Goal: Information Seeking & Learning: Find specific fact

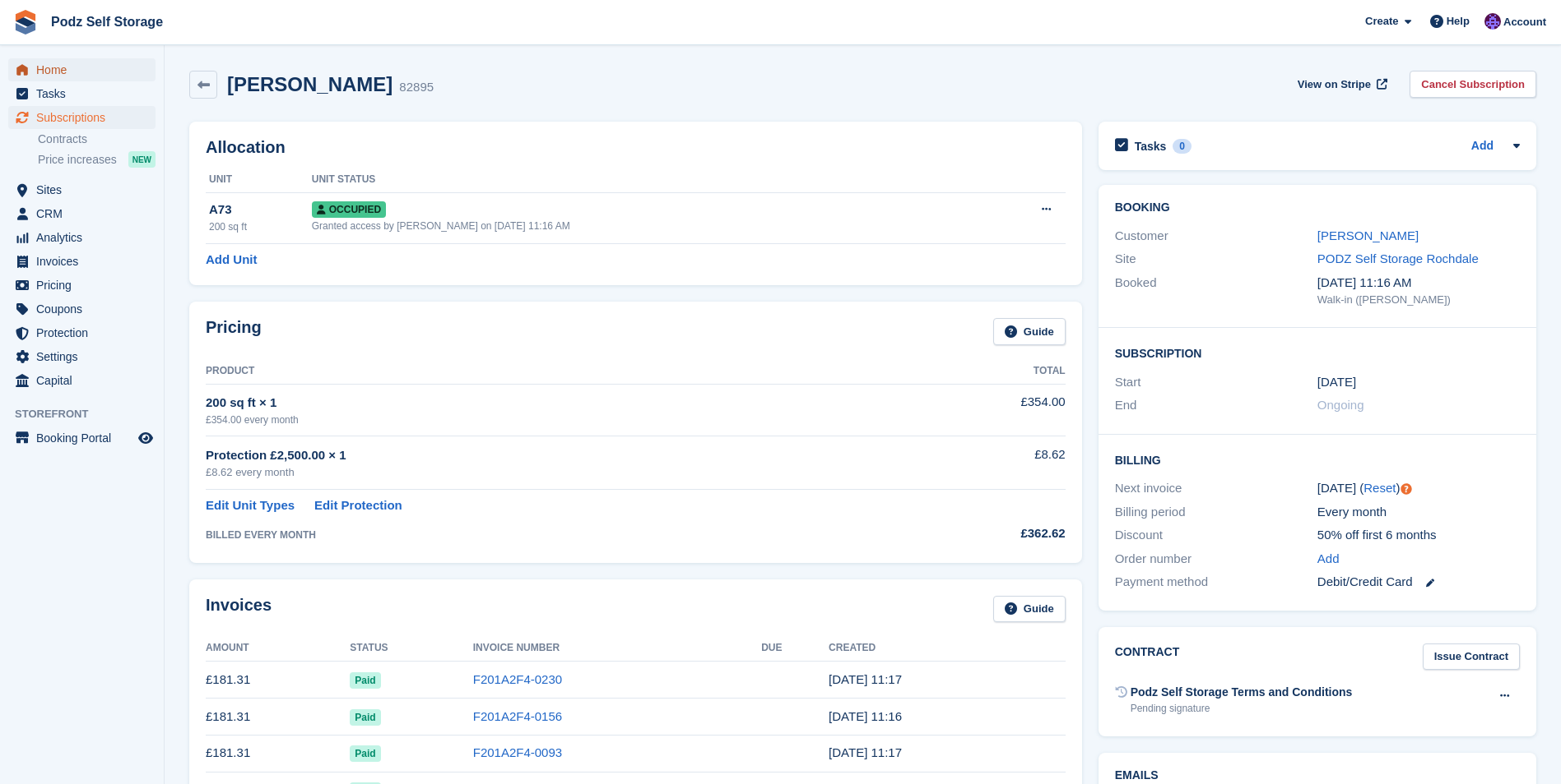
click at [94, 73] on span "Home" at bounding box center [86, 69] width 99 height 23
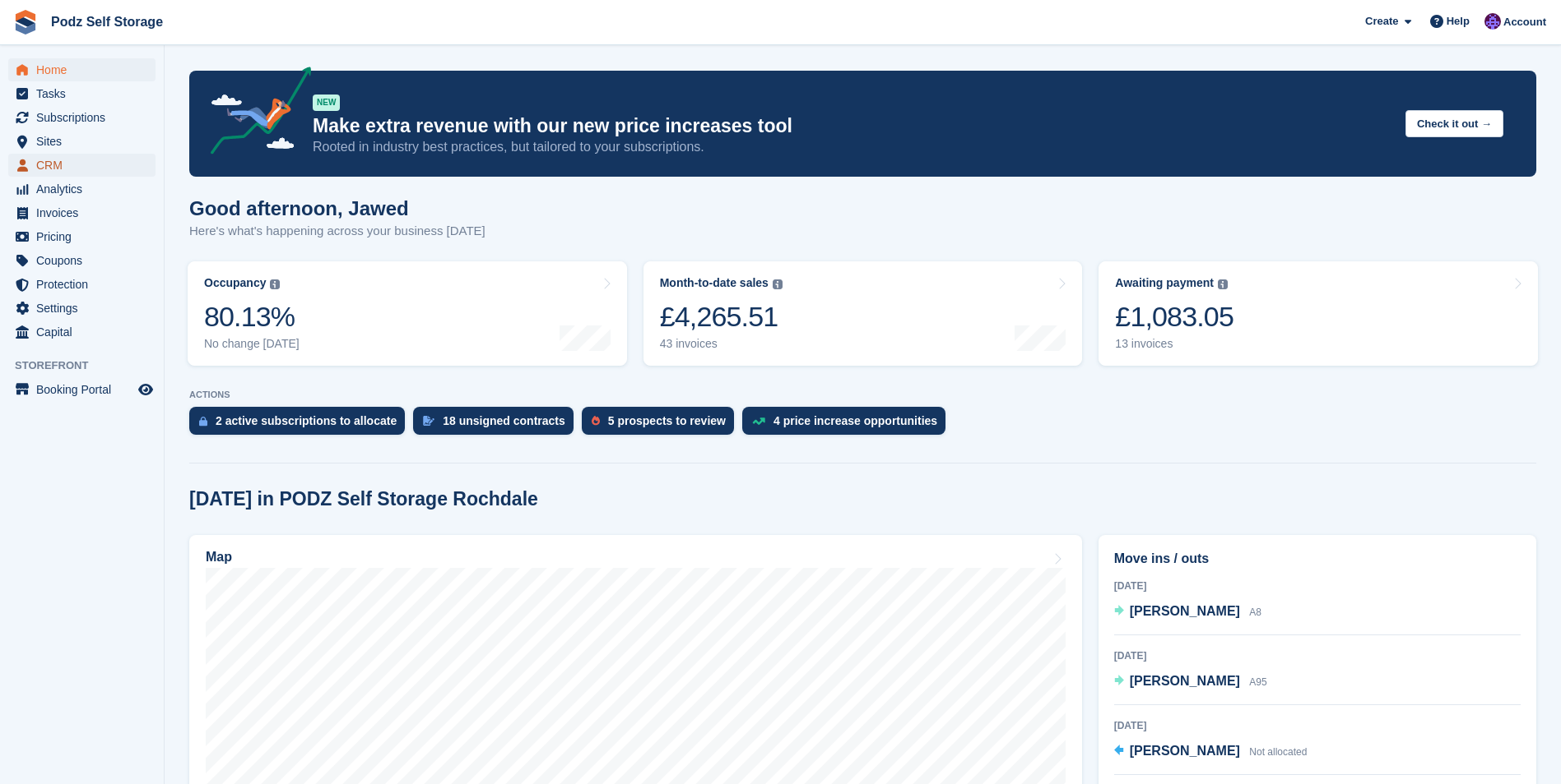
click at [69, 160] on span "CRM" at bounding box center [86, 164] width 99 height 23
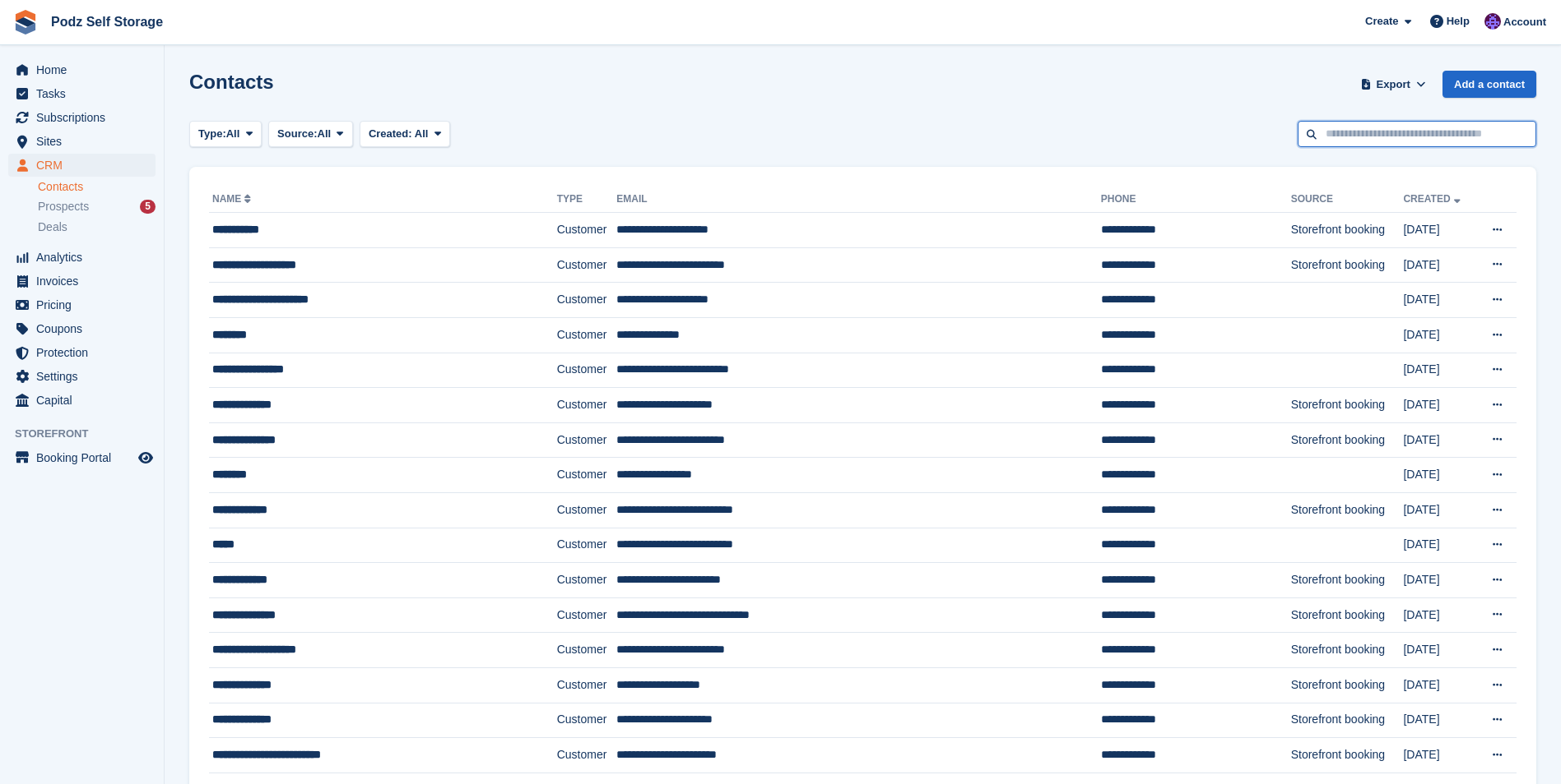
click at [1339, 122] on input "text" at bounding box center [1416, 134] width 239 height 27
type input "*****"
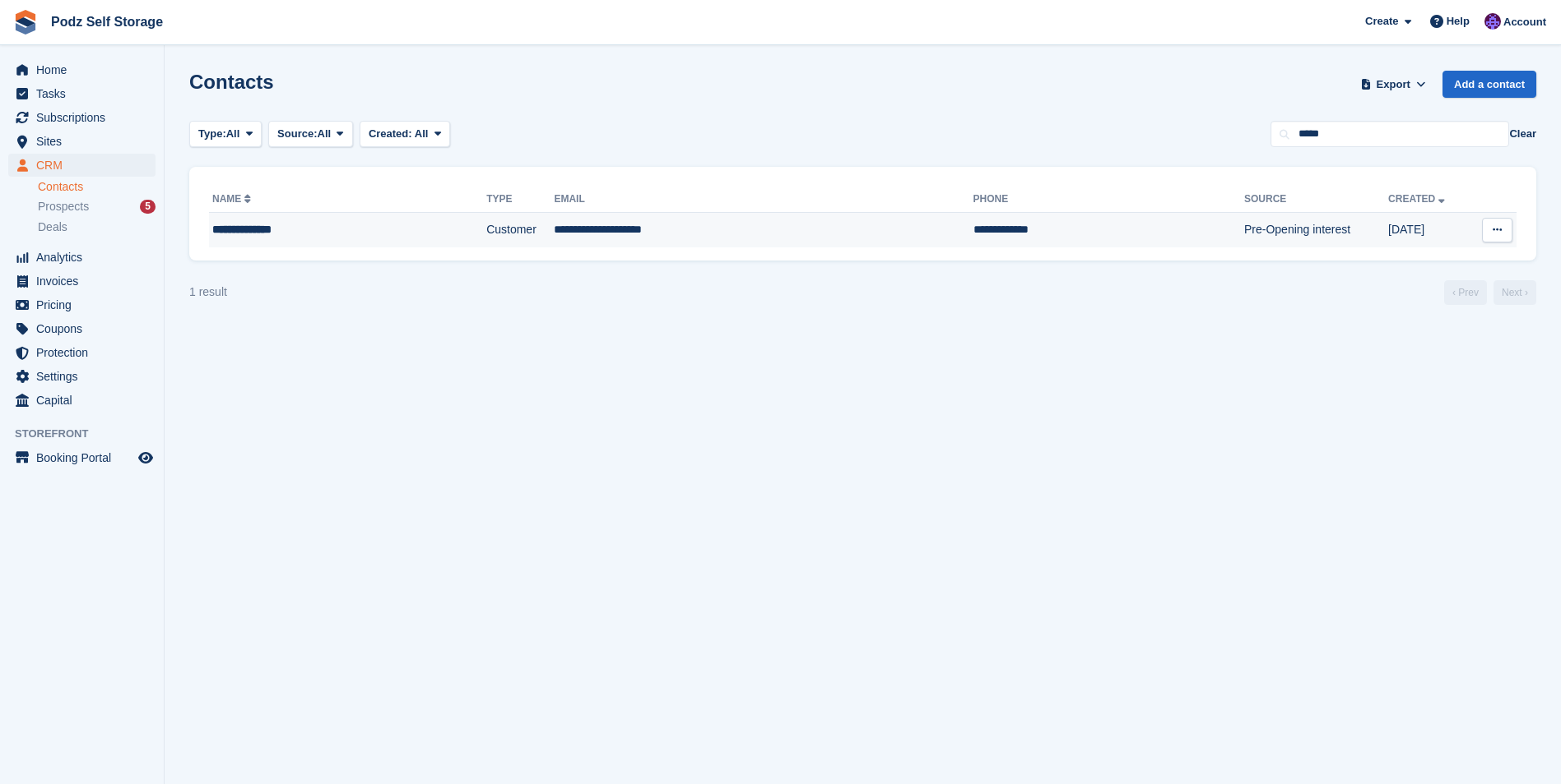
click at [641, 229] on td "**********" at bounding box center [763, 230] width 419 height 35
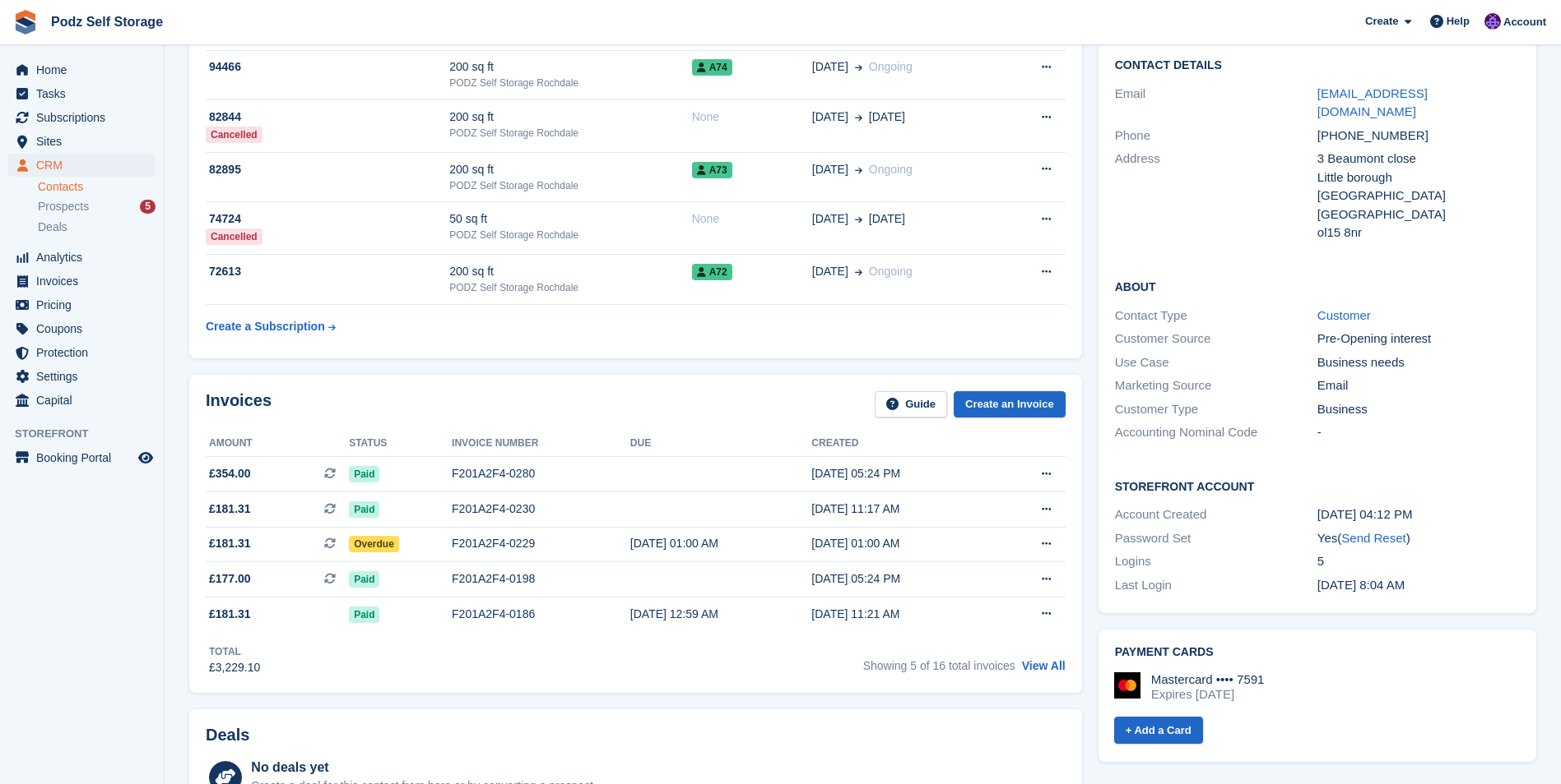
scroll to position [164, 0]
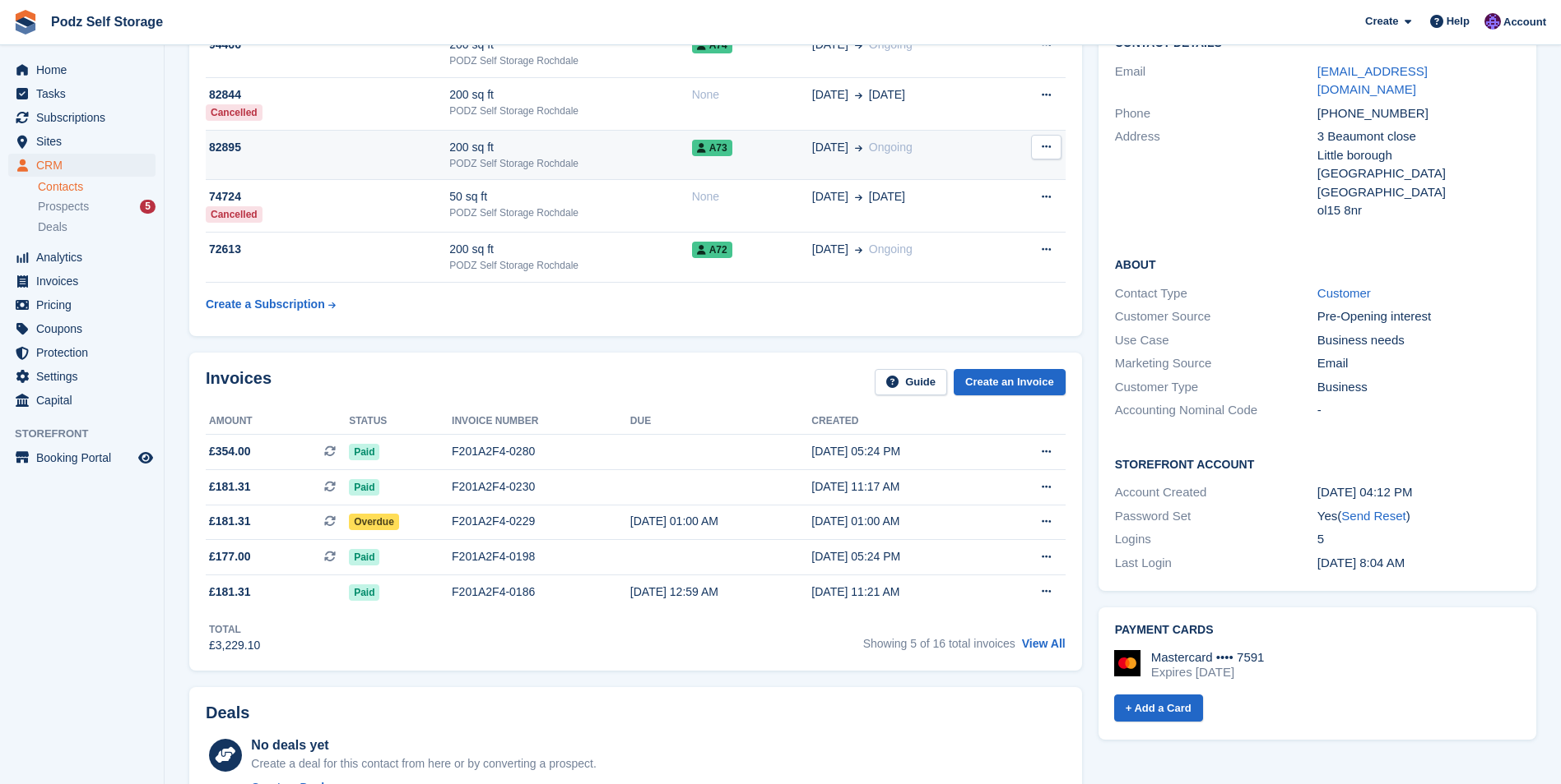
click at [575, 142] on div "200 sq ft" at bounding box center [571, 147] width 242 height 17
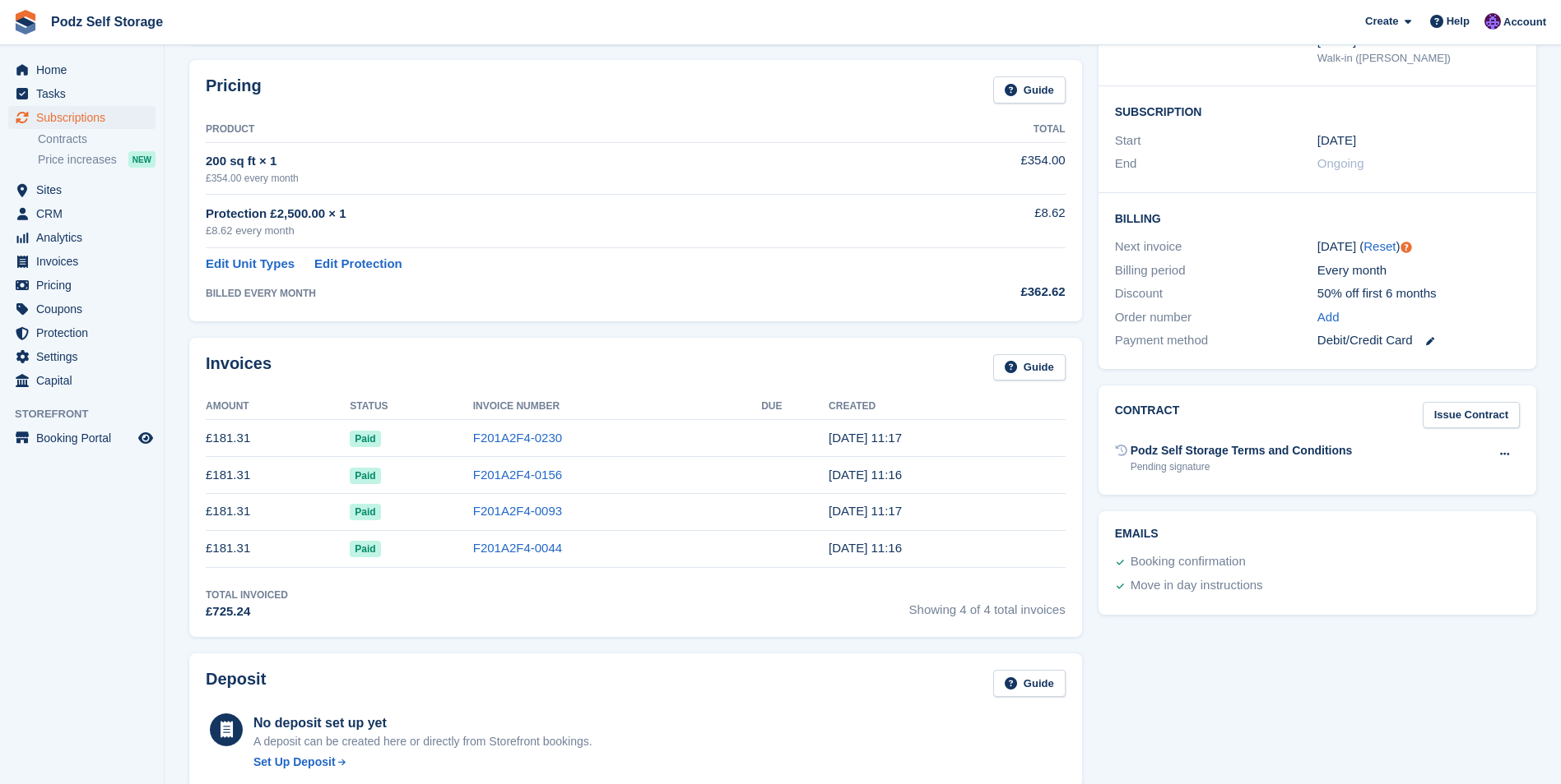
scroll to position [411, 0]
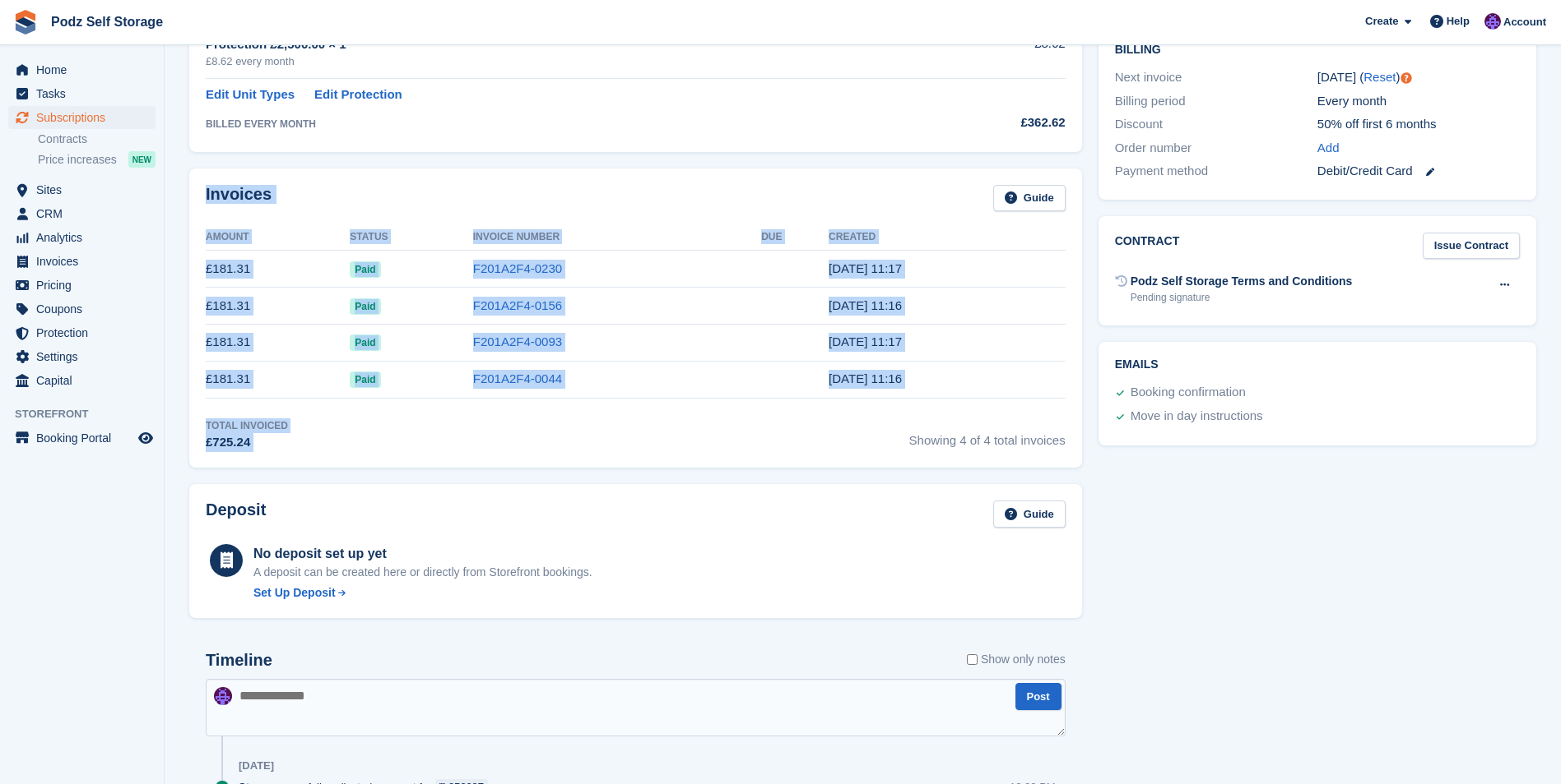
drag, startPoint x: 201, startPoint y: 187, endPoint x: 900, endPoint y: 399, distance: 730.4
click at [900, 399] on div "Invoices Guide Amount Status Invoice Number Due Created £181.31 Paid F201A2F4-0…" at bounding box center [635, 318] width 892 height 299
drag, startPoint x: 900, startPoint y: 399, endPoint x: 828, endPoint y: 420, distance: 75.0
copy div "Invoices Guide Amount Status Invoice Number Due Created £181.31 Paid F201A2F4-0…"
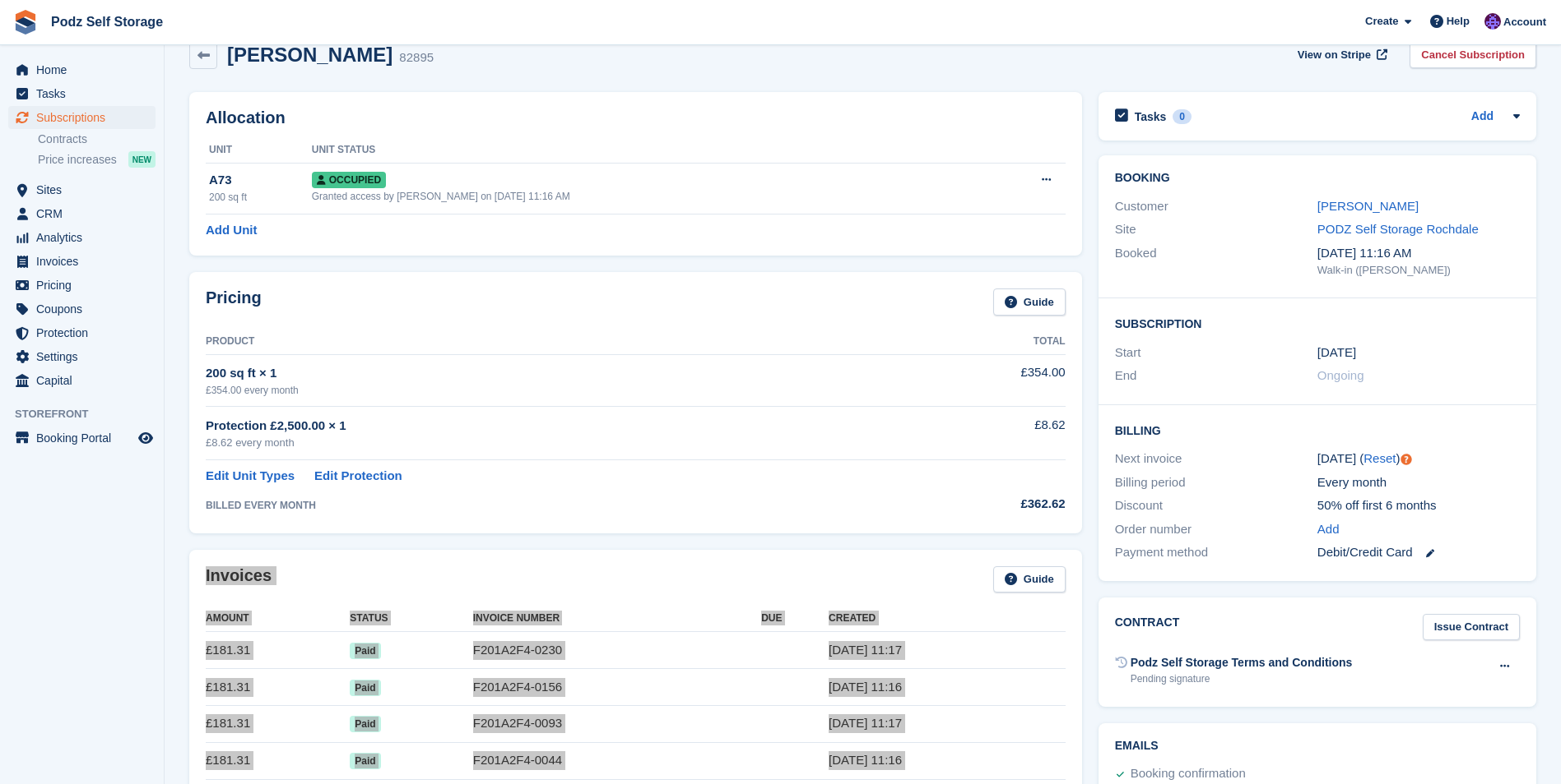
scroll to position [0, 0]
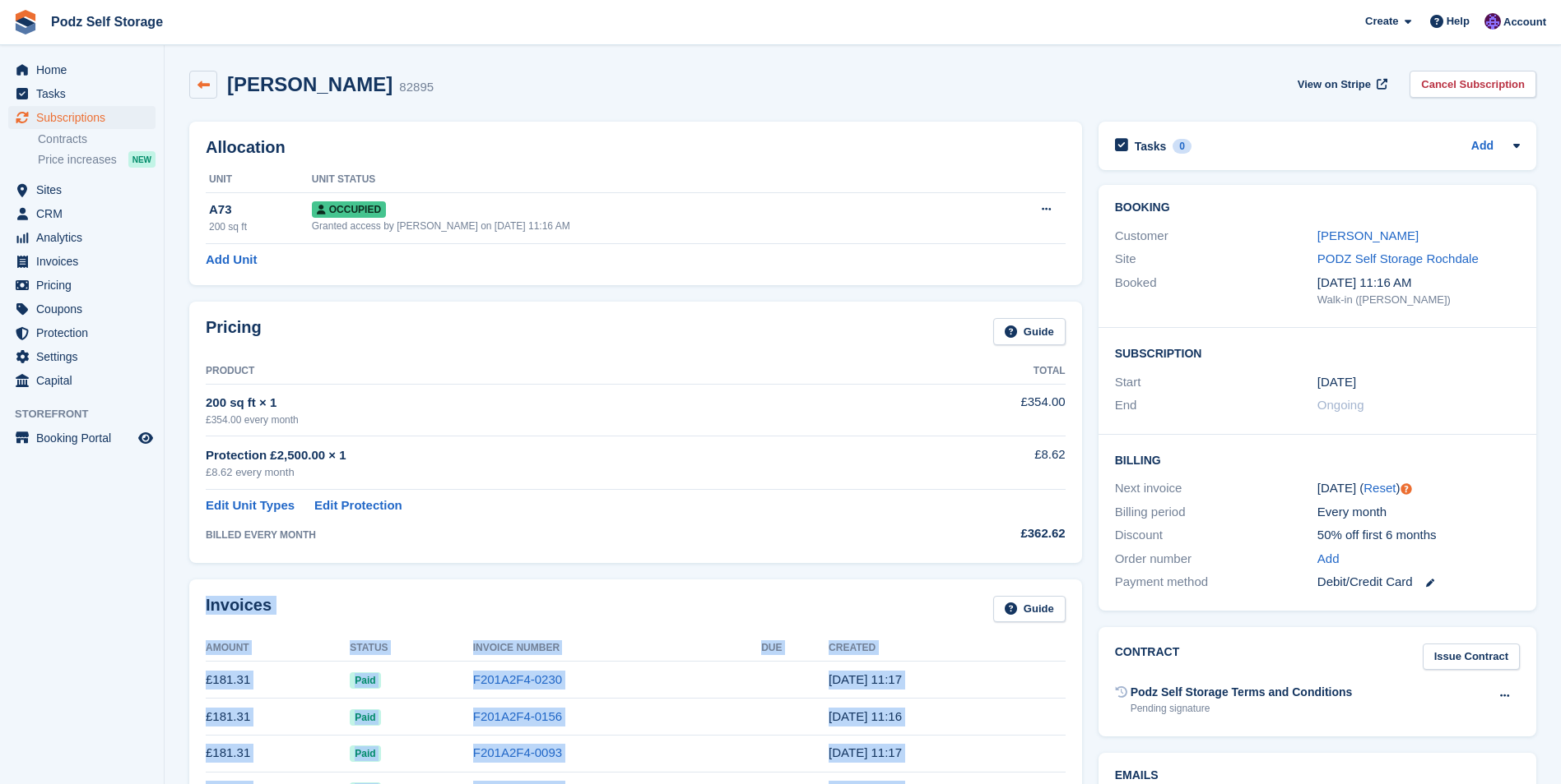
click at [207, 80] on icon at bounding box center [203, 85] width 12 height 12
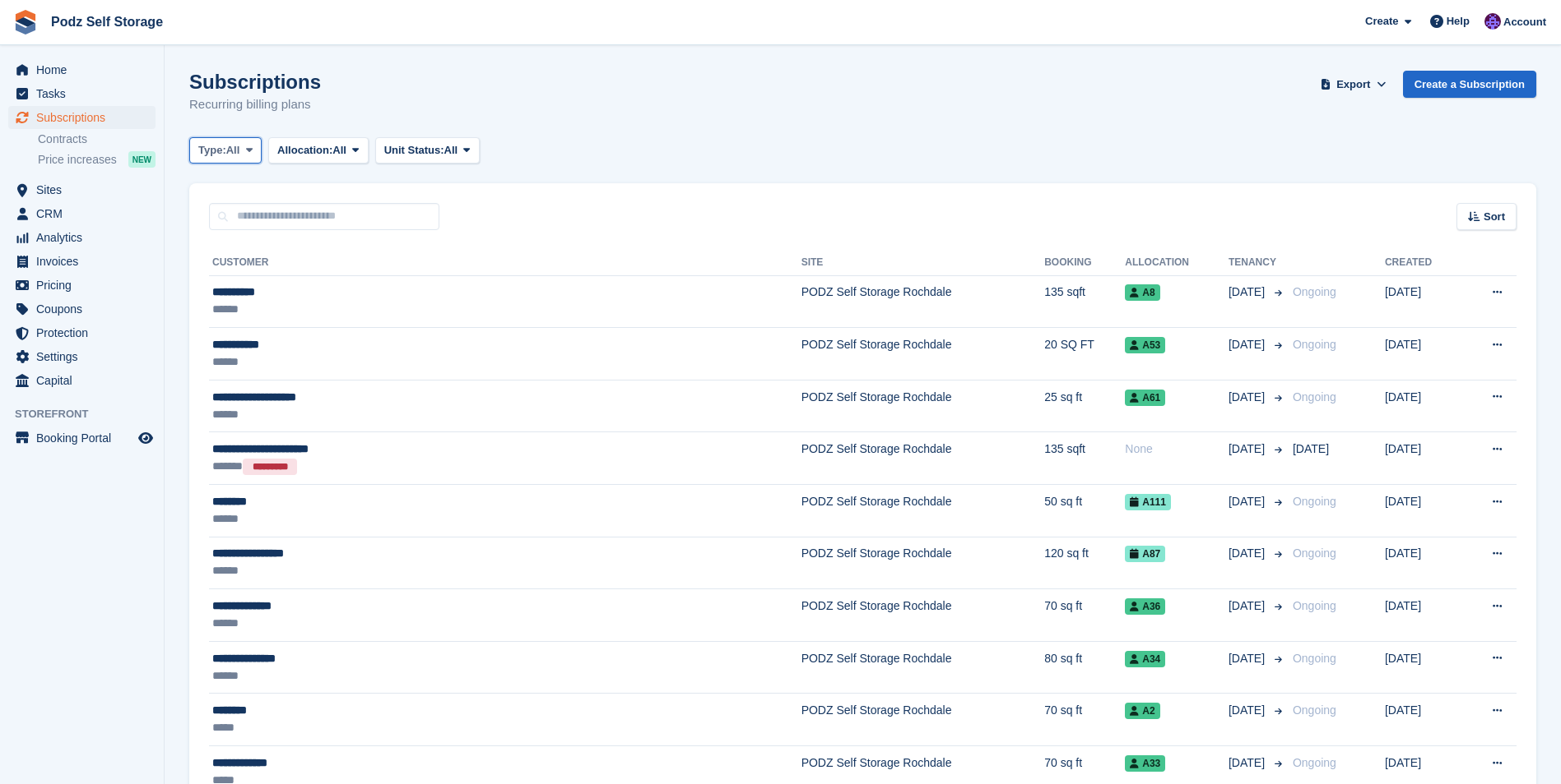
drag, startPoint x: 221, startPoint y: 187, endPoint x: 203, endPoint y: 180, distance: 19.3
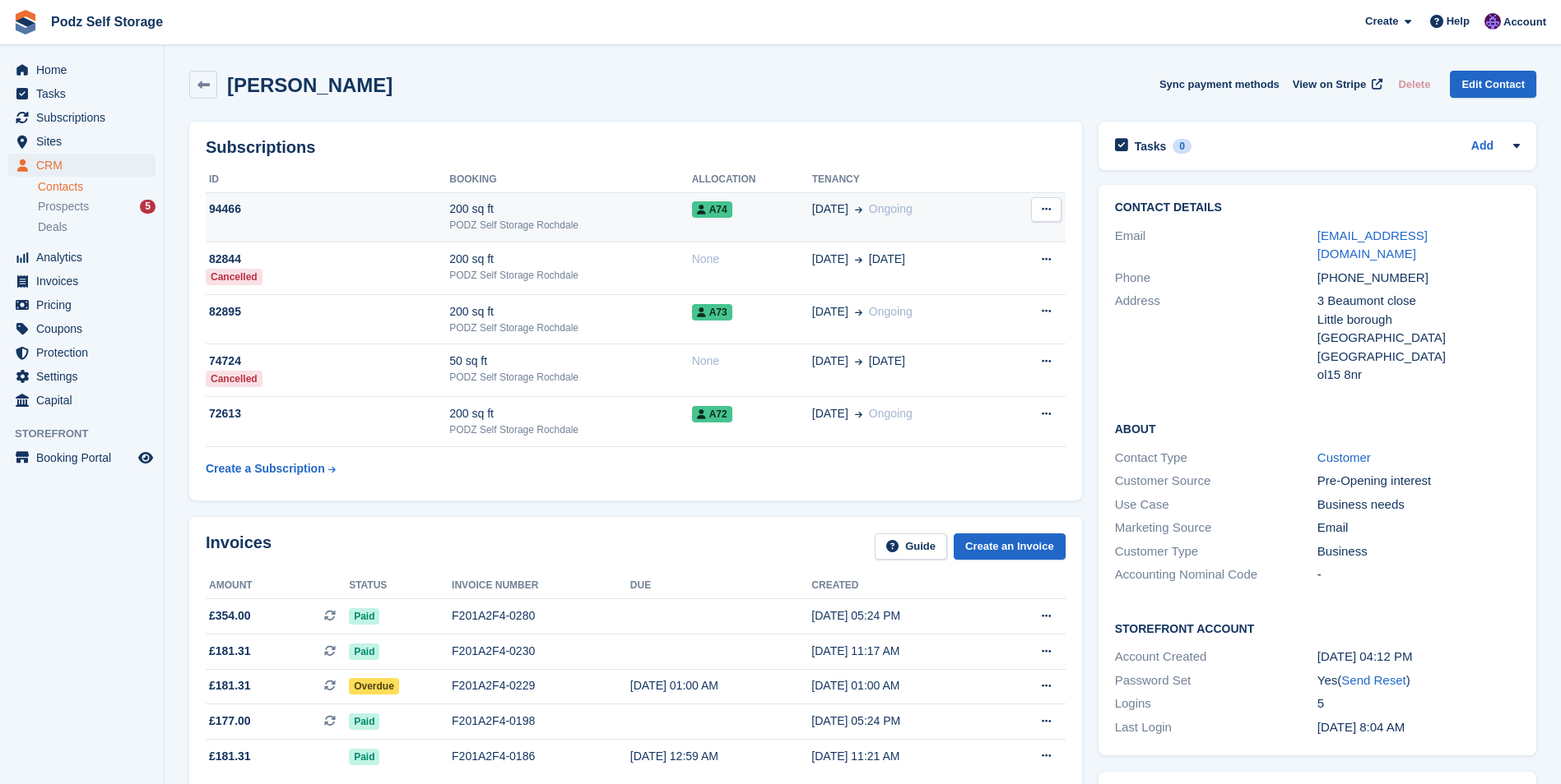
click at [390, 227] on td "94466" at bounding box center [328, 217] width 244 height 50
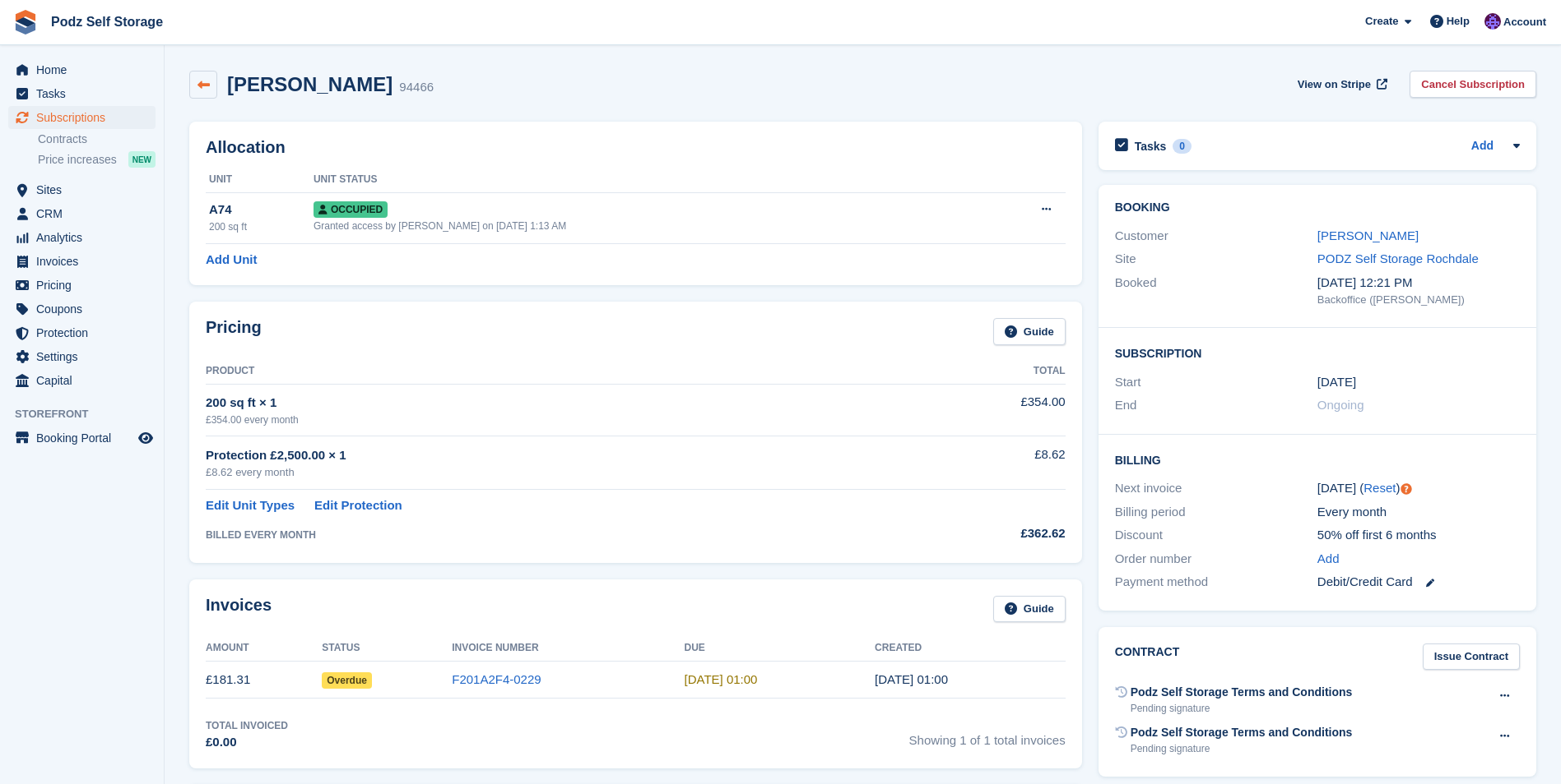
click at [201, 80] on icon at bounding box center [203, 85] width 12 height 12
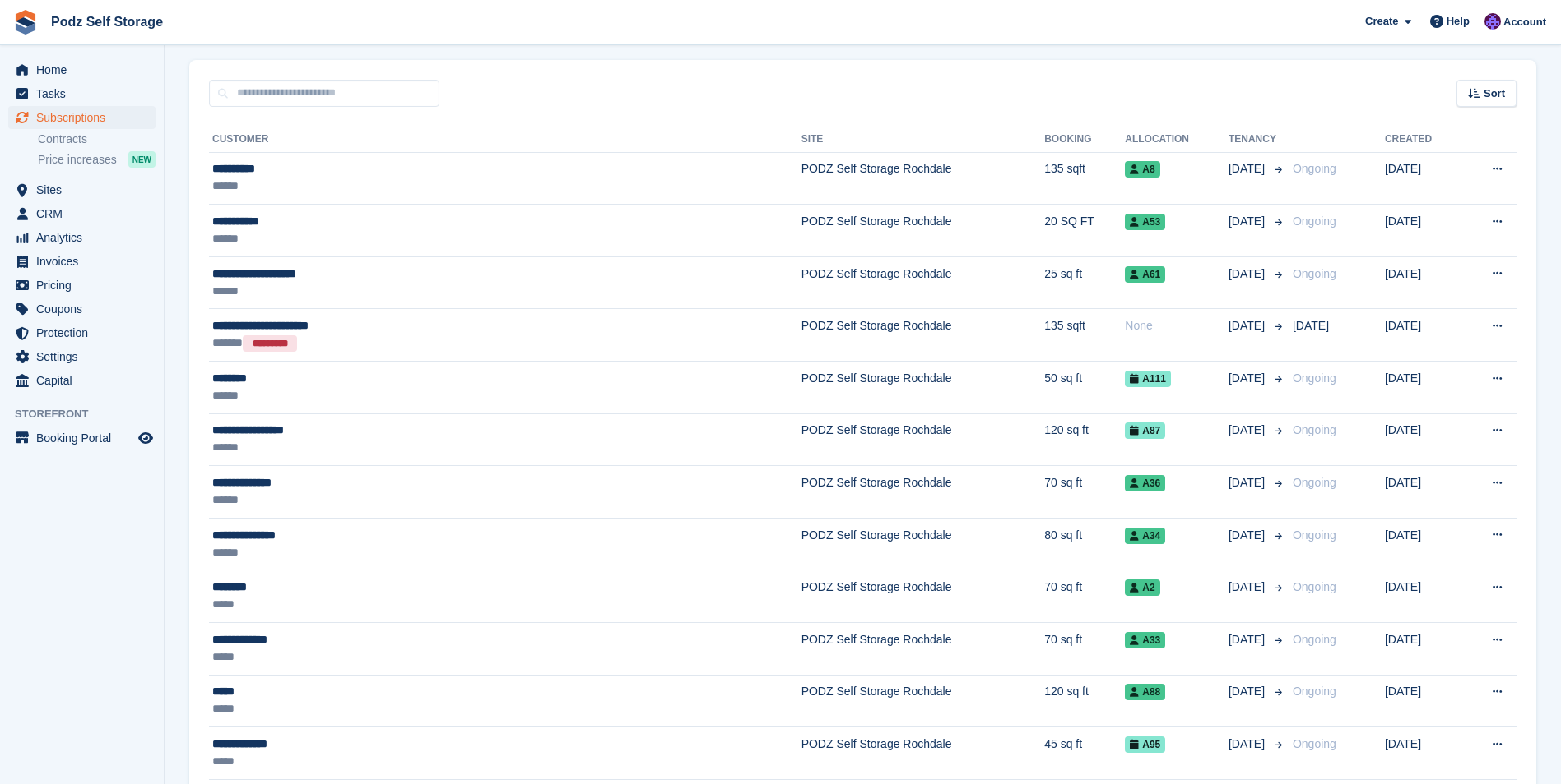
scroll to position [82, 0]
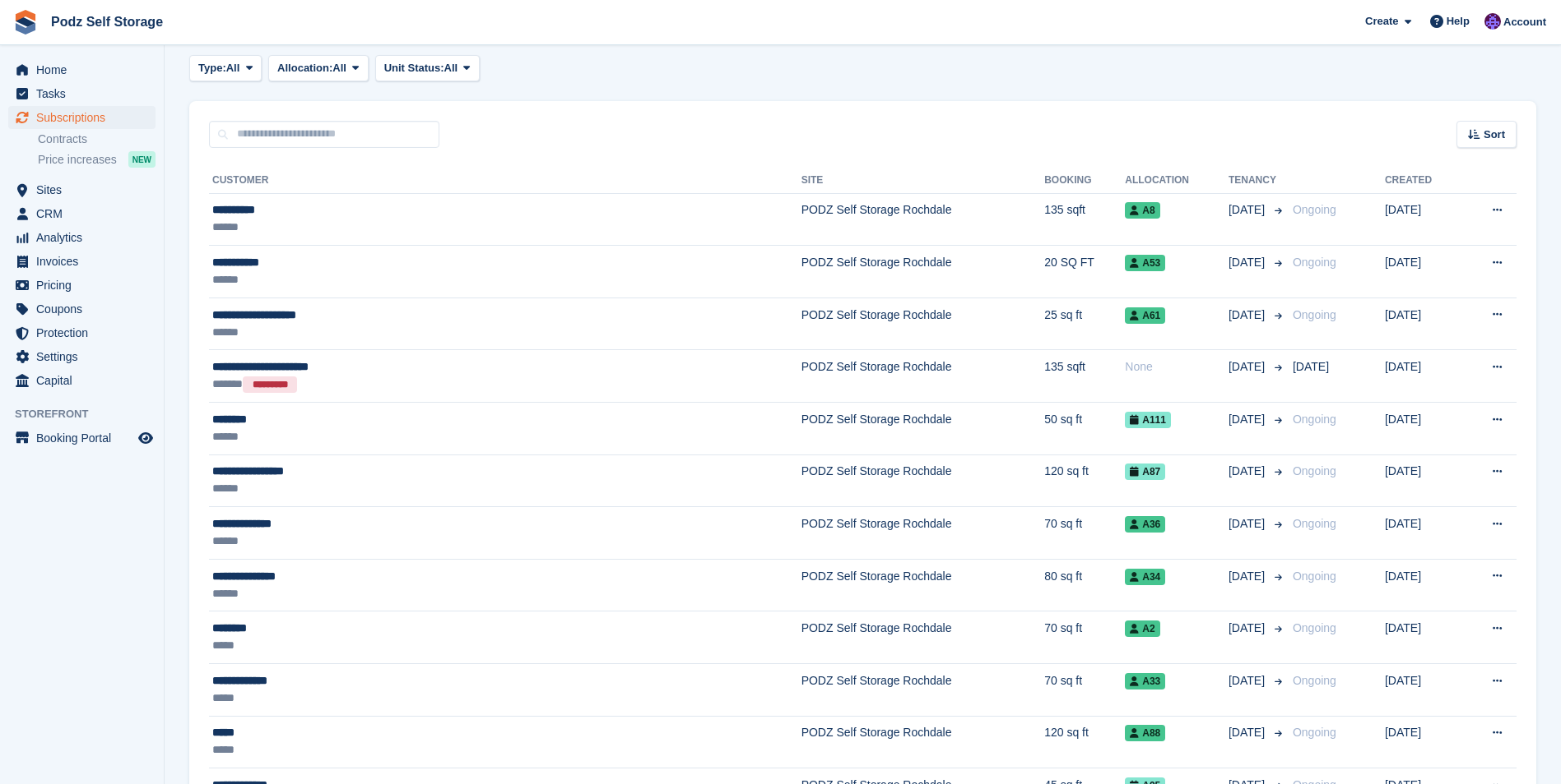
drag, startPoint x: 284, startPoint y: 159, endPoint x: 275, endPoint y: 157, distance: 9.2
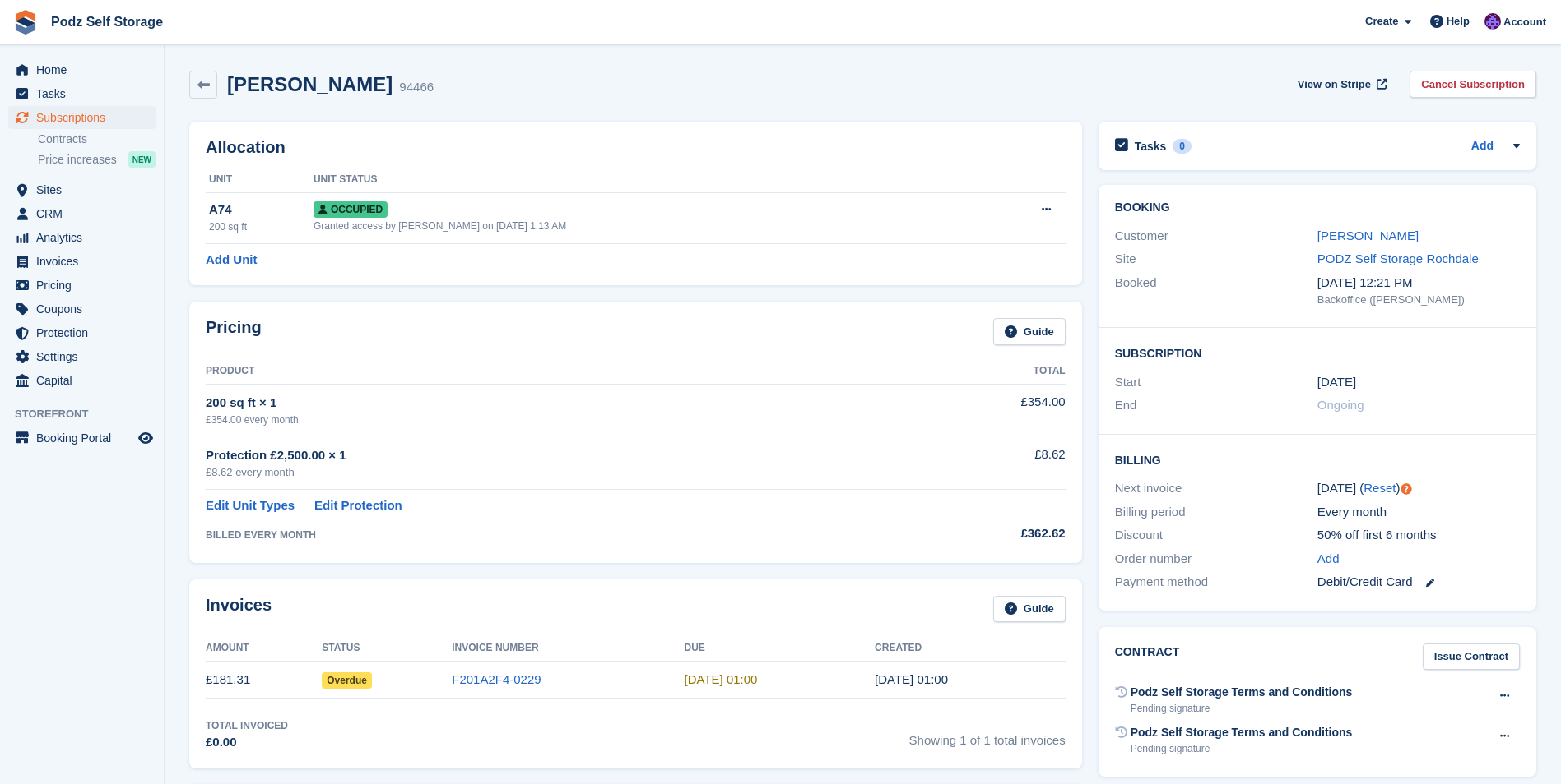
drag, startPoint x: 337, startPoint y: 176, endPoint x: 348, endPoint y: 175, distance: 11.0
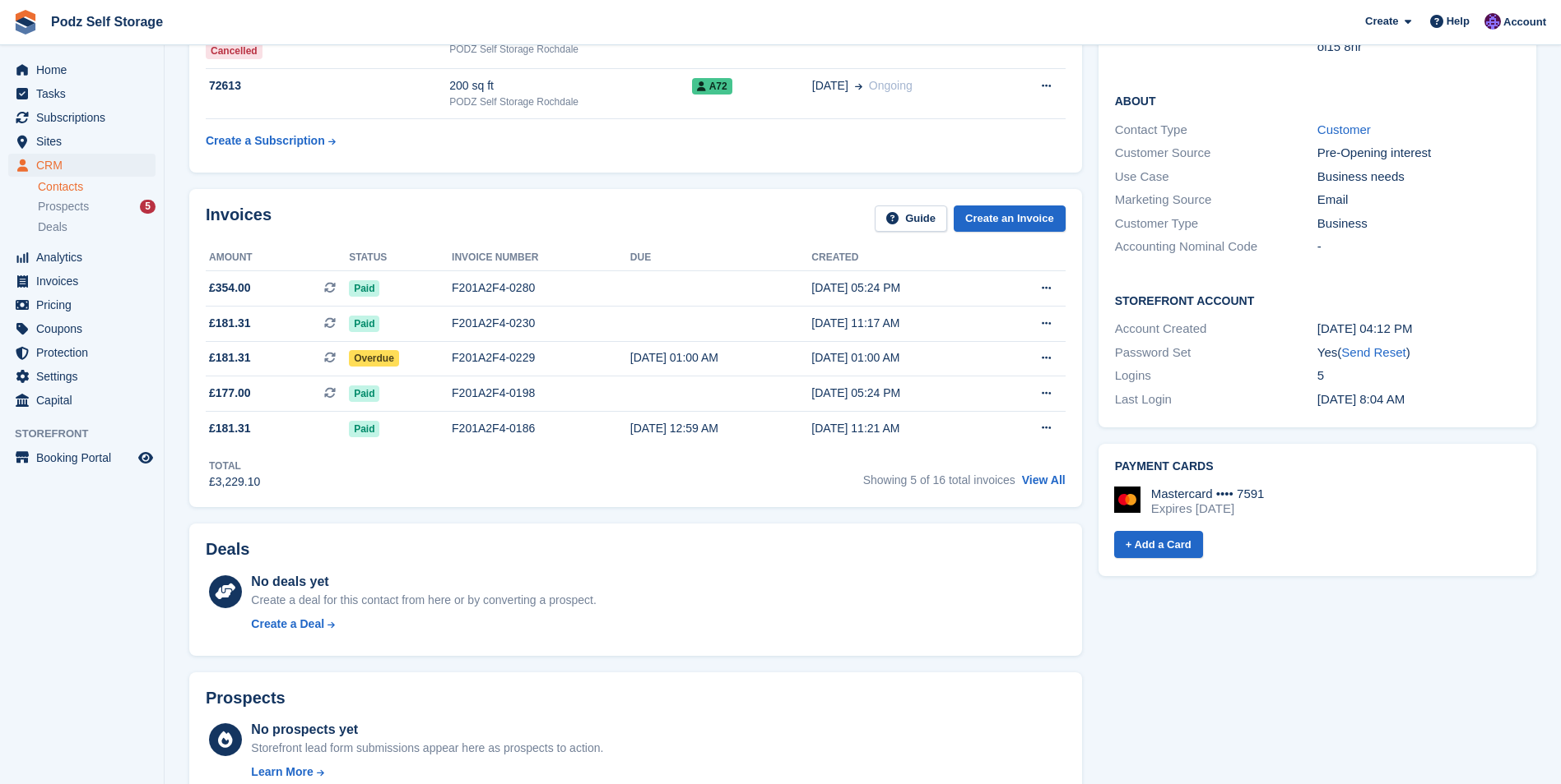
scroll to position [329, 0]
click at [1054, 480] on link "View All" at bounding box center [1044, 479] width 44 height 13
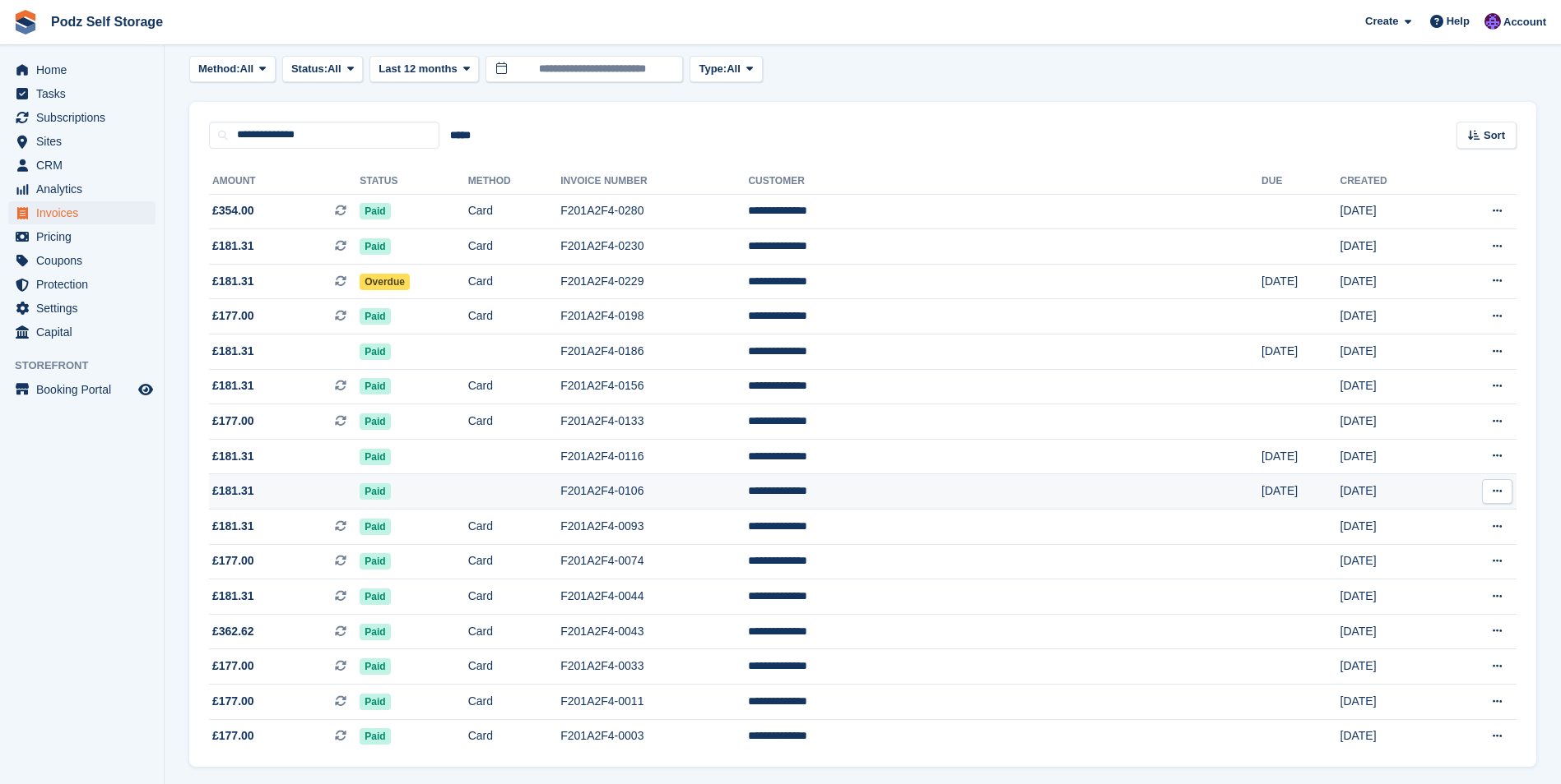
scroll to position [82, 0]
click at [562, 484] on td at bounding box center [515, 491] width 93 height 36
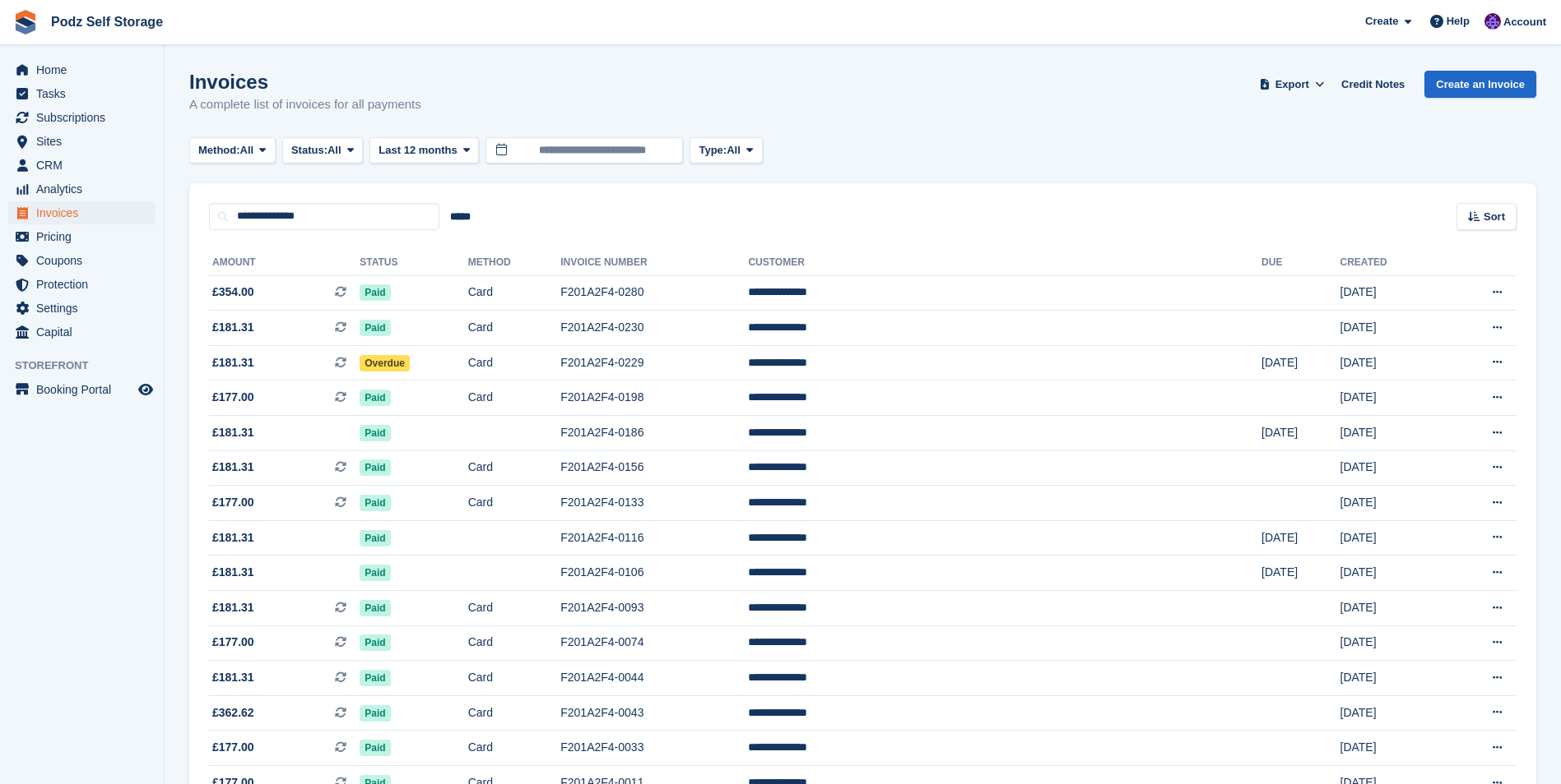
click at [958, 144] on div "Method: All All Bank Transfer Cash Cheque Debit/Credit Card Direct Debit SEPA D…" at bounding box center [863, 150] width 1347 height 27
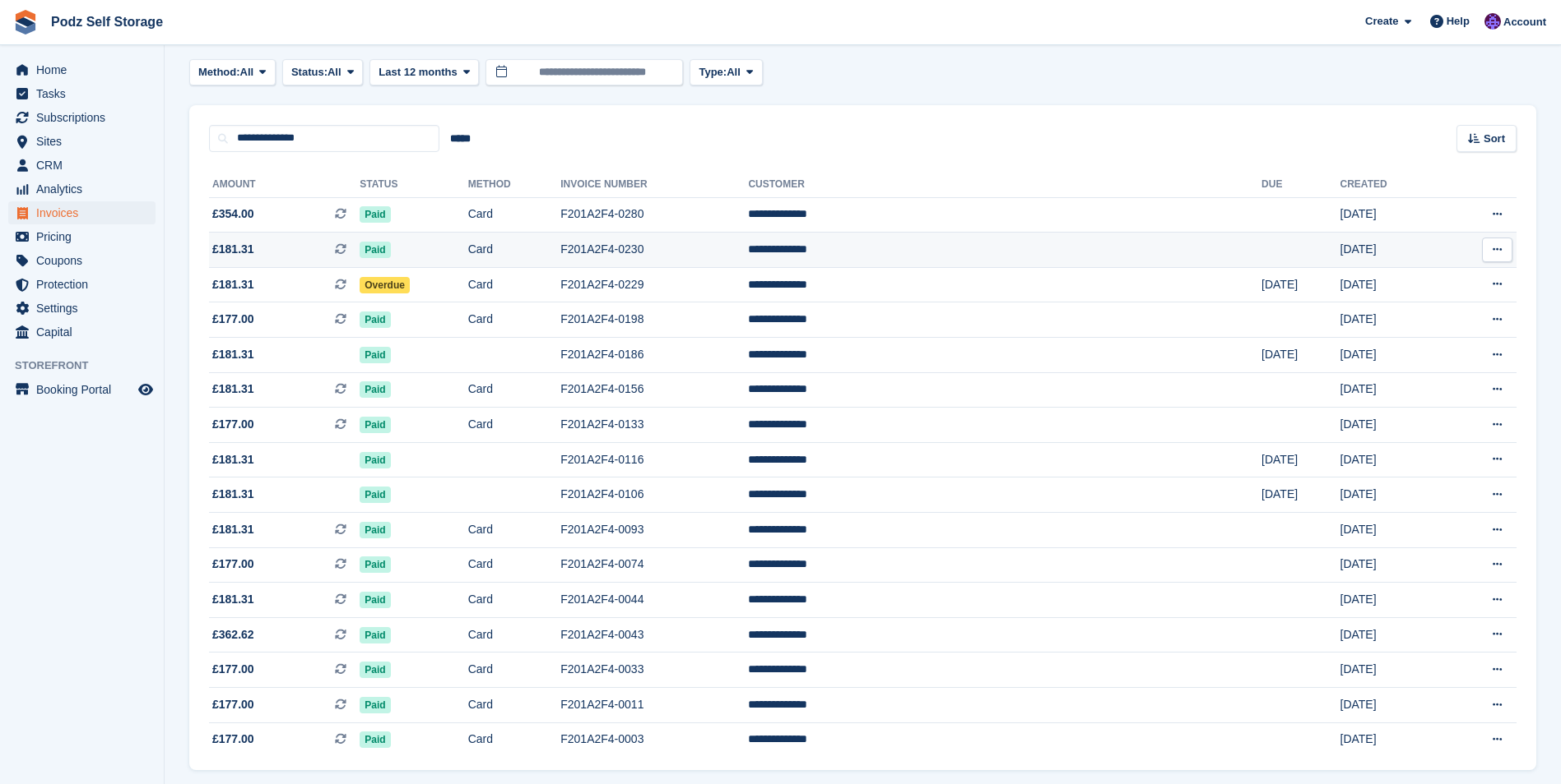
scroll to position [134, 0]
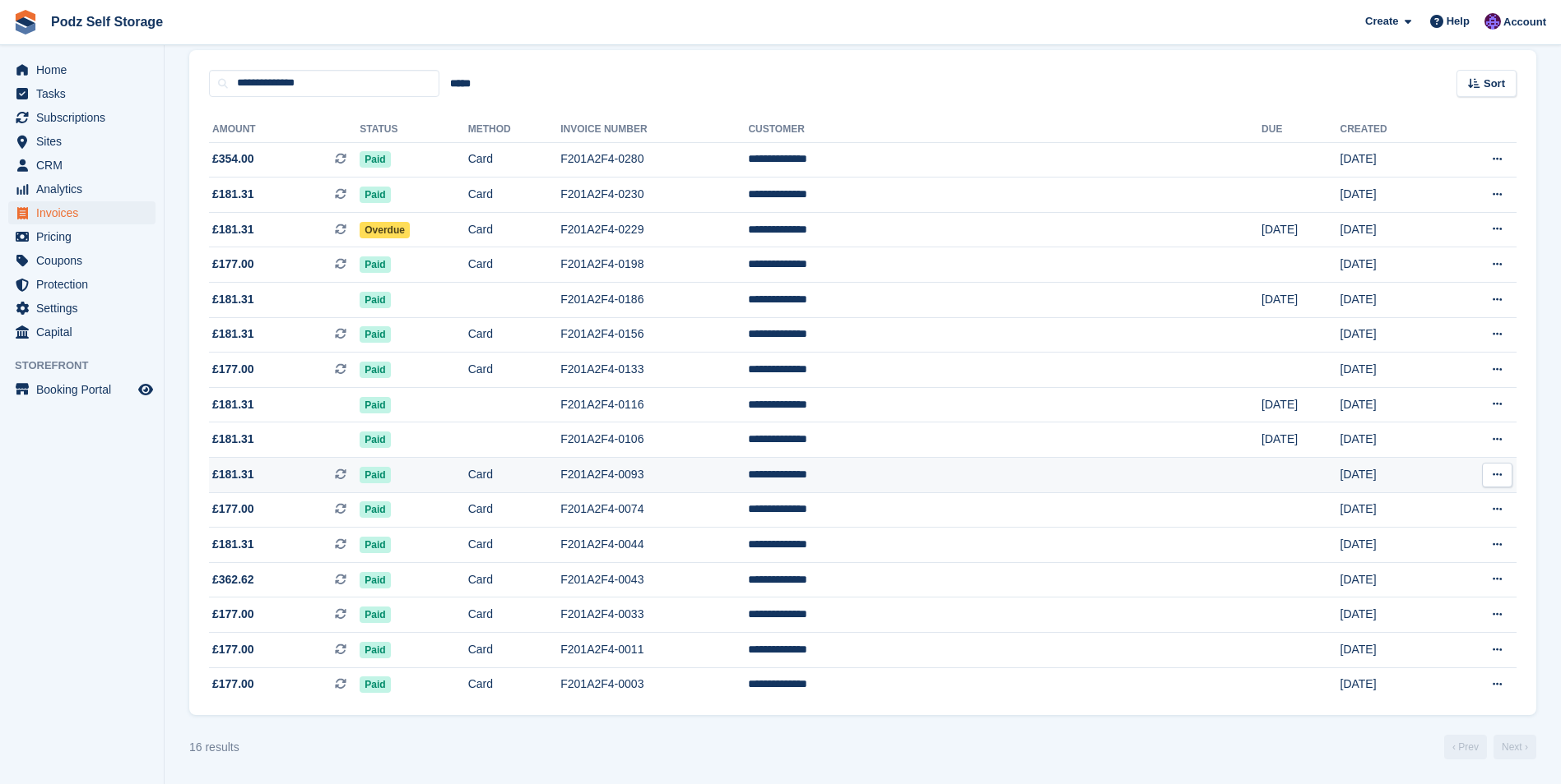
click at [748, 480] on td "F201A2F4-0093" at bounding box center [654, 476] width 187 height 36
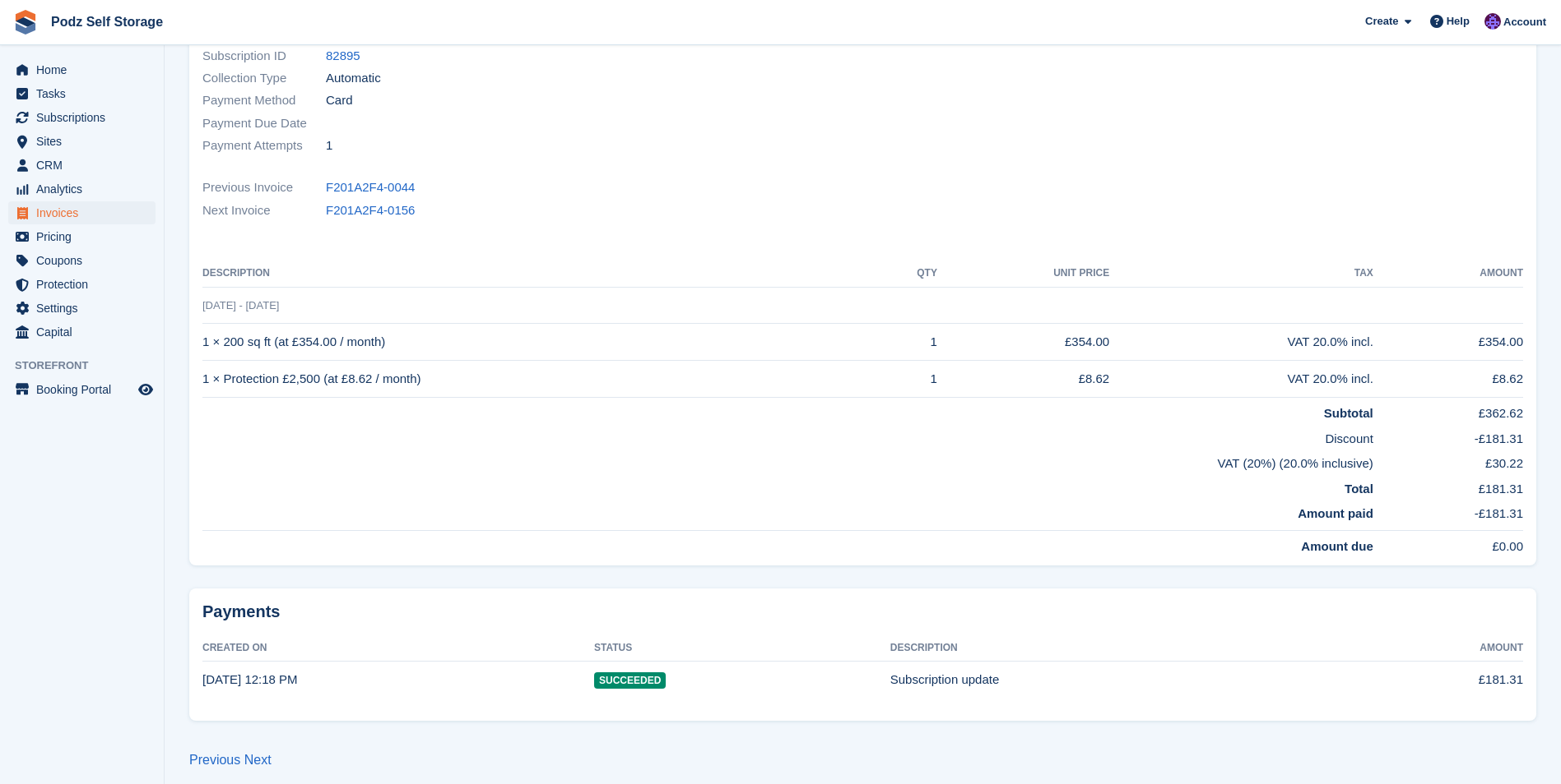
scroll to position [258, 0]
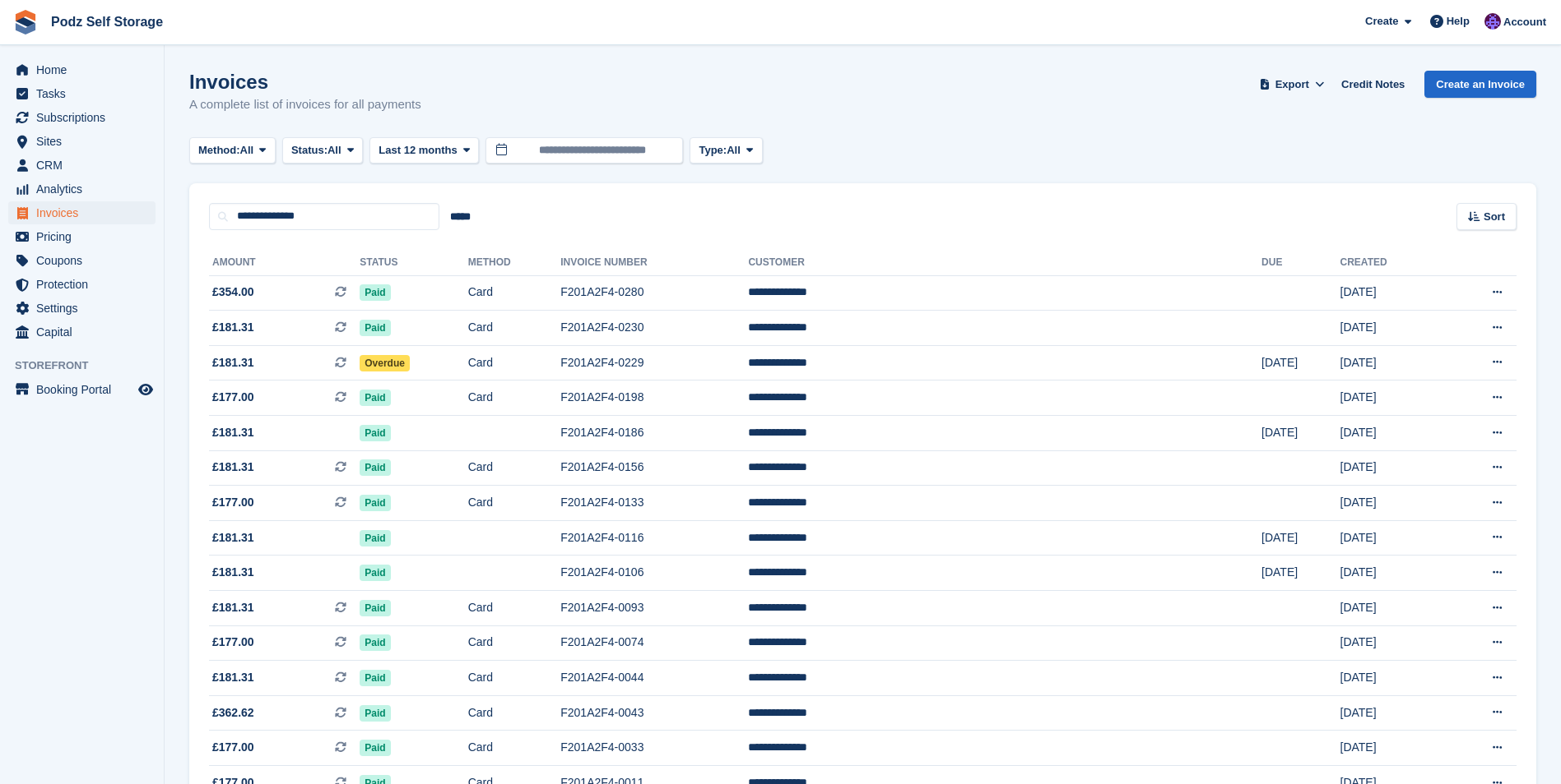
scroll to position [134, 0]
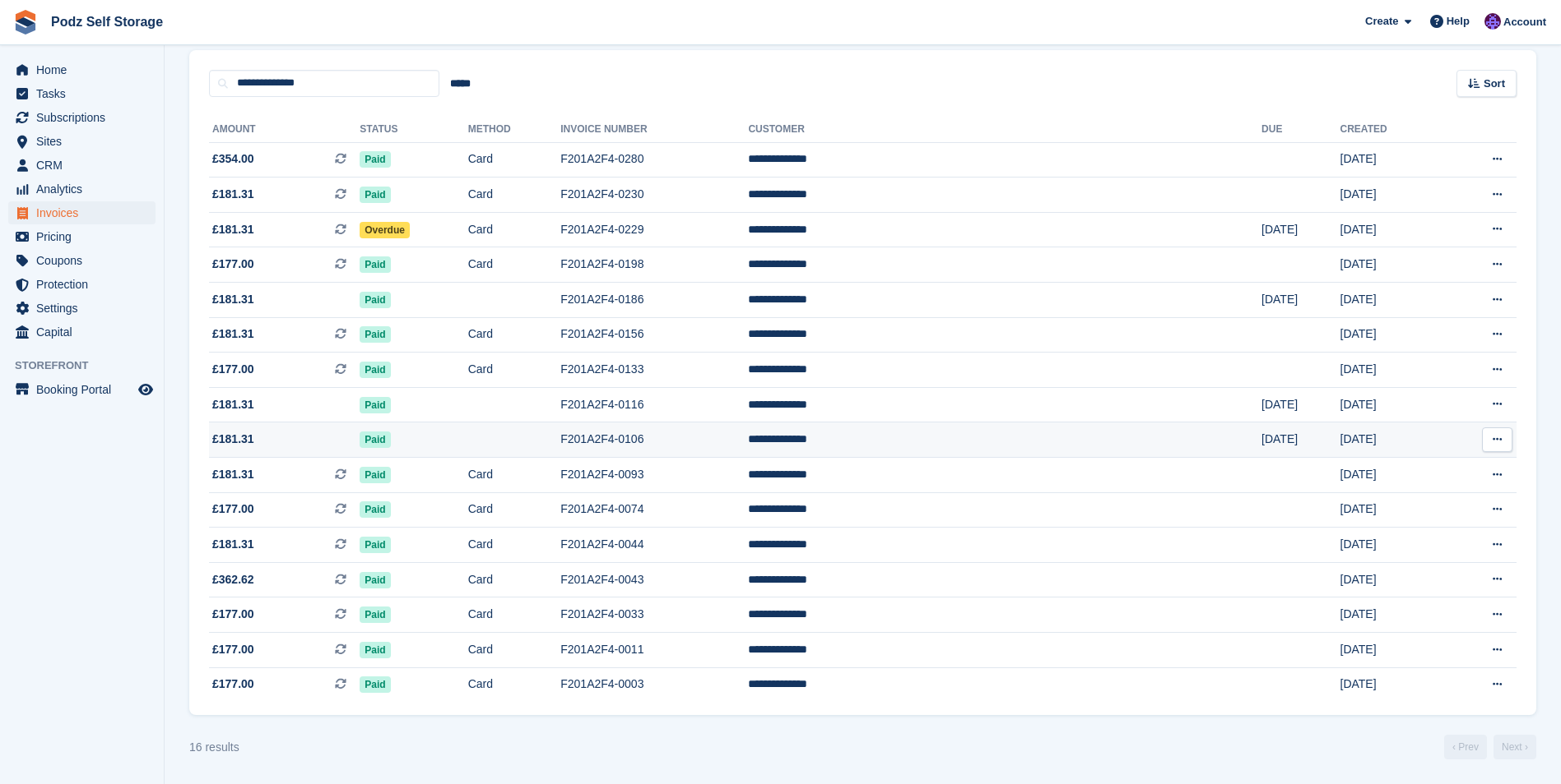
click at [562, 435] on td at bounding box center [515, 441] width 93 height 36
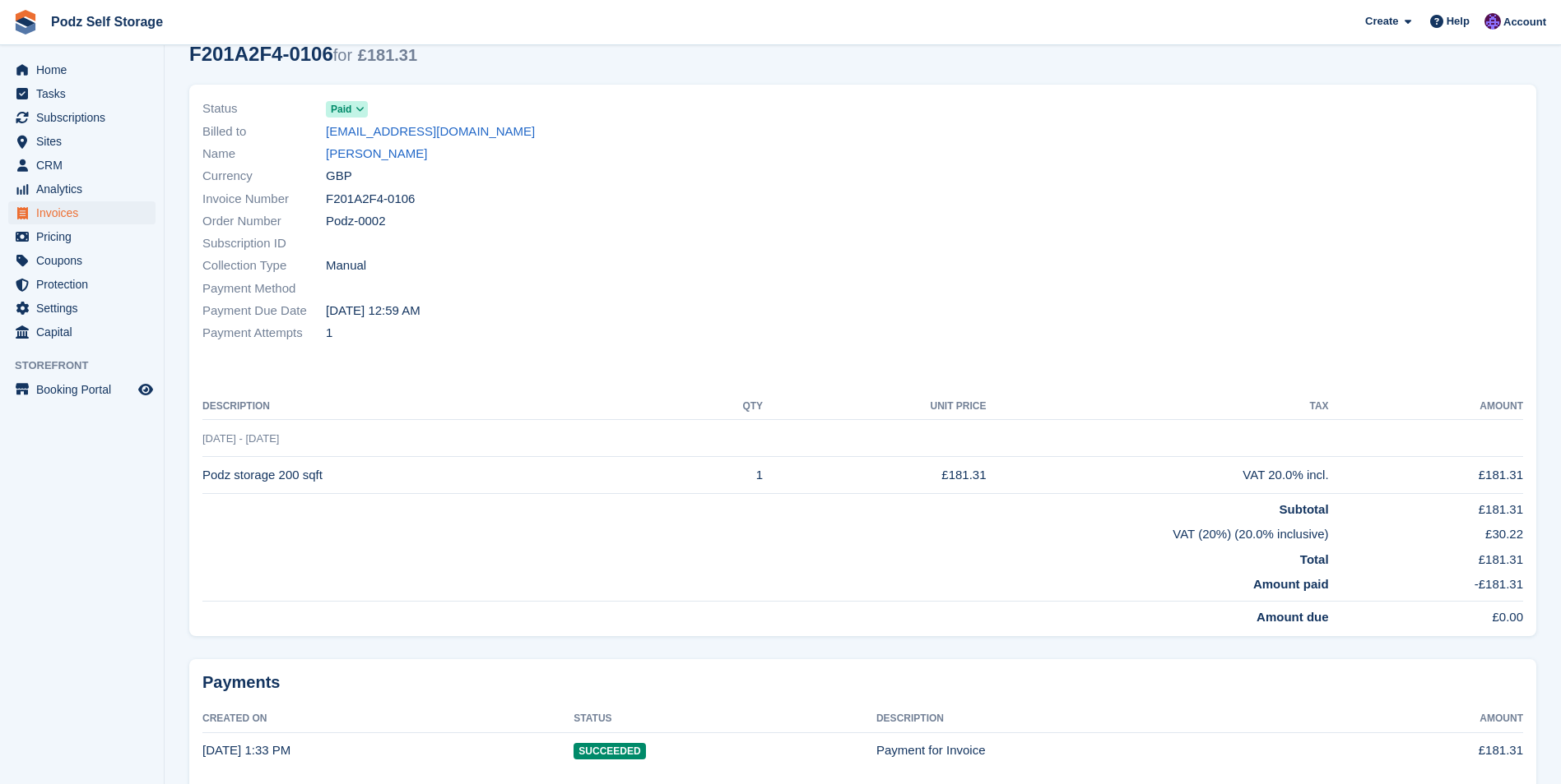
scroll to position [144, 0]
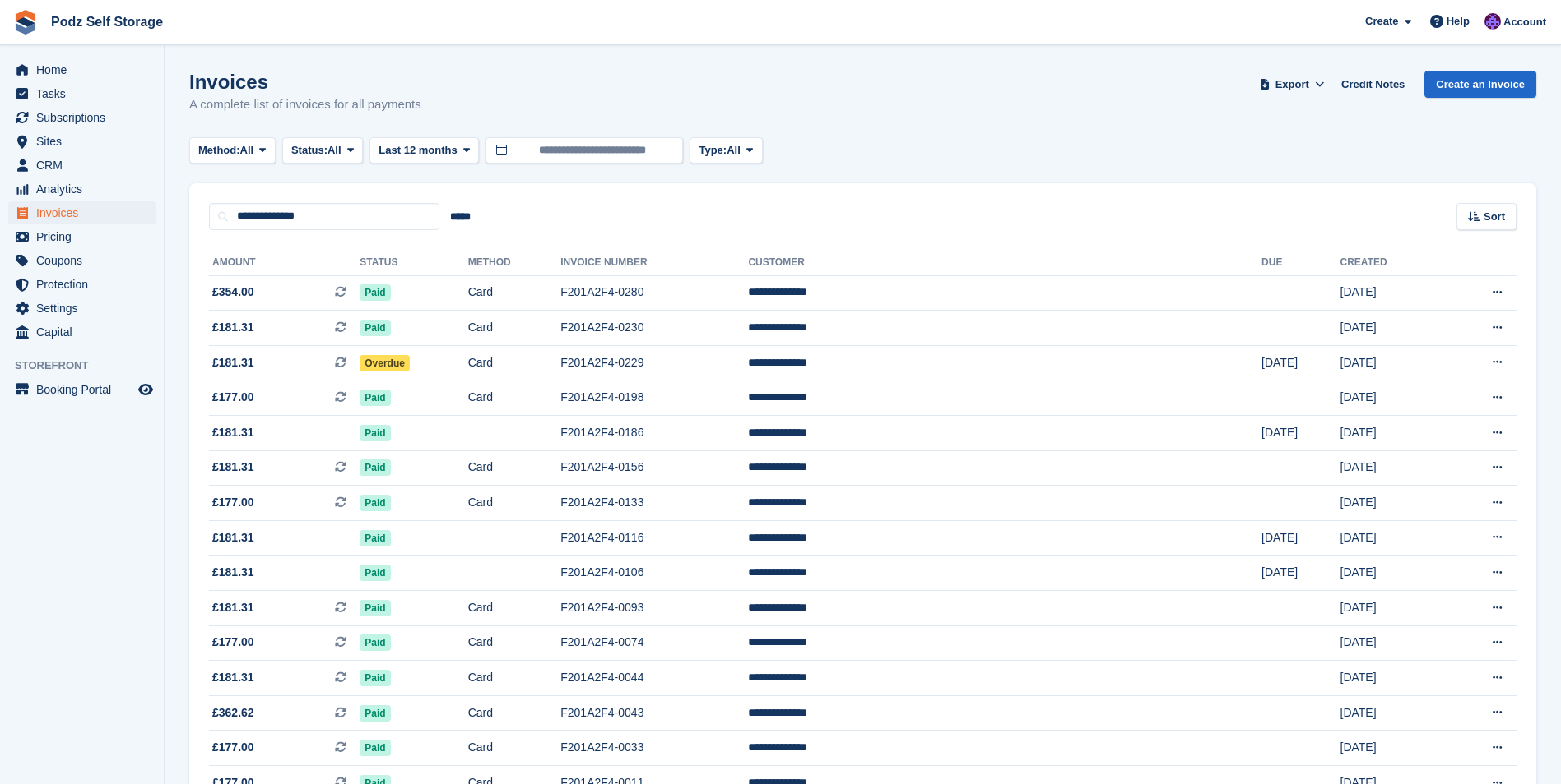
scroll to position [134, 0]
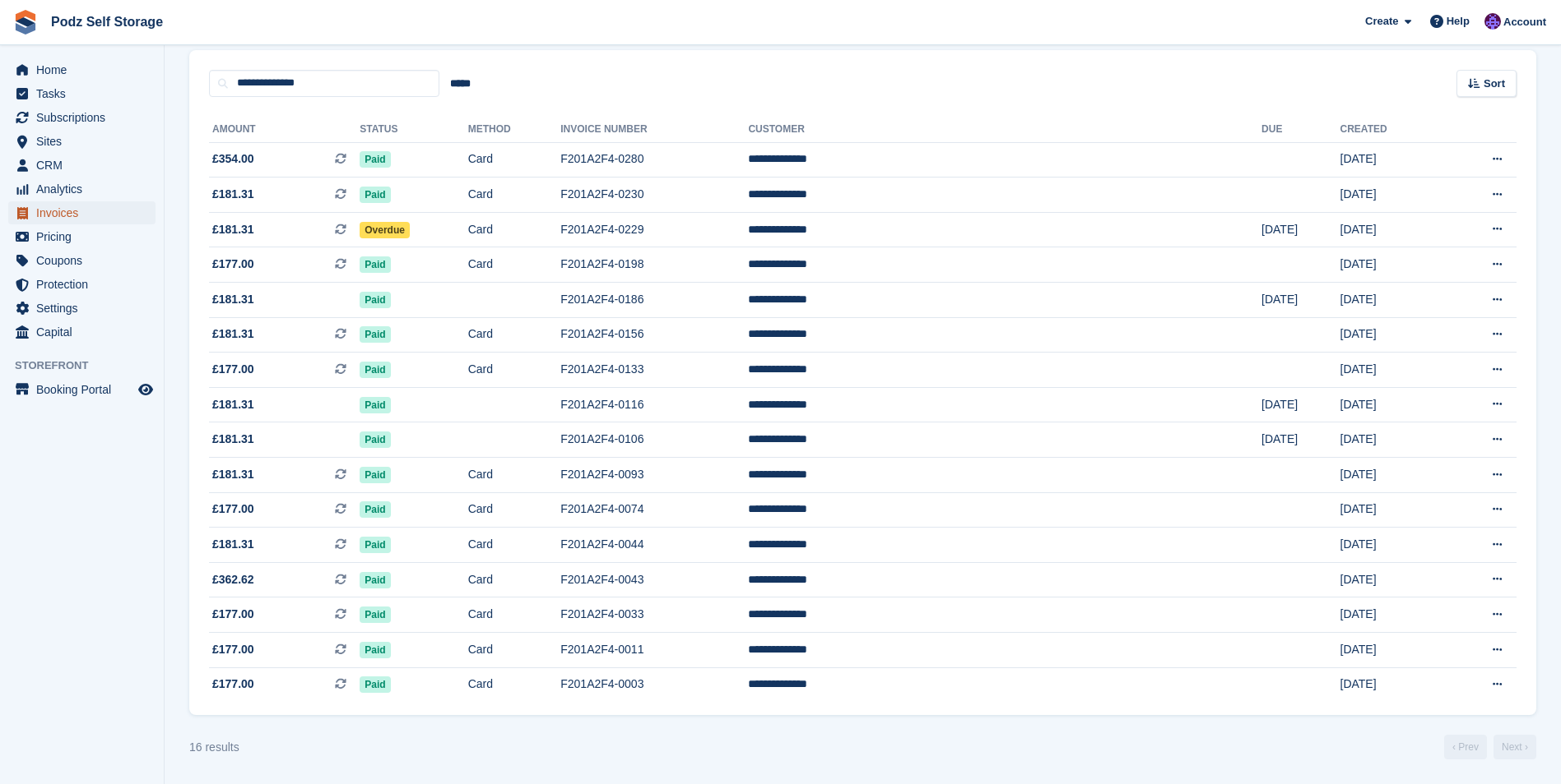
click at [90, 222] on span "Invoices" at bounding box center [86, 213] width 99 height 23
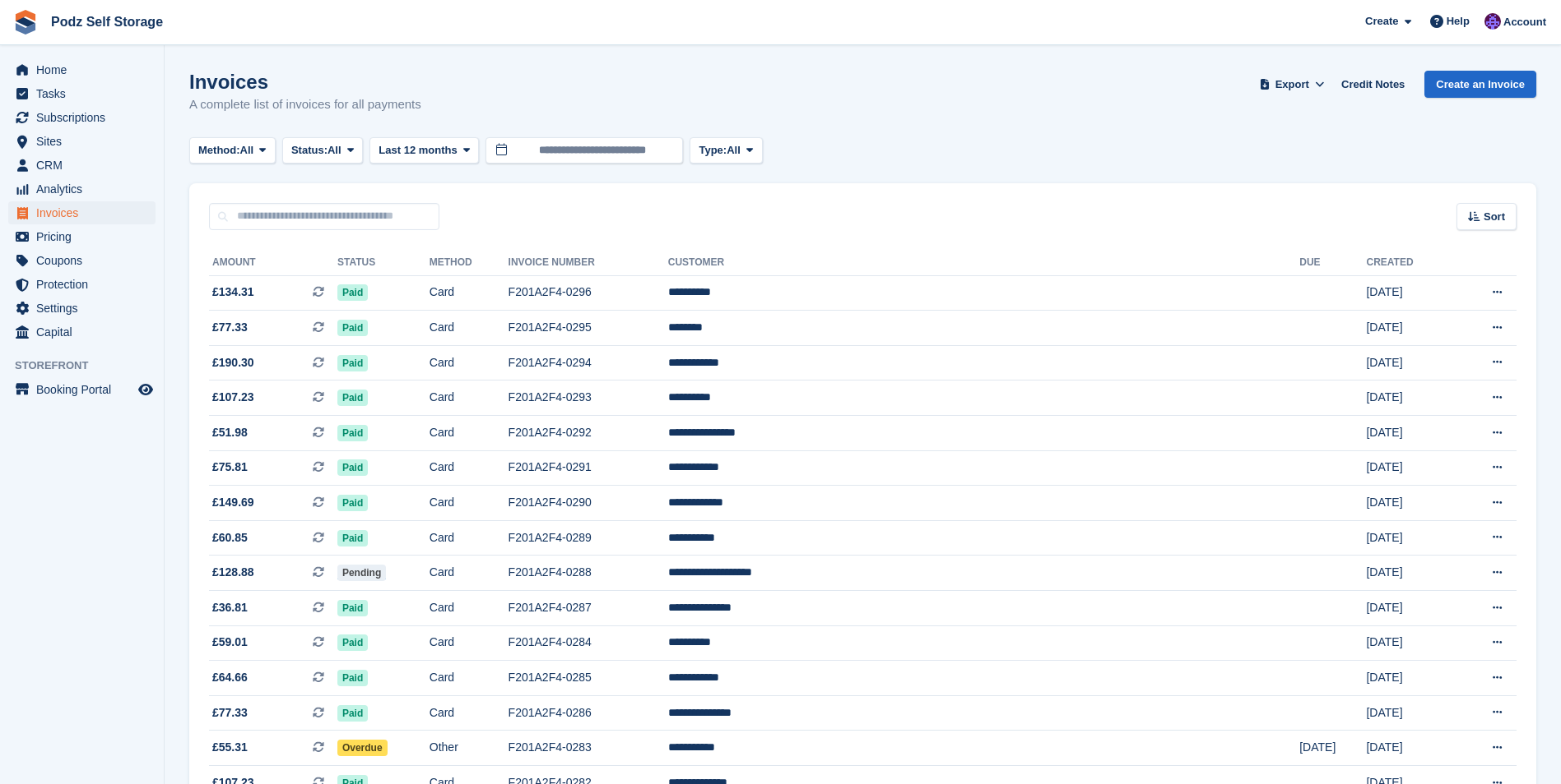
click at [435, 157] on span "Last 12 months" at bounding box center [417, 150] width 78 height 17
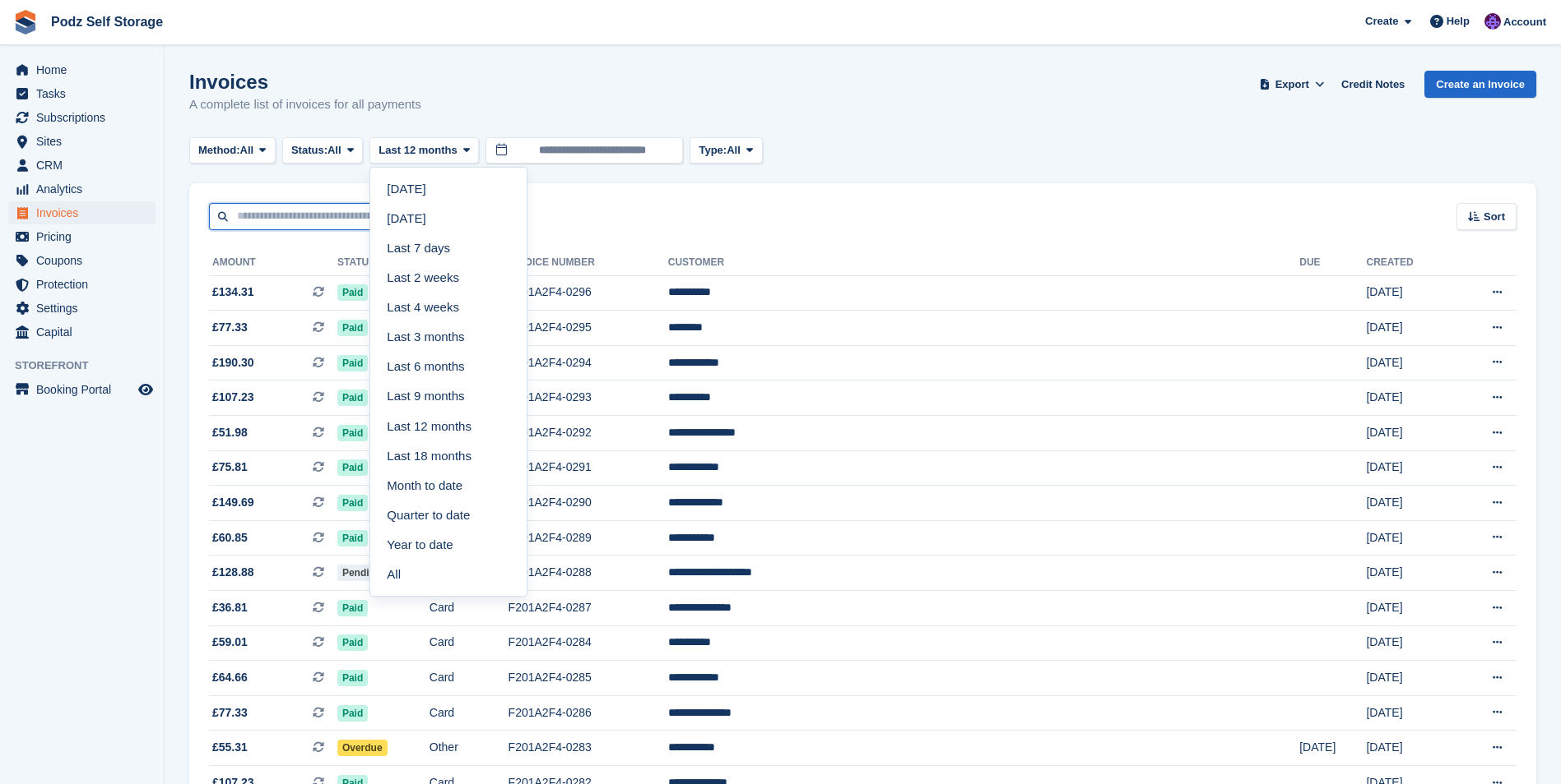
click at [292, 220] on input "text" at bounding box center [324, 216] width 231 height 27
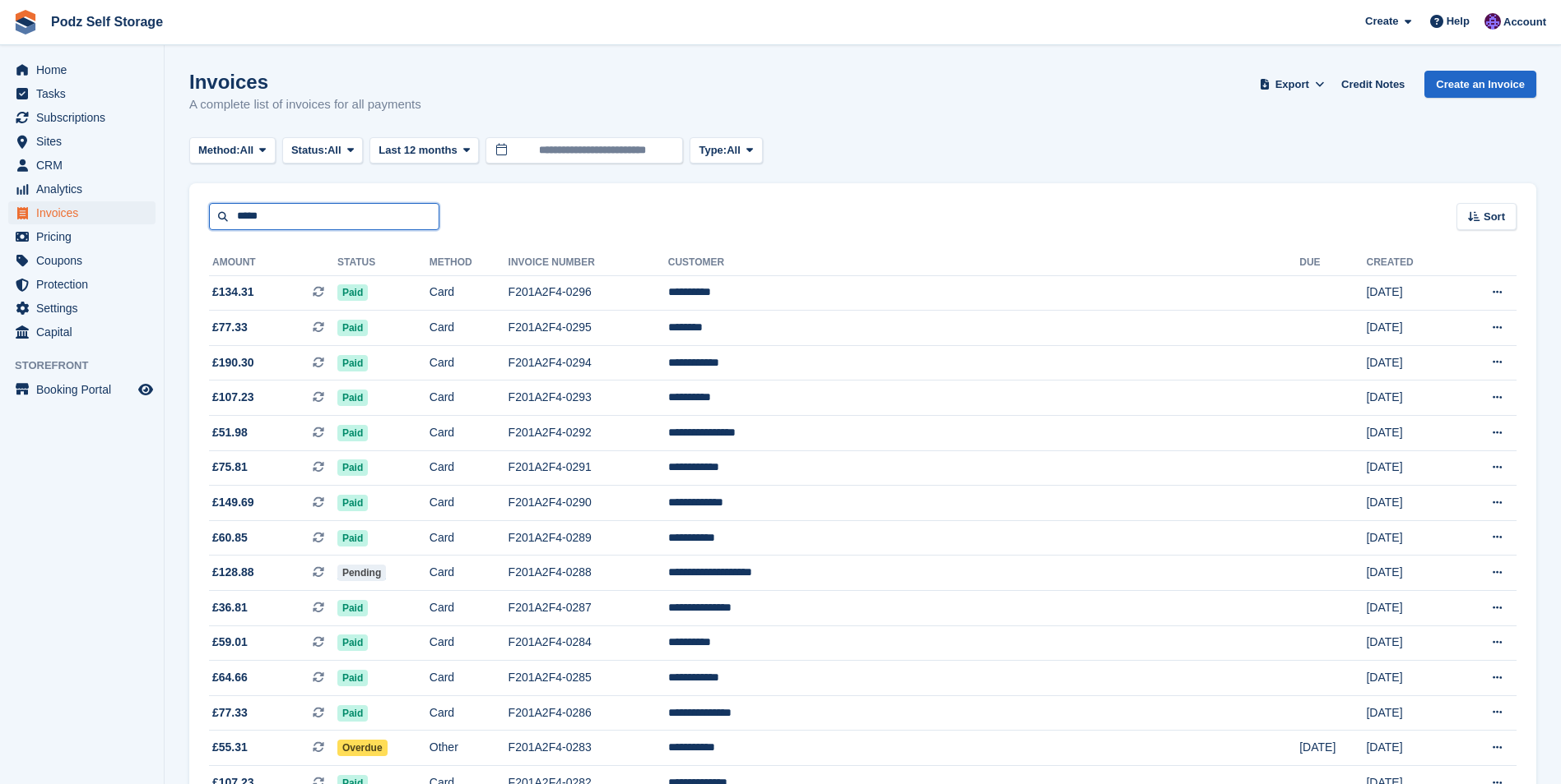
type input "*****"
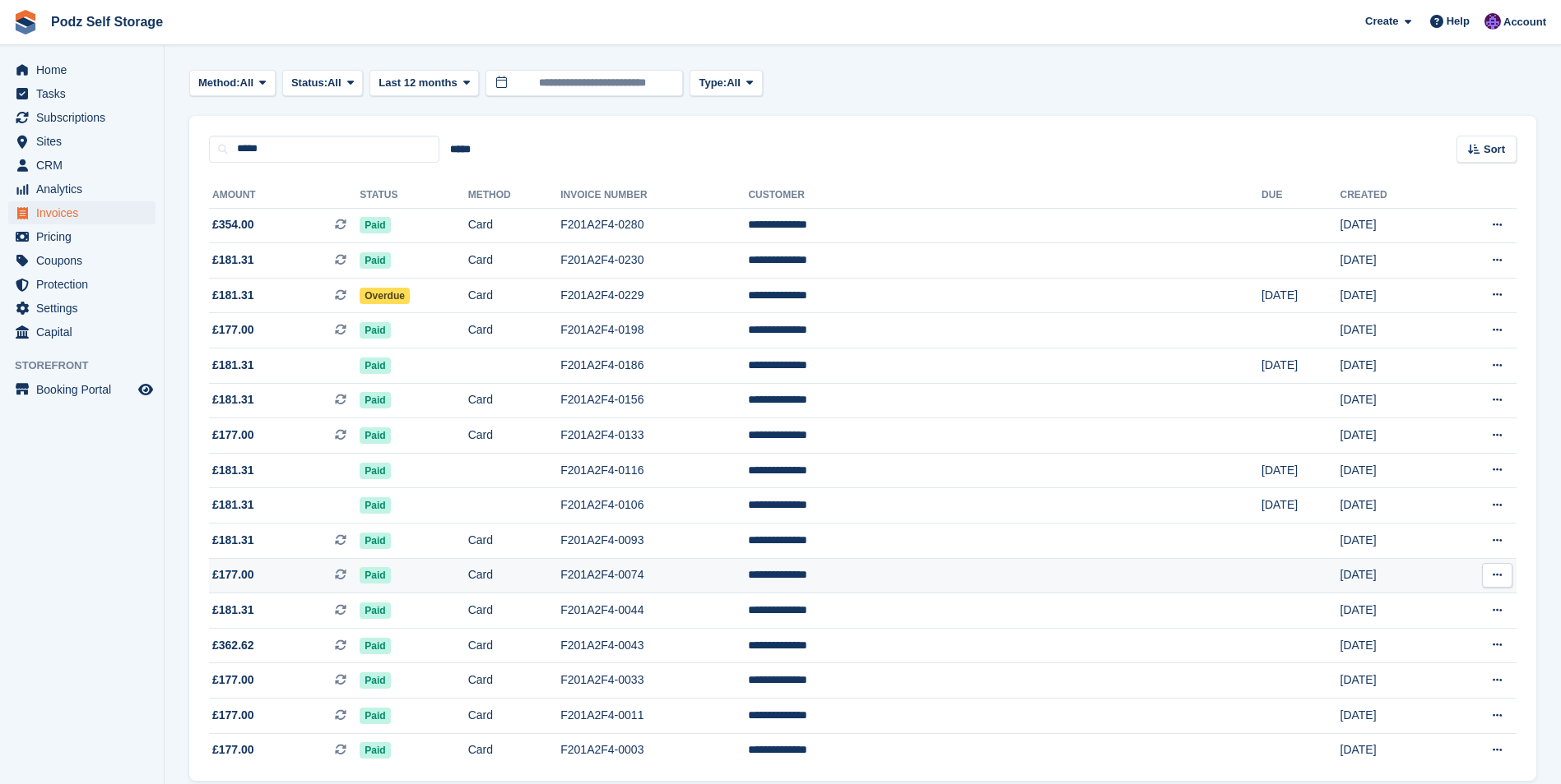
scroll to position [134, 0]
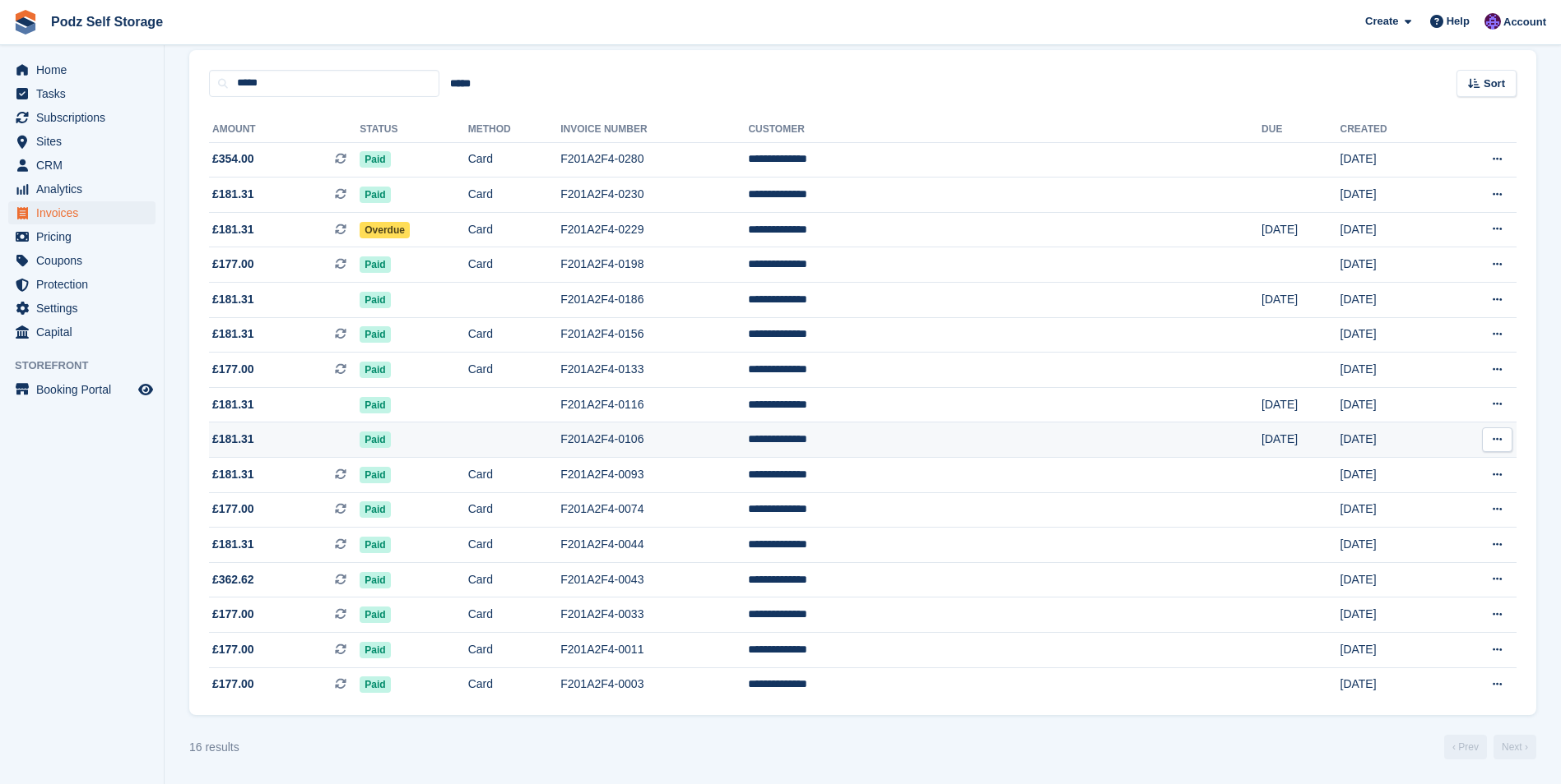
click at [468, 440] on td "Paid" at bounding box center [413, 441] width 108 height 36
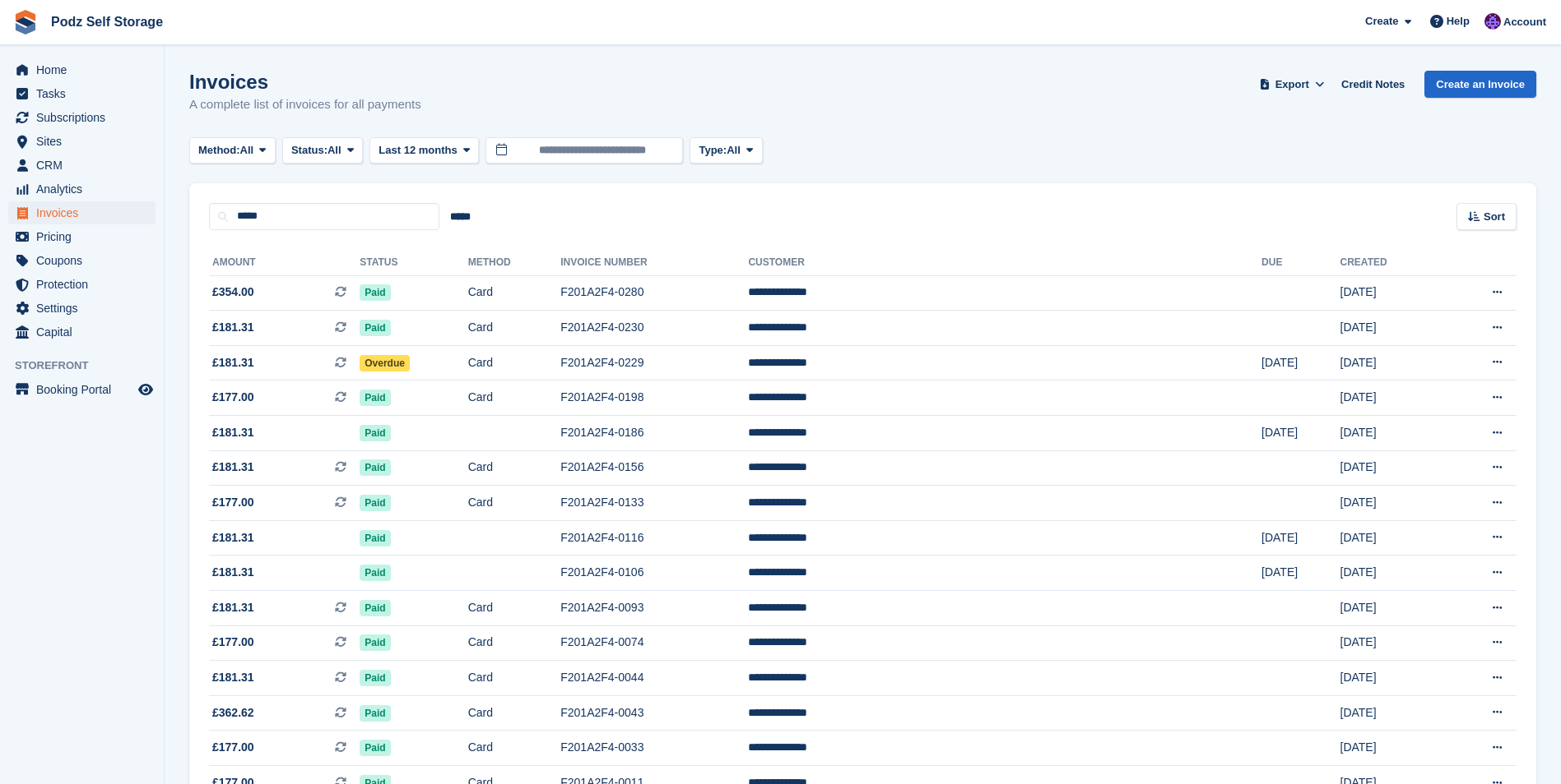
scroll to position [134, 0]
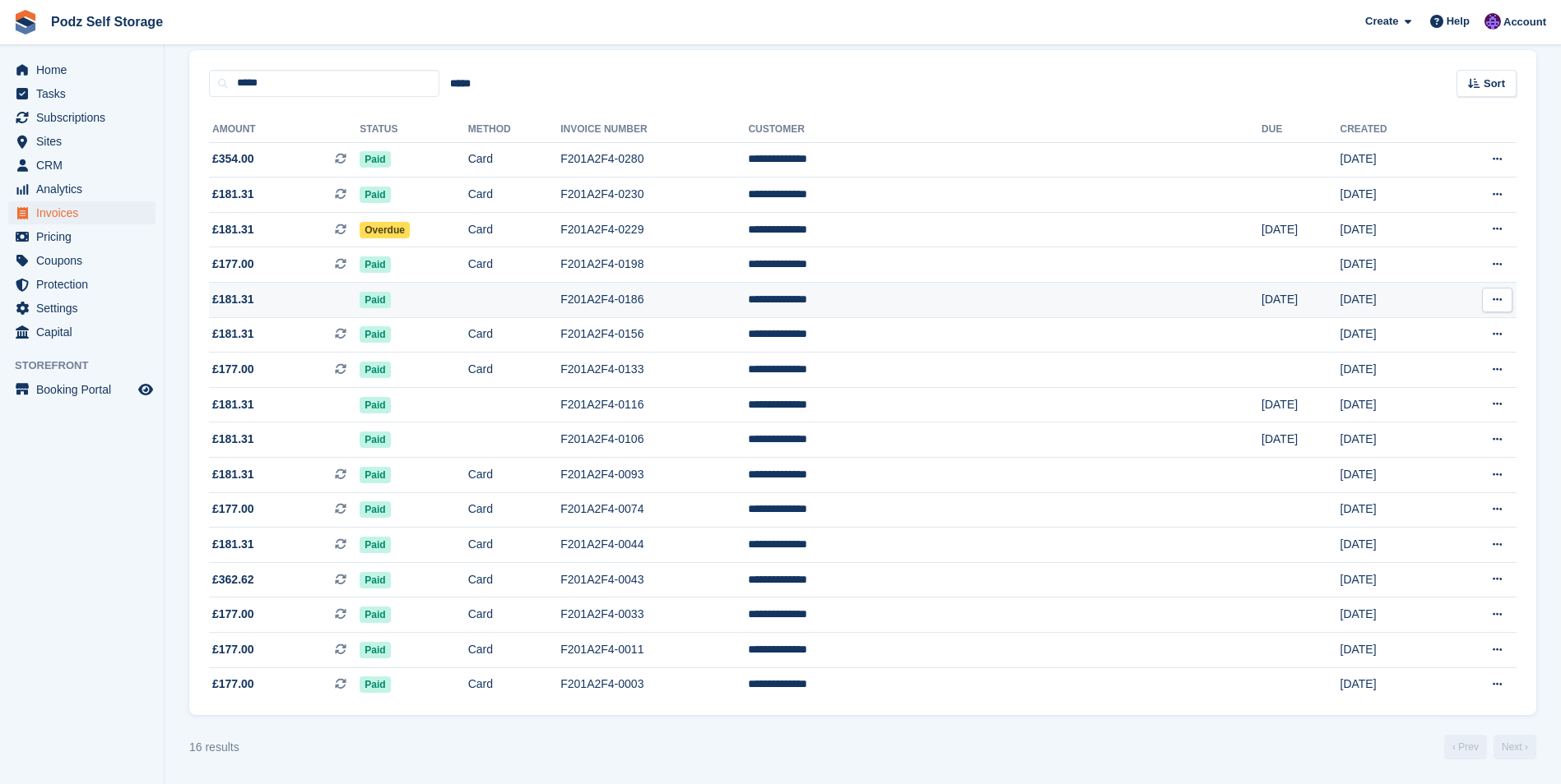
click at [468, 301] on td "Paid" at bounding box center [413, 301] width 108 height 36
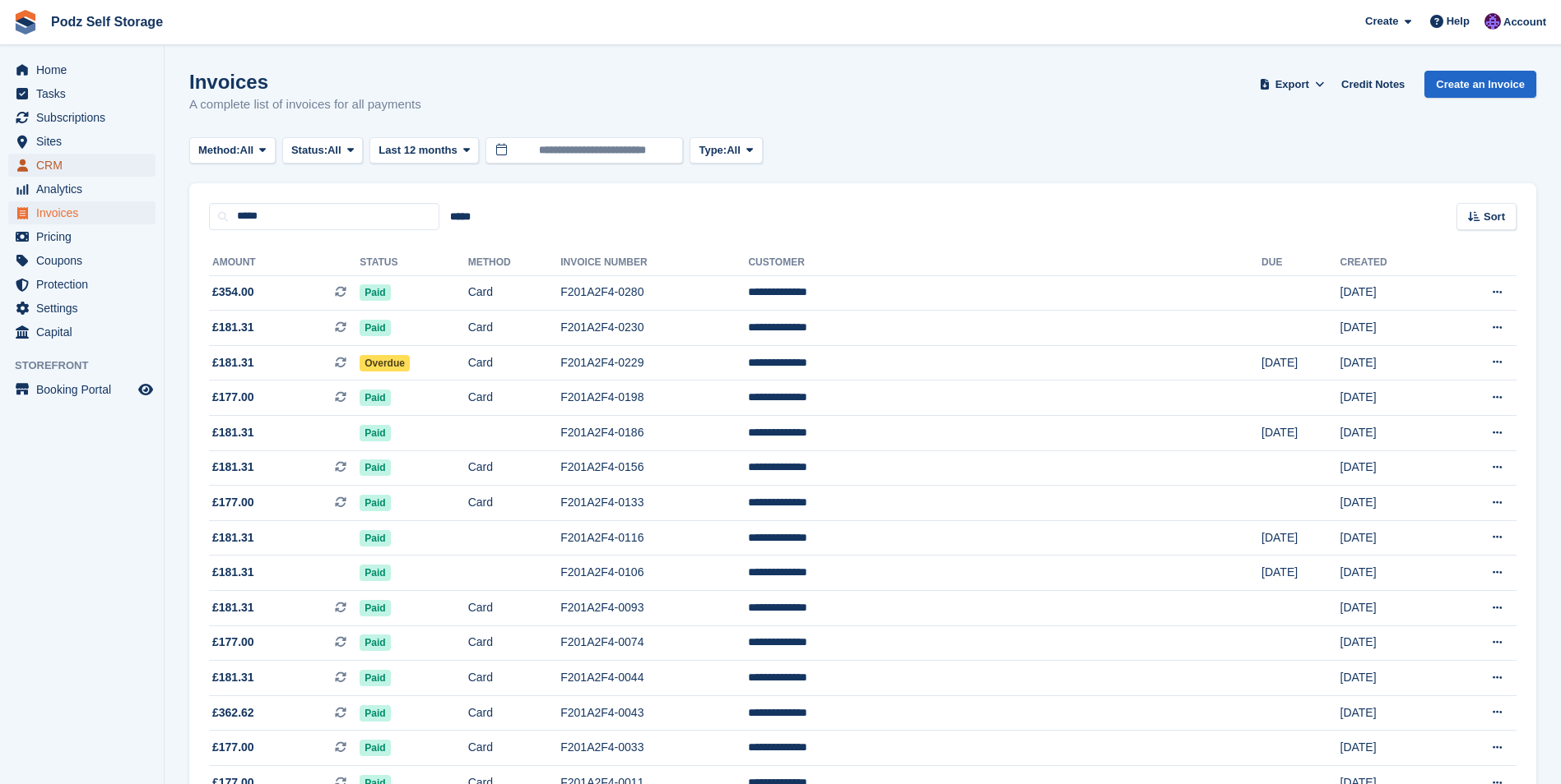
drag, startPoint x: -3, startPoint y: 186, endPoint x: 40, endPoint y: 167, distance: 47.0
click at [40, 167] on span "CRM" at bounding box center [86, 164] width 99 height 23
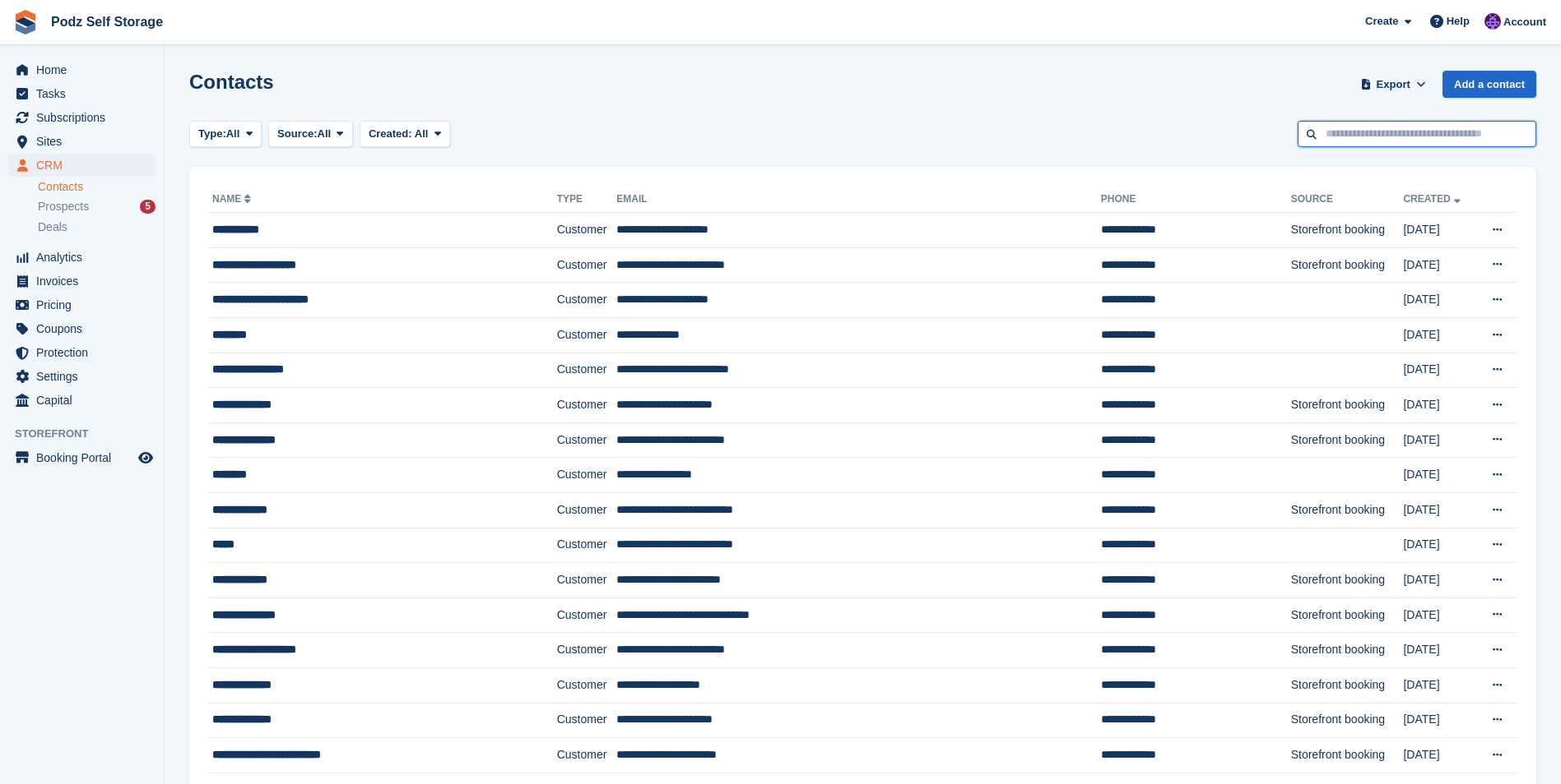
click at [1382, 139] on input "text" at bounding box center [1416, 134] width 239 height 27
type input "*"
type input "*****"
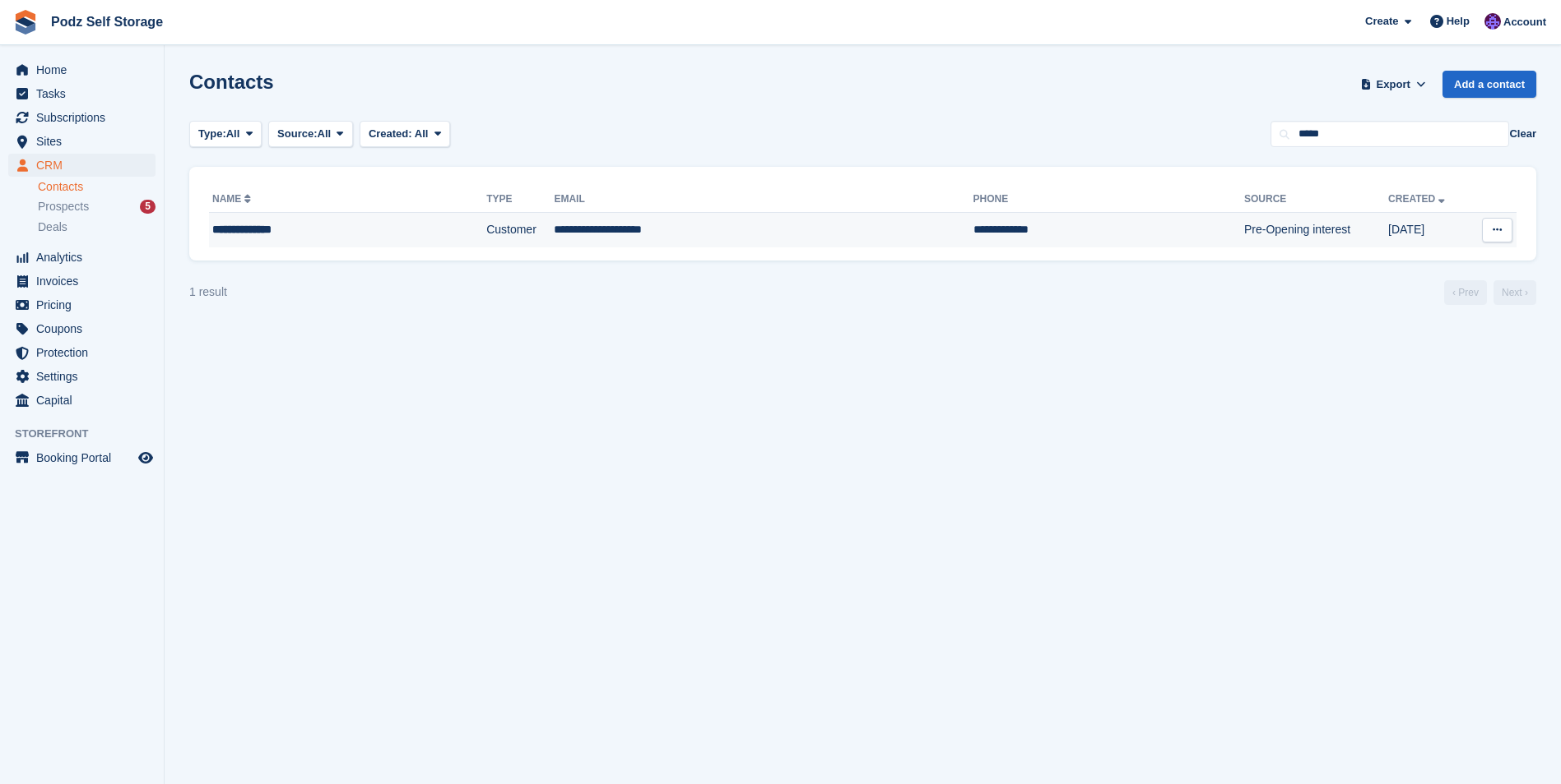
click at [1009, 227] on td "**********" at bounding box center [1108, 230] width 270 height 35
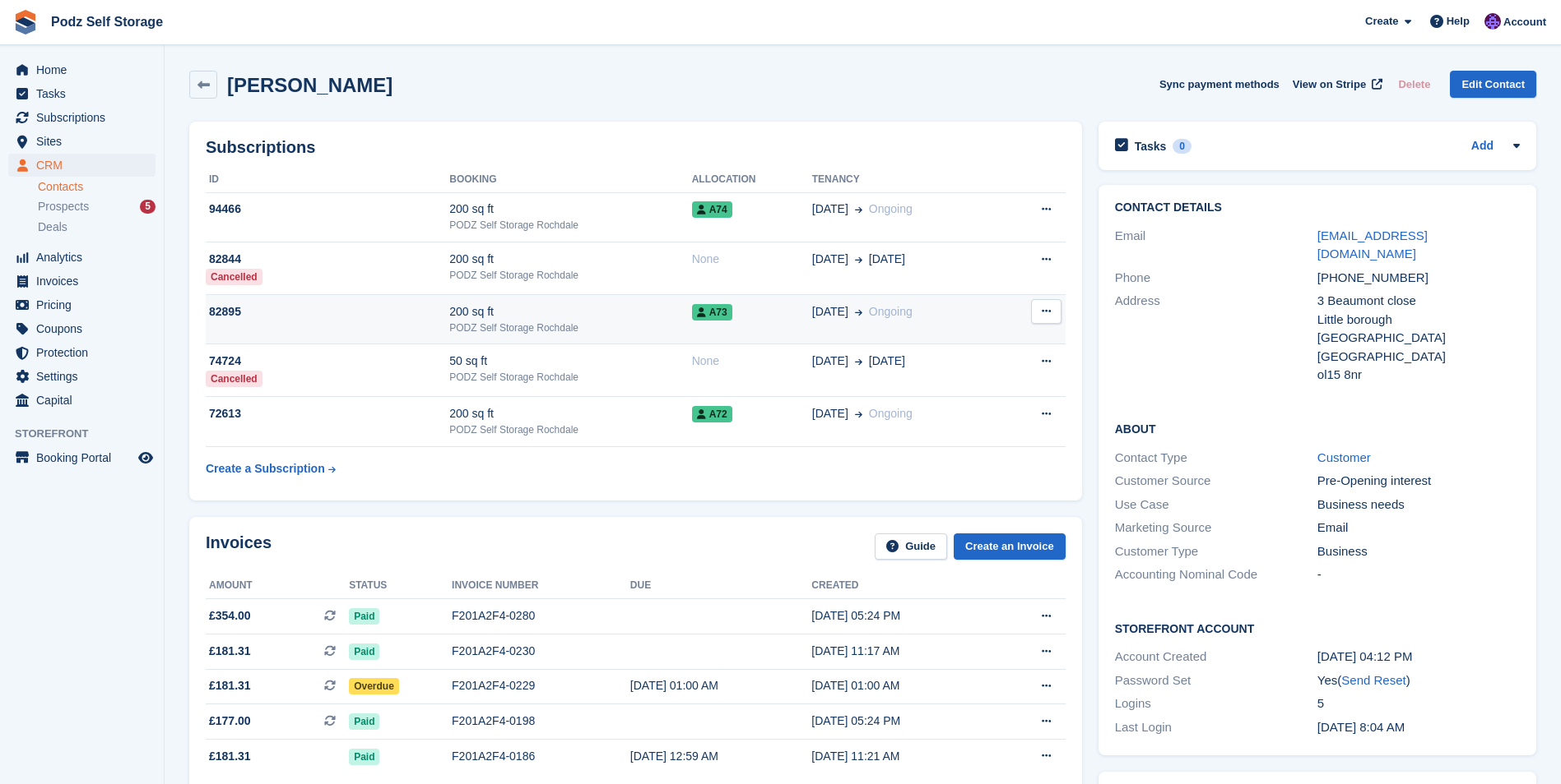
click at [653, 326] on div "PODZ Self Storage Rochdale" at bounding box center [571, 328] width 242 height 15
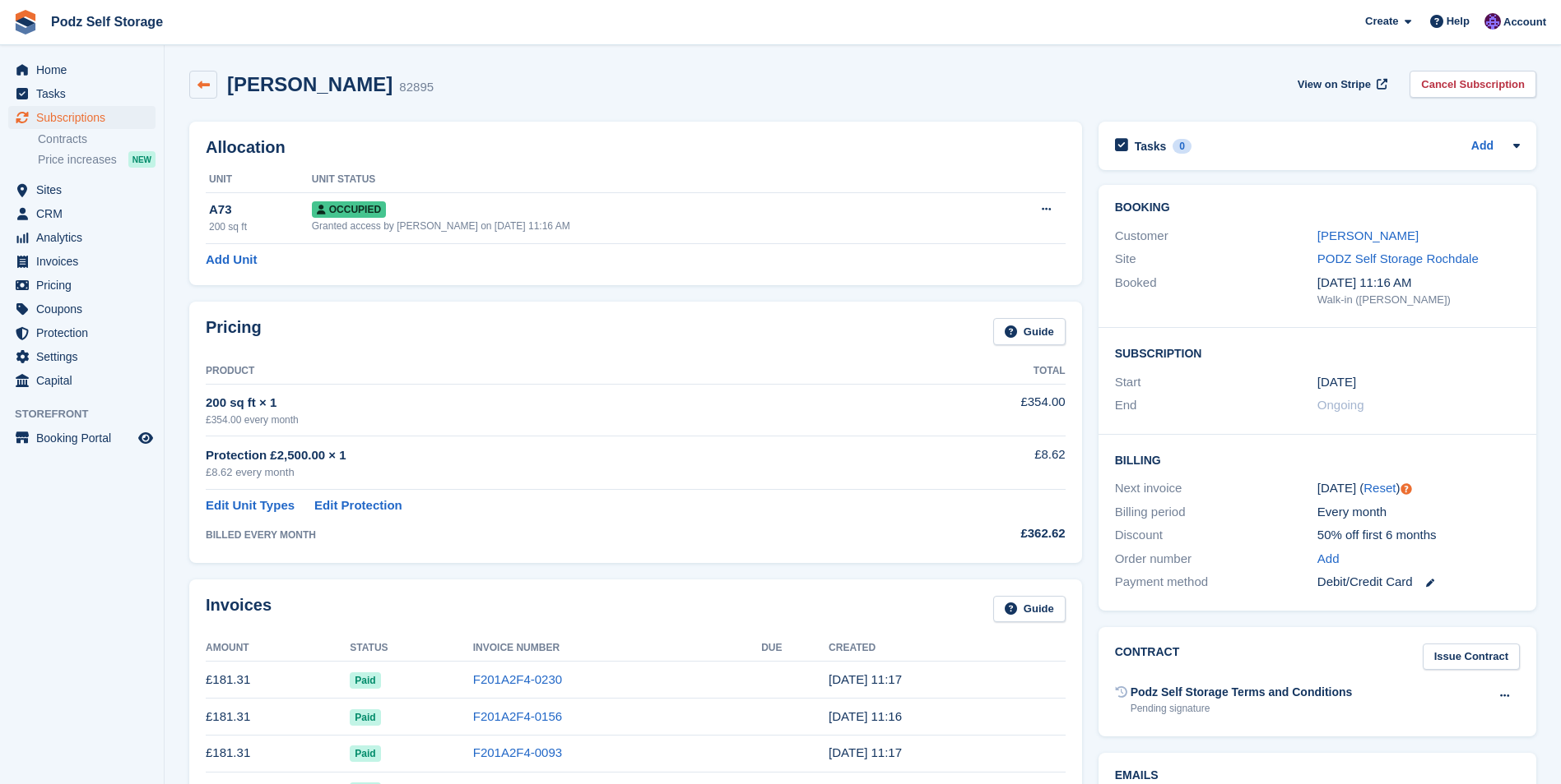
click at [193, 86] on link at bounding box center [203, 84] width 28 height 28
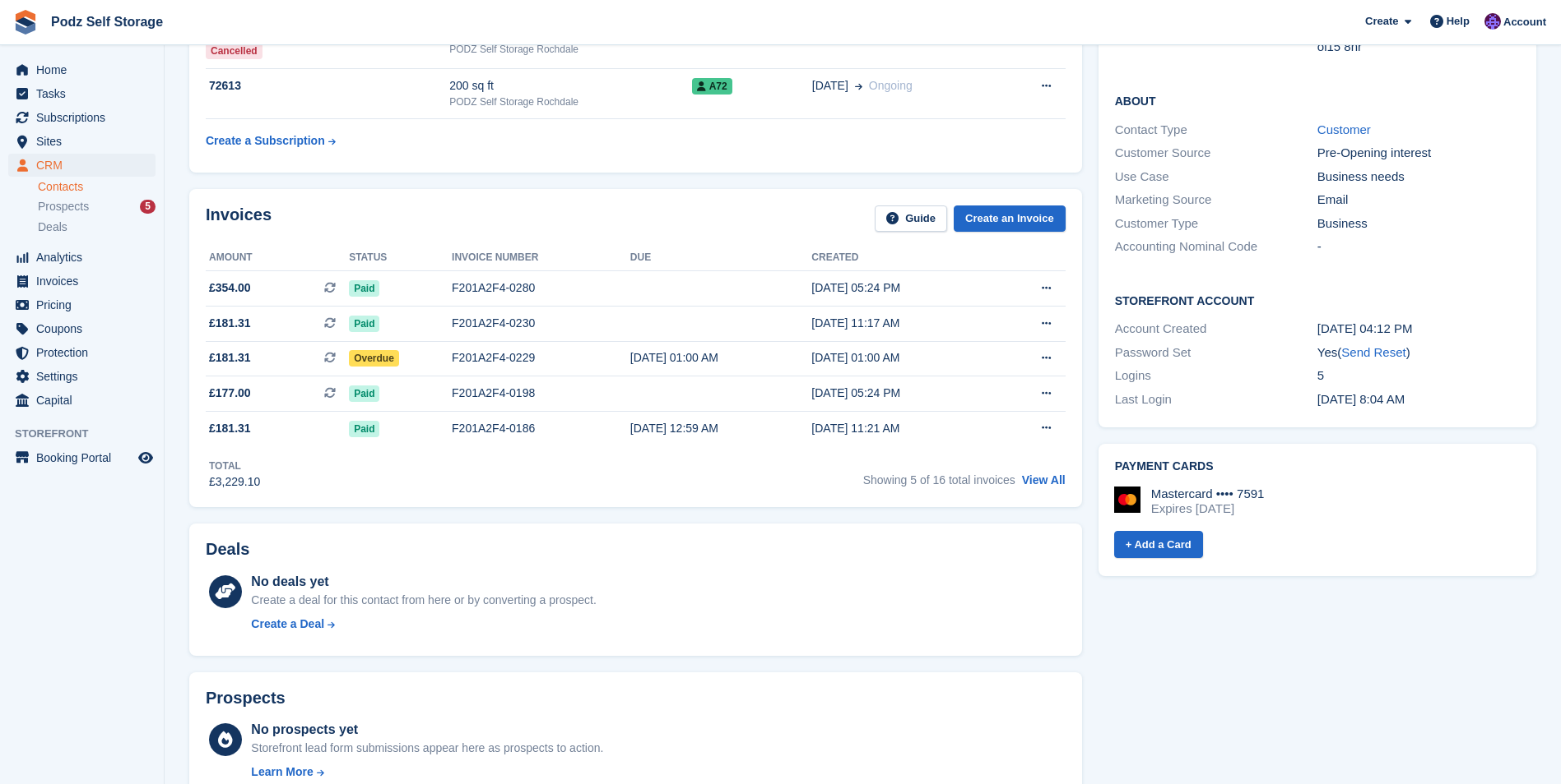
scroll to position [329, 0]
click at [1046, 486] on link "View All" at bounding box center [1044, 479] width 44 height 13
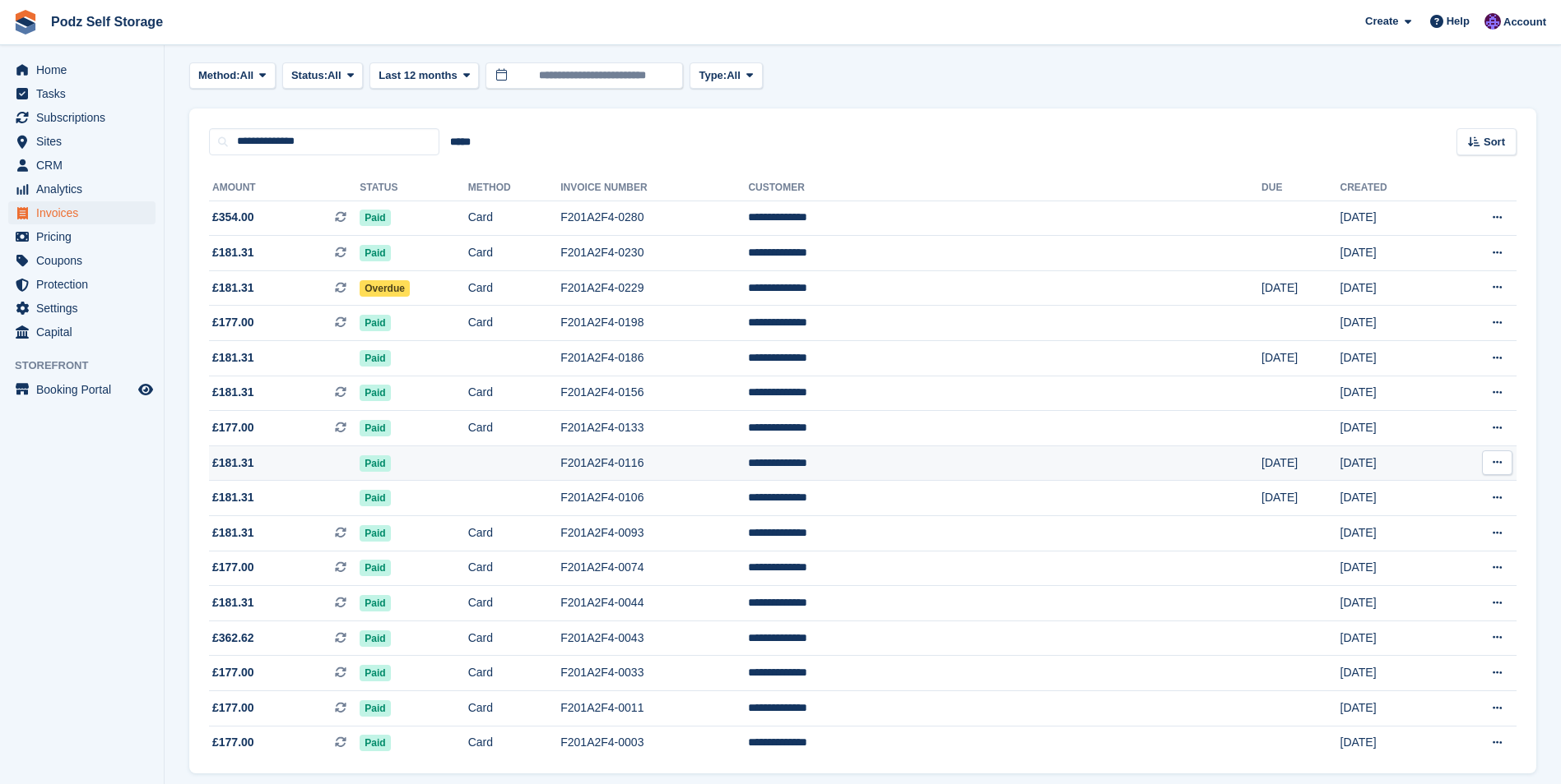
scroll to position [134, 0]
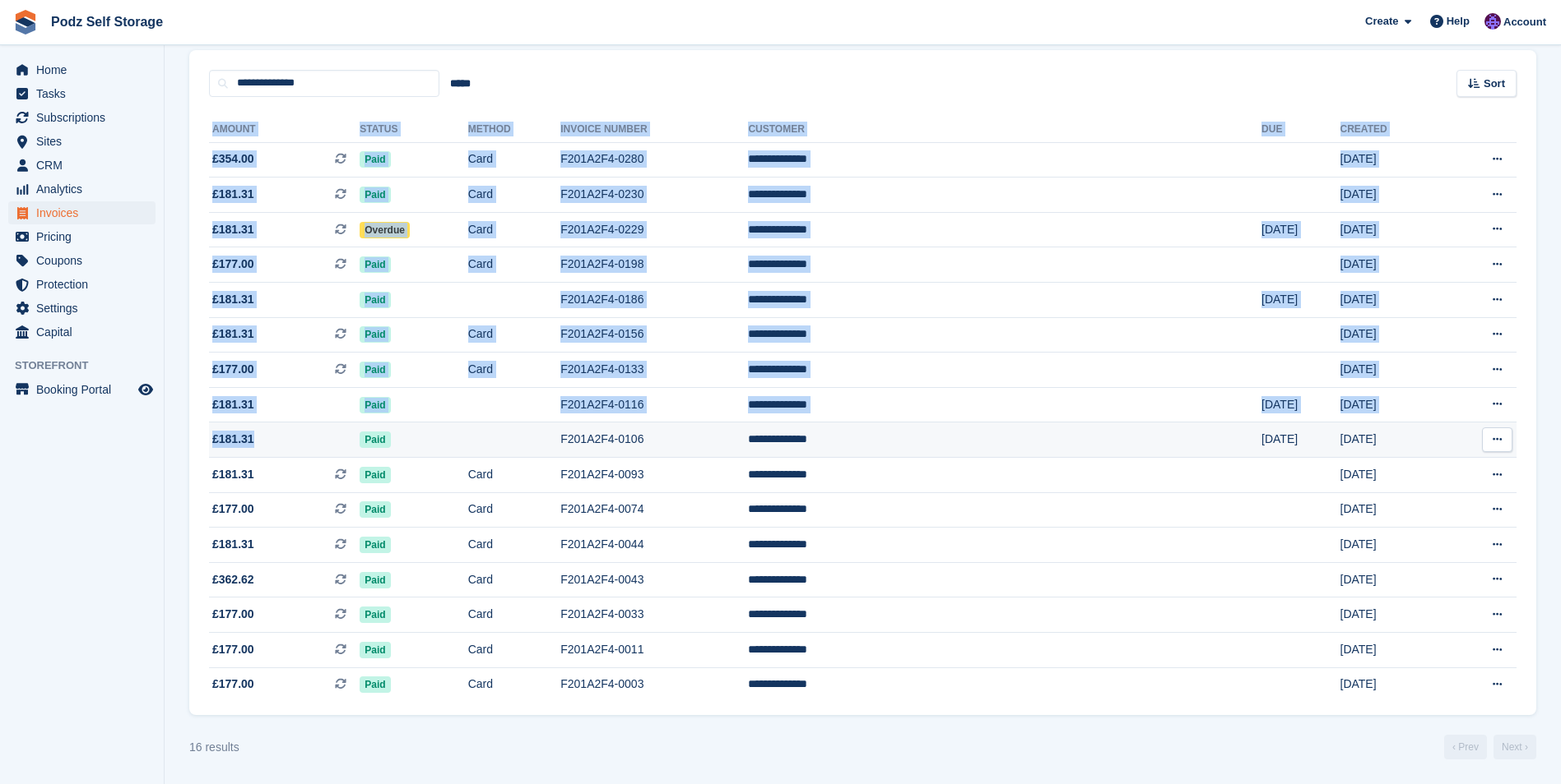
drag, startPoint x: 187, startPoint y: 396, endPoint x: 330, endPoint y: 428, distance: 146.5
click at [330, 428] on section "Invoices A complete list of invoices for all payments Export Export Invoices Ex…" at bounding box center [863, 325] width 1397 height 918
drag, startPoint x: 330, startPoint y: 428, endPoint x: 195, endPoint y: 432, distance: 135.1
click at [194, 435] on div "**********" at bounding box center [863, 407] width 1347 height 620
drag, startPoint x: 199, startPoint y: 402, endPoint x: 1476, endPoint y: 445, distance: 1277.7
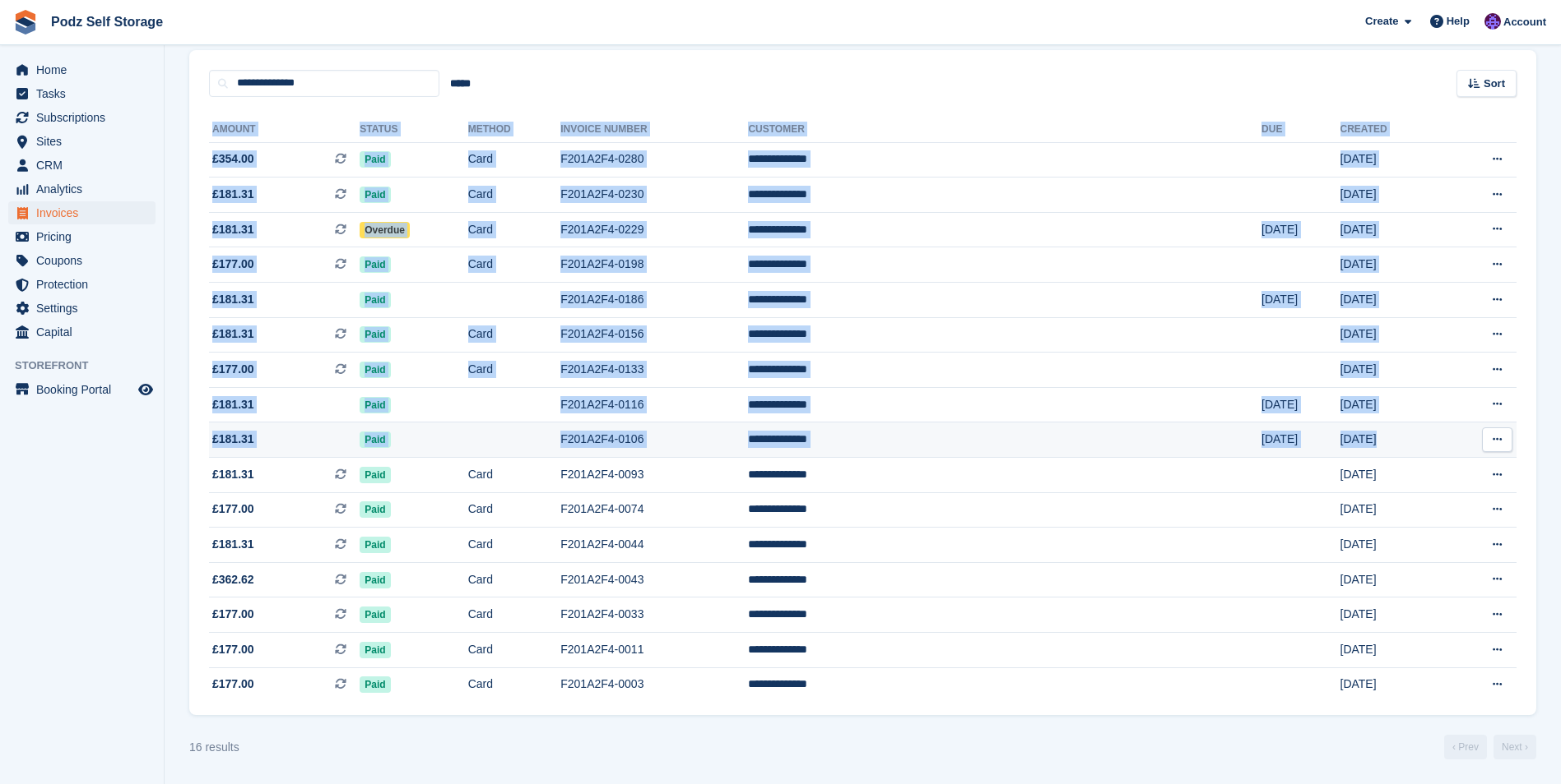
click at [1476, 445] on div "**********" at bounding box center [863, 407] width 1347 height 620
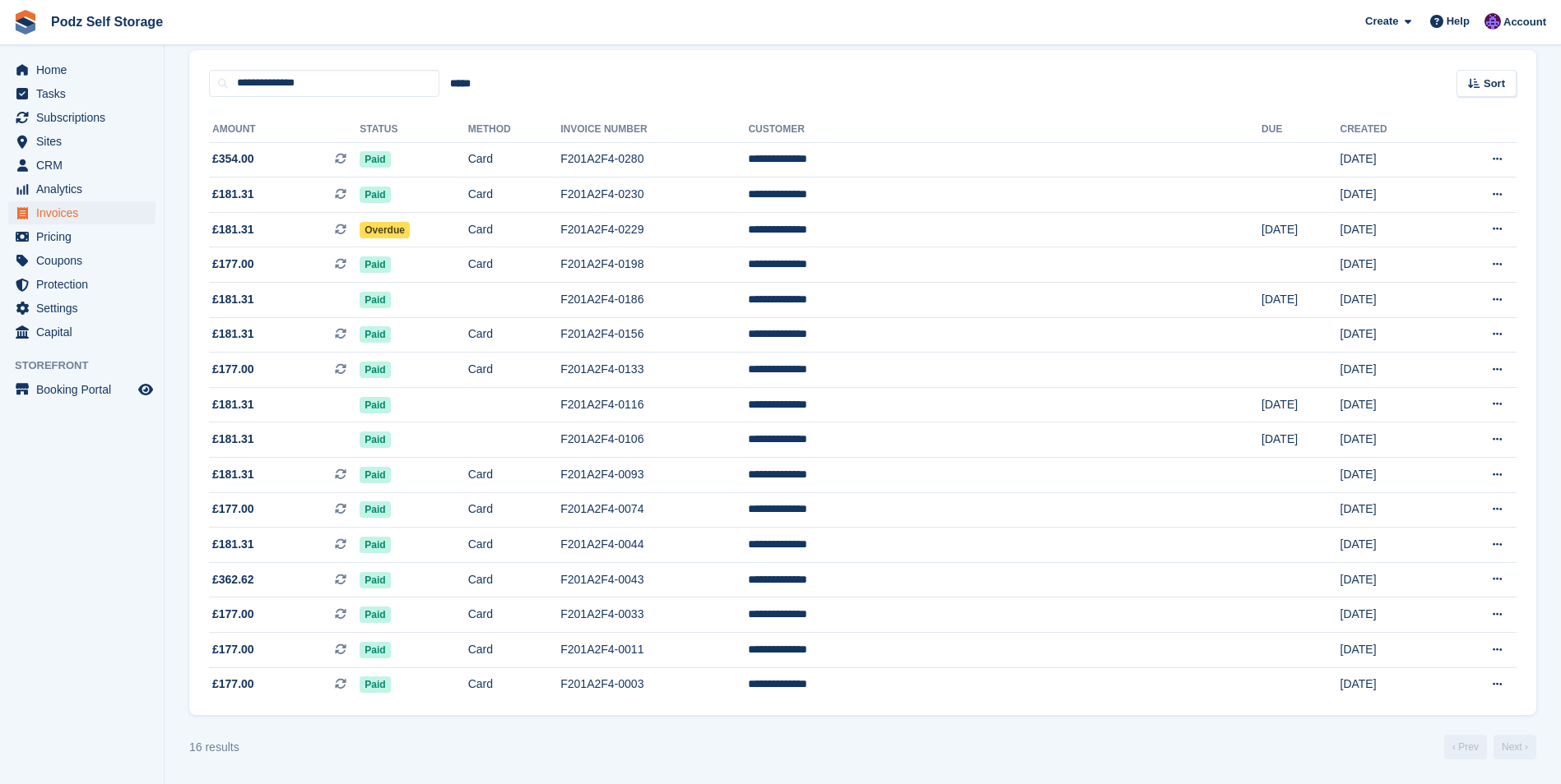
click at [1110, 750] on div "16 results ‹ Prev Next ›" at bounding box center [863, 747] width 1347 height 25
click at [618, 65] on div "**********" at bounding box center [863, 73] width 1347 height 47
click at [562, 162] on td "Card" at bounding box center [515, 160] width 93 height 36
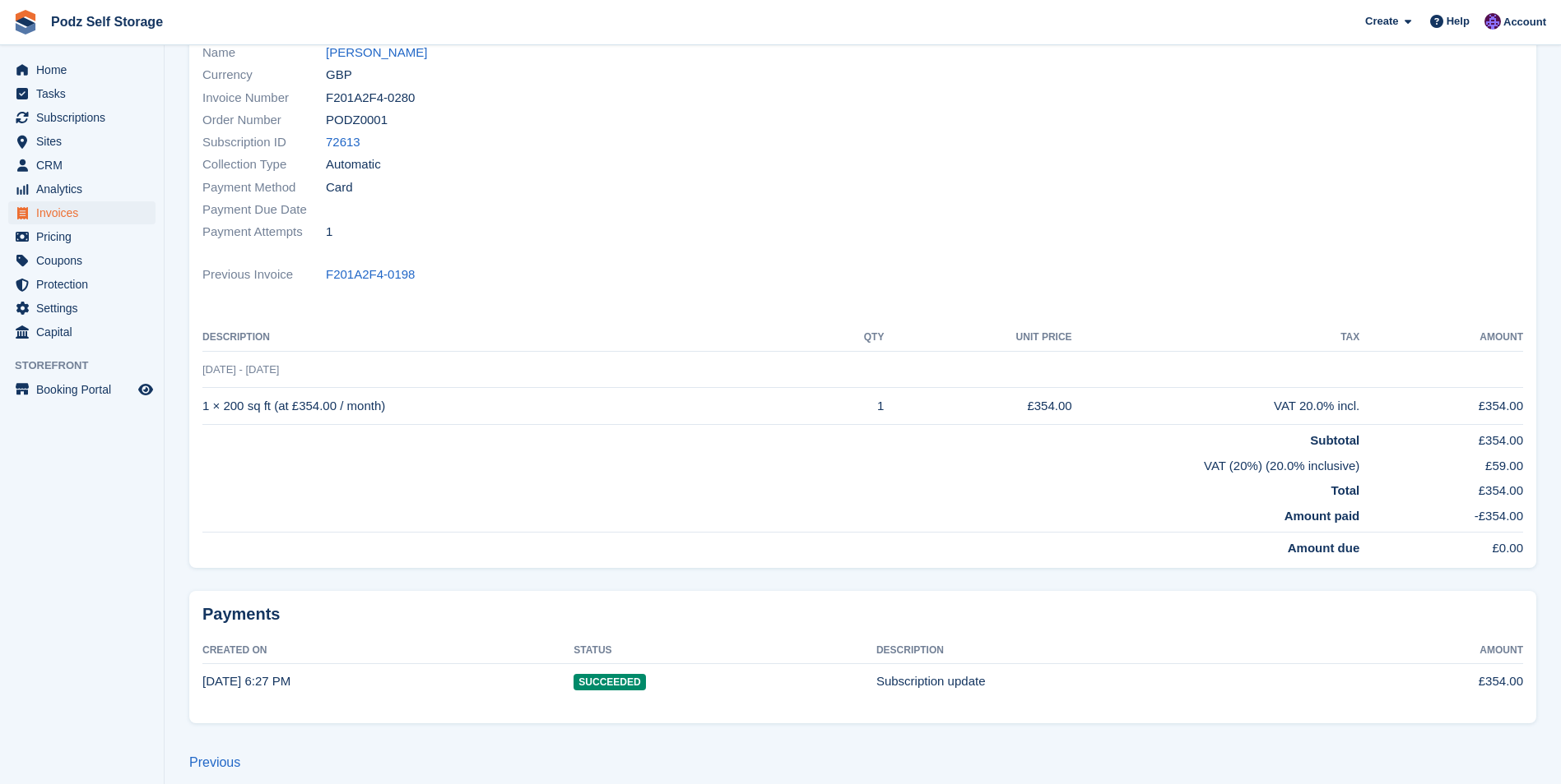
scroll to position [197, 0]
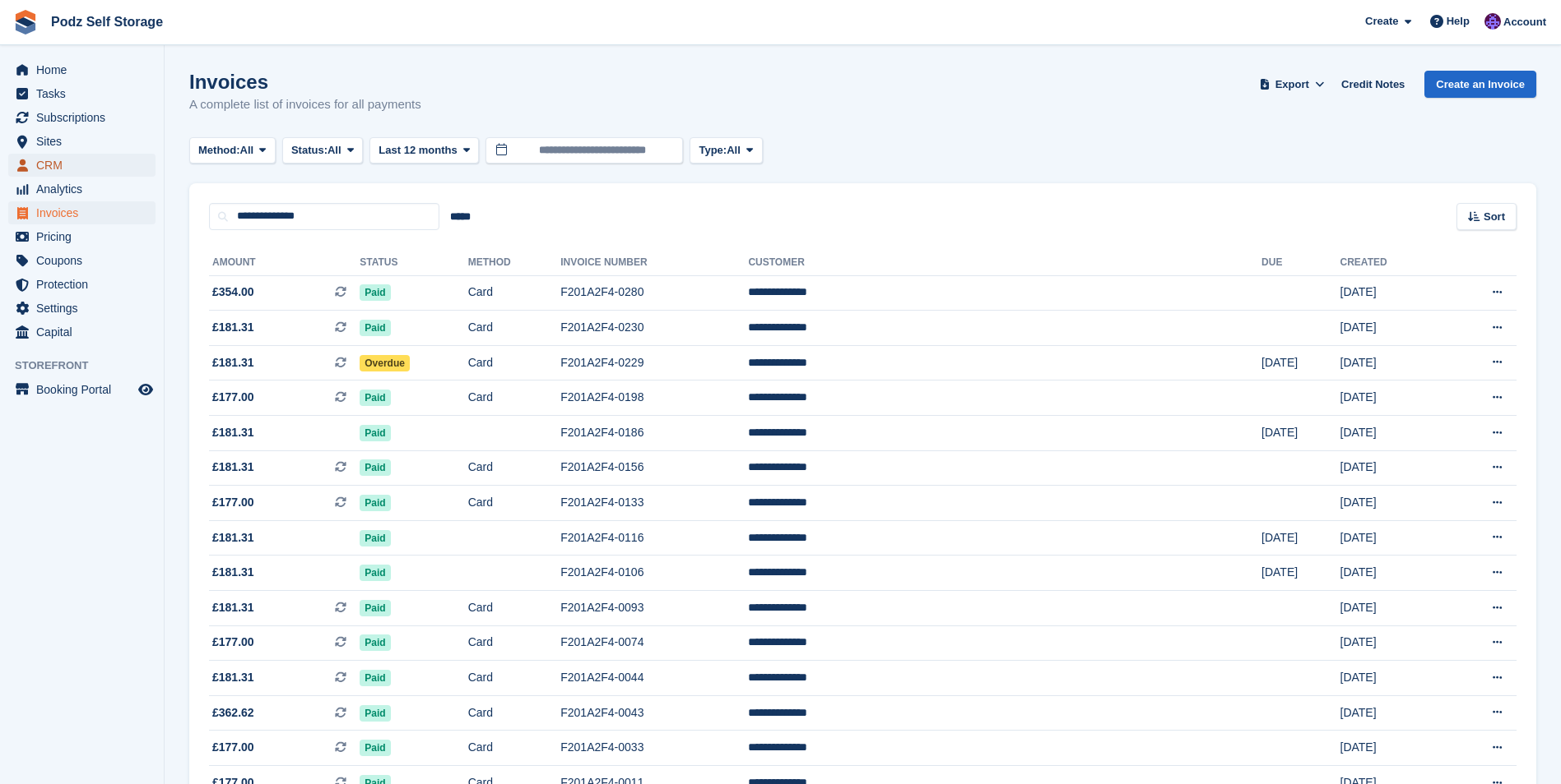
drag, startPoint x: 82, startPoint y: 167, endPoint x: 192, endPoint y: 188, distance: 112.0
click at [82, 167] on span "CRM" at bounding box center [86, 164] width 99 height 23
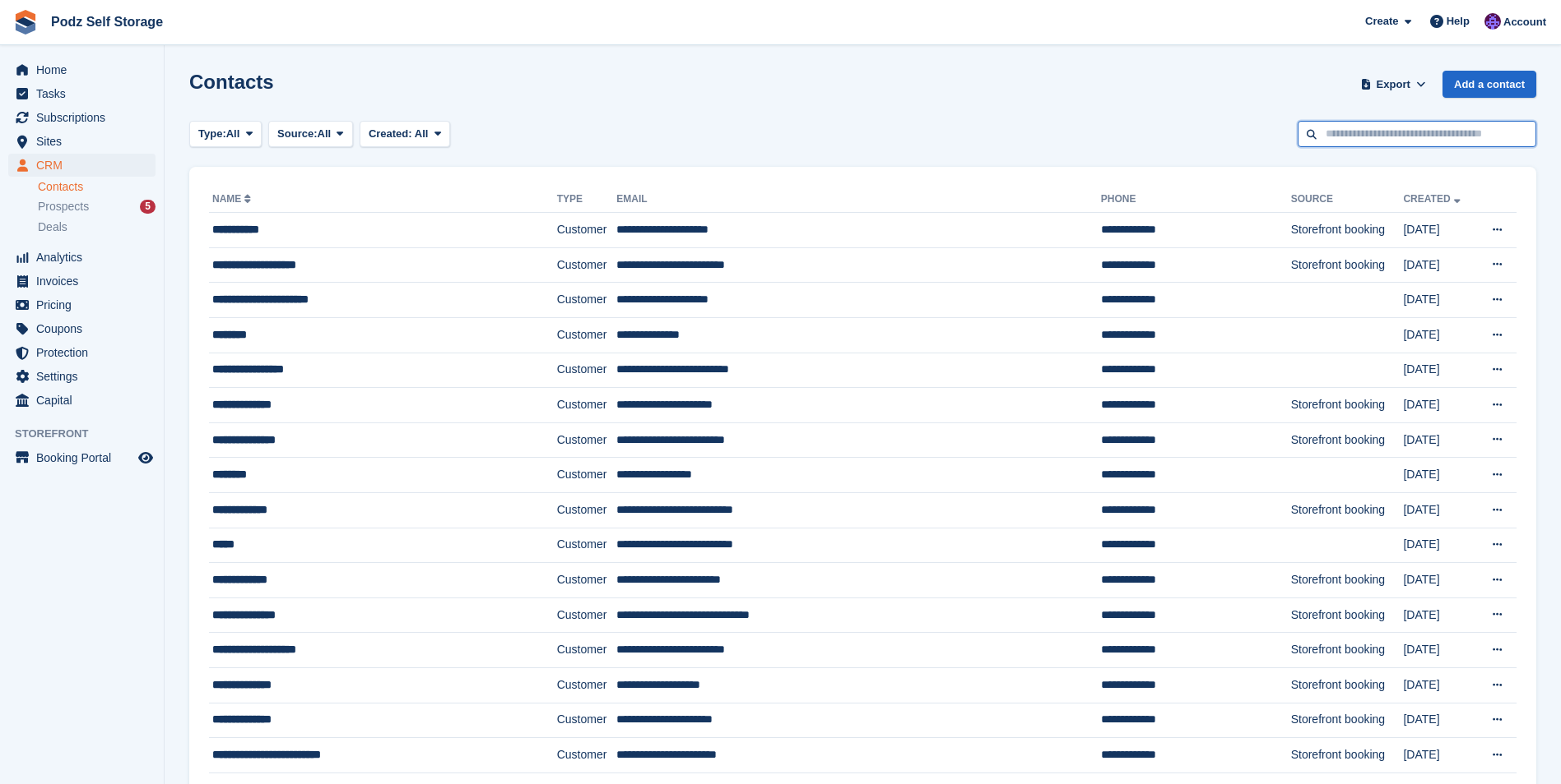
click at [1388, 129] on input "text" at bounding box center [1416, 134] width 239 height 27
type input "*****"
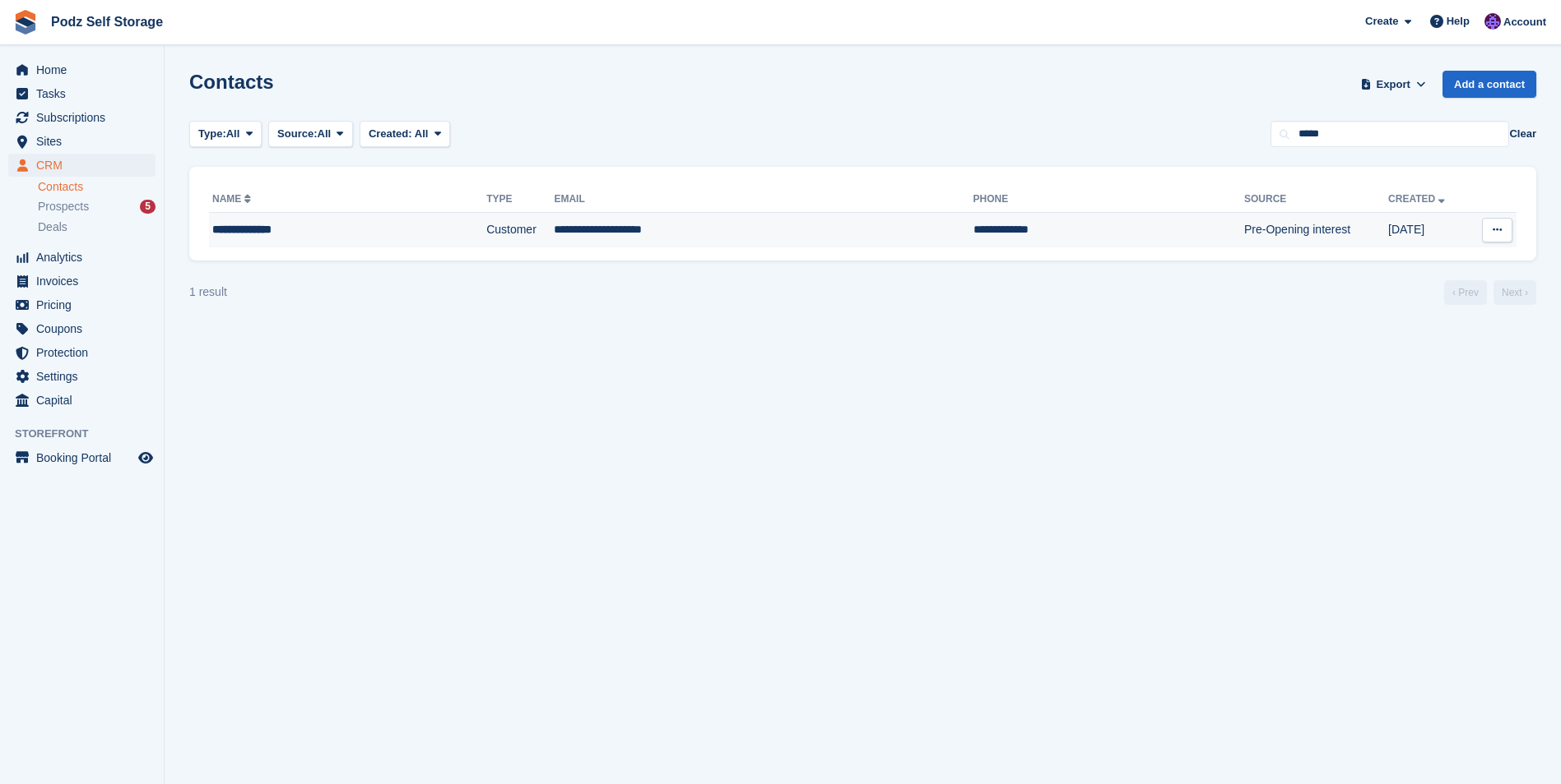
click at [649, 226] on td "**********" at bounding box center [763, 230] width 419 height 35
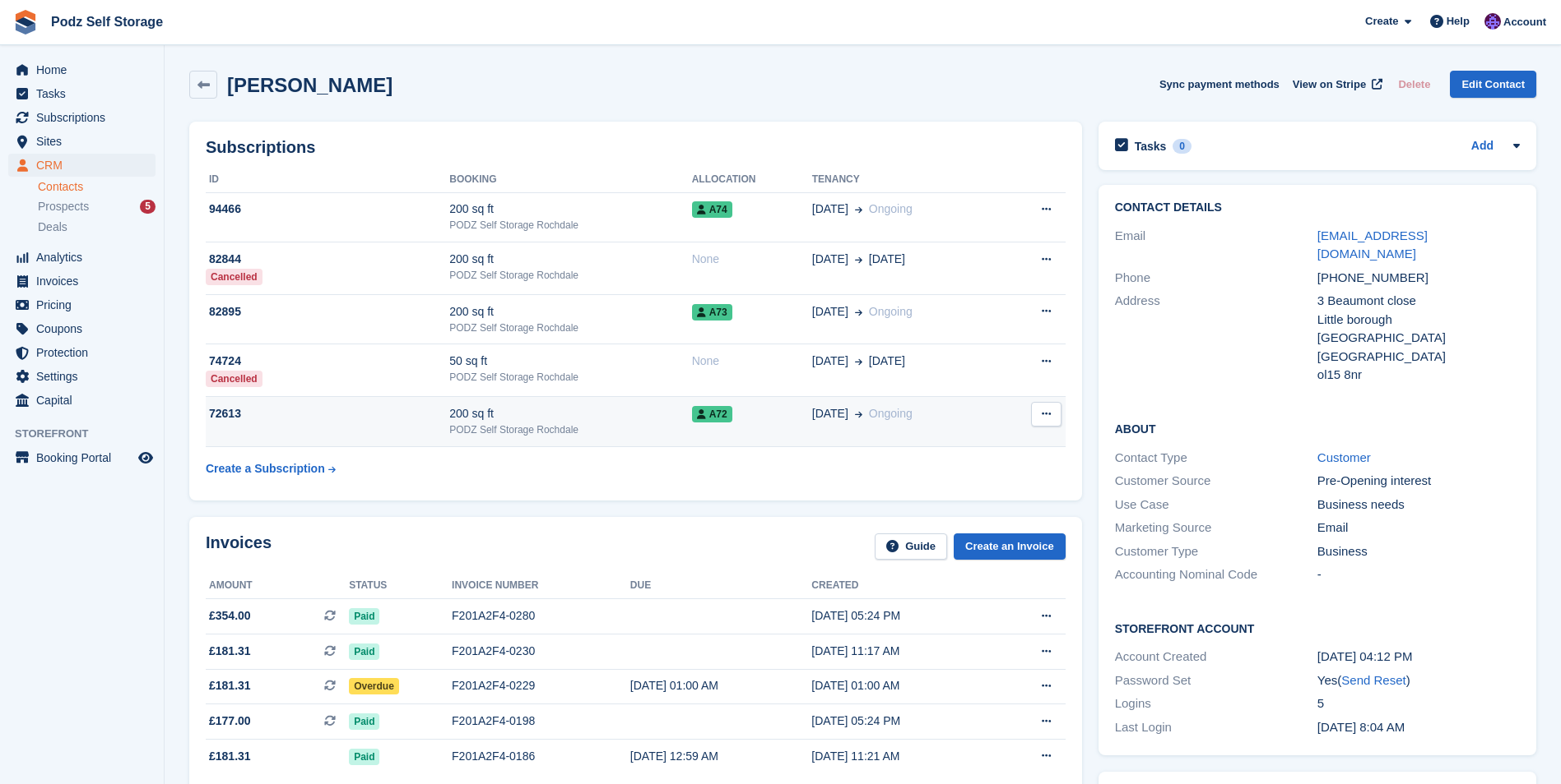
click at [629, 410] on div "200 sq ft" at bounding box center [571, 414] width 242 height 17
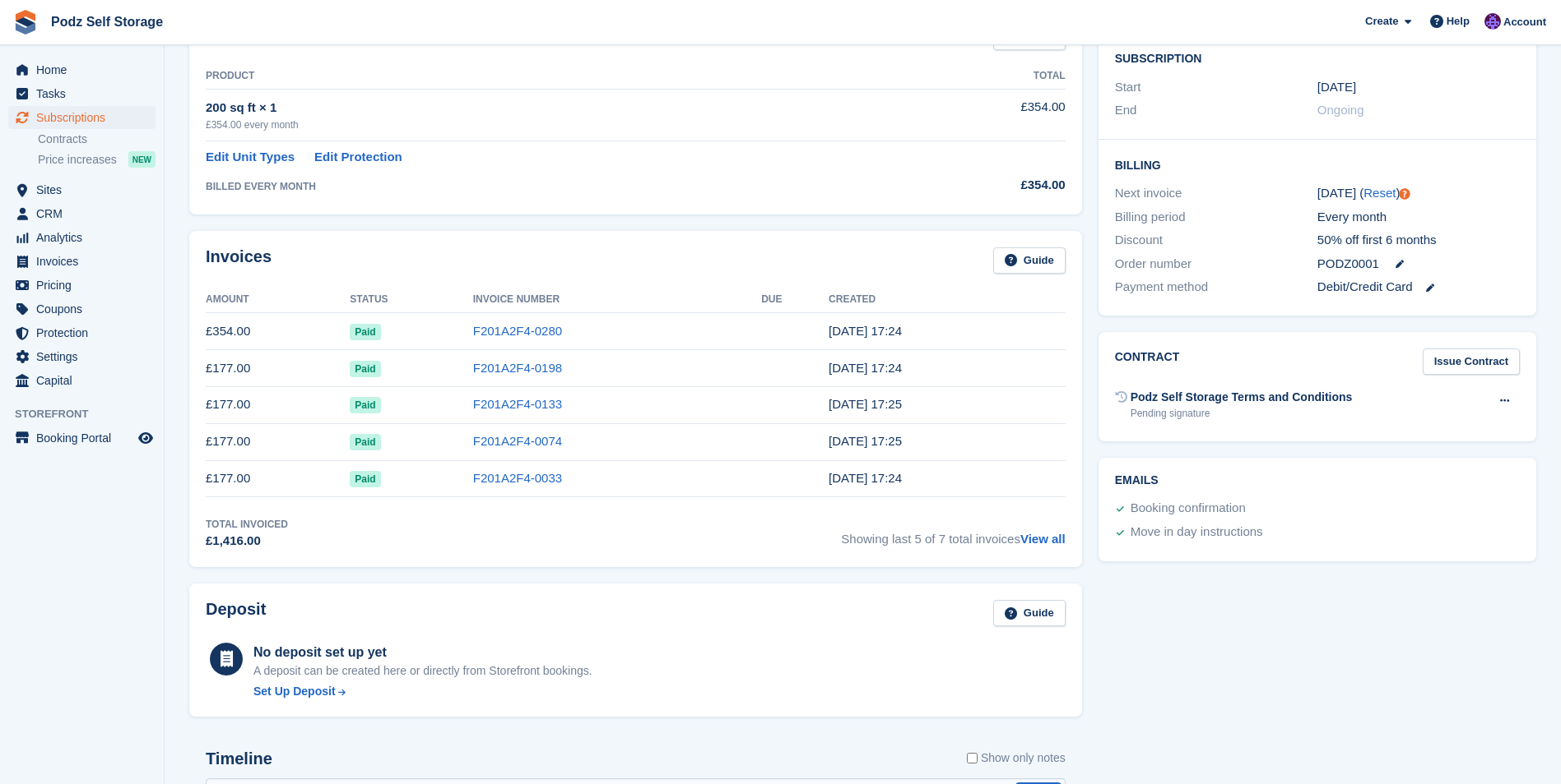
scroll to position [329, 0]
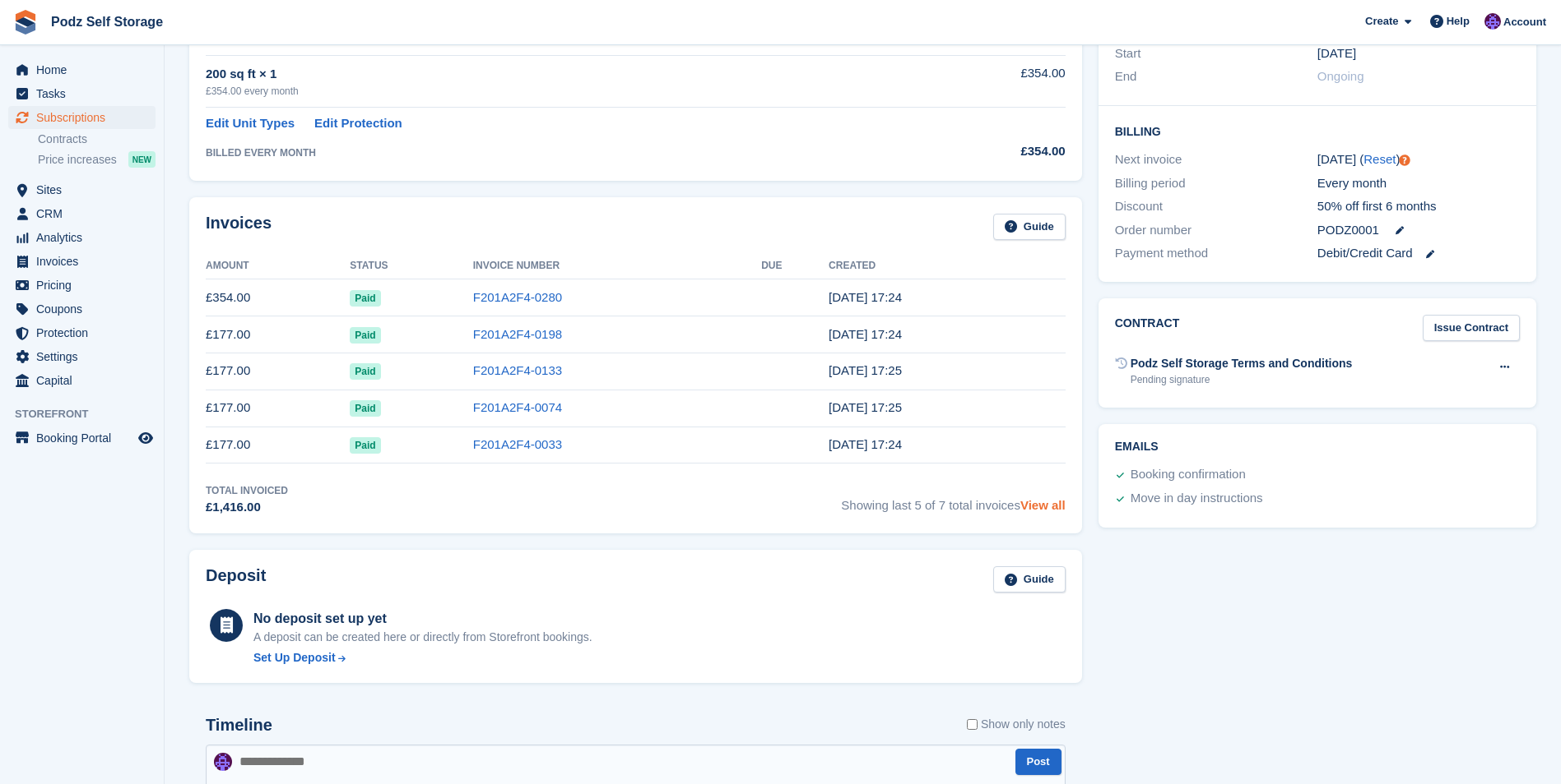
click at [1039, 503] on link "View all" at bounding box center [1043, 505] width 46 height 14
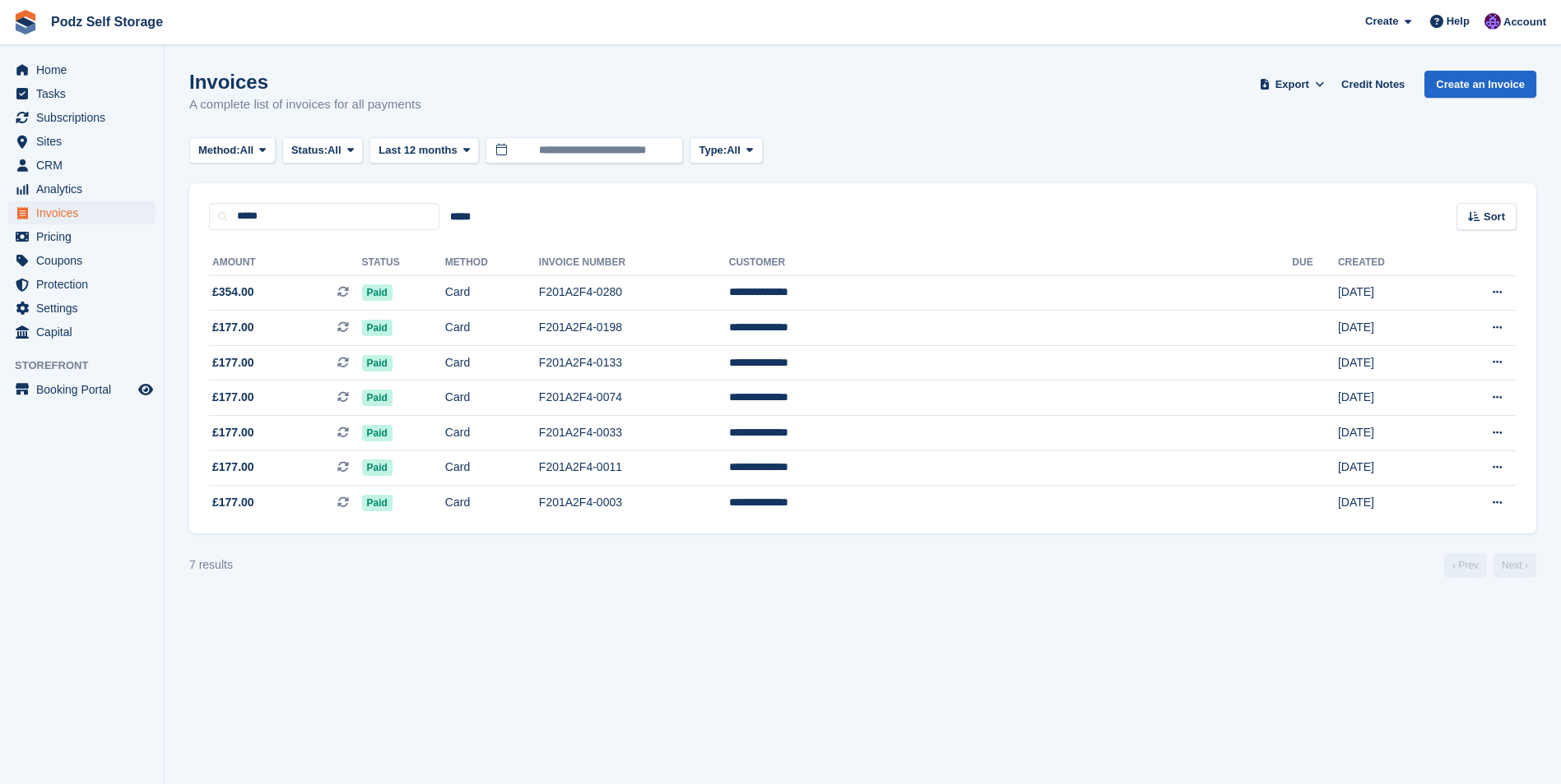
drag, startPoint x: 202, startPoint y: 260, endPoint x: 1348, endPoint y: 530, distance: 1177.4
click at [1348, 530] on div "**********" at bounding box center [863, 382] width 1347 height 304
copy div
click at [1055, 717] on section "Invoices A complete list of invoices for all payments Export Export Invoices Ex…" at bounding box center [863, 392] width 1397 height 784
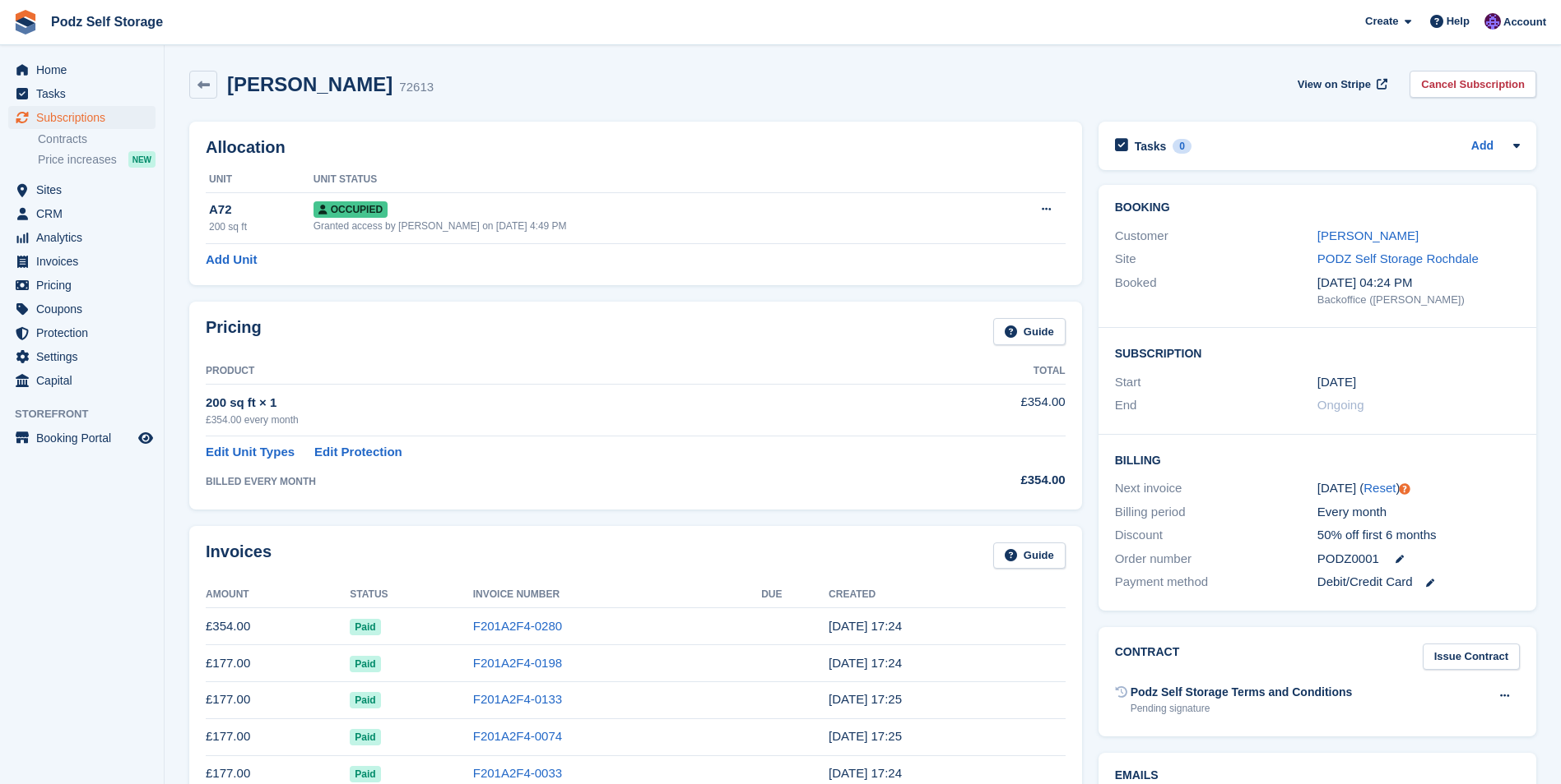
drag, startPoint x: 200, startPoint y: 149, endPoint x: 189, endPoint y: 184, distance: 36.7
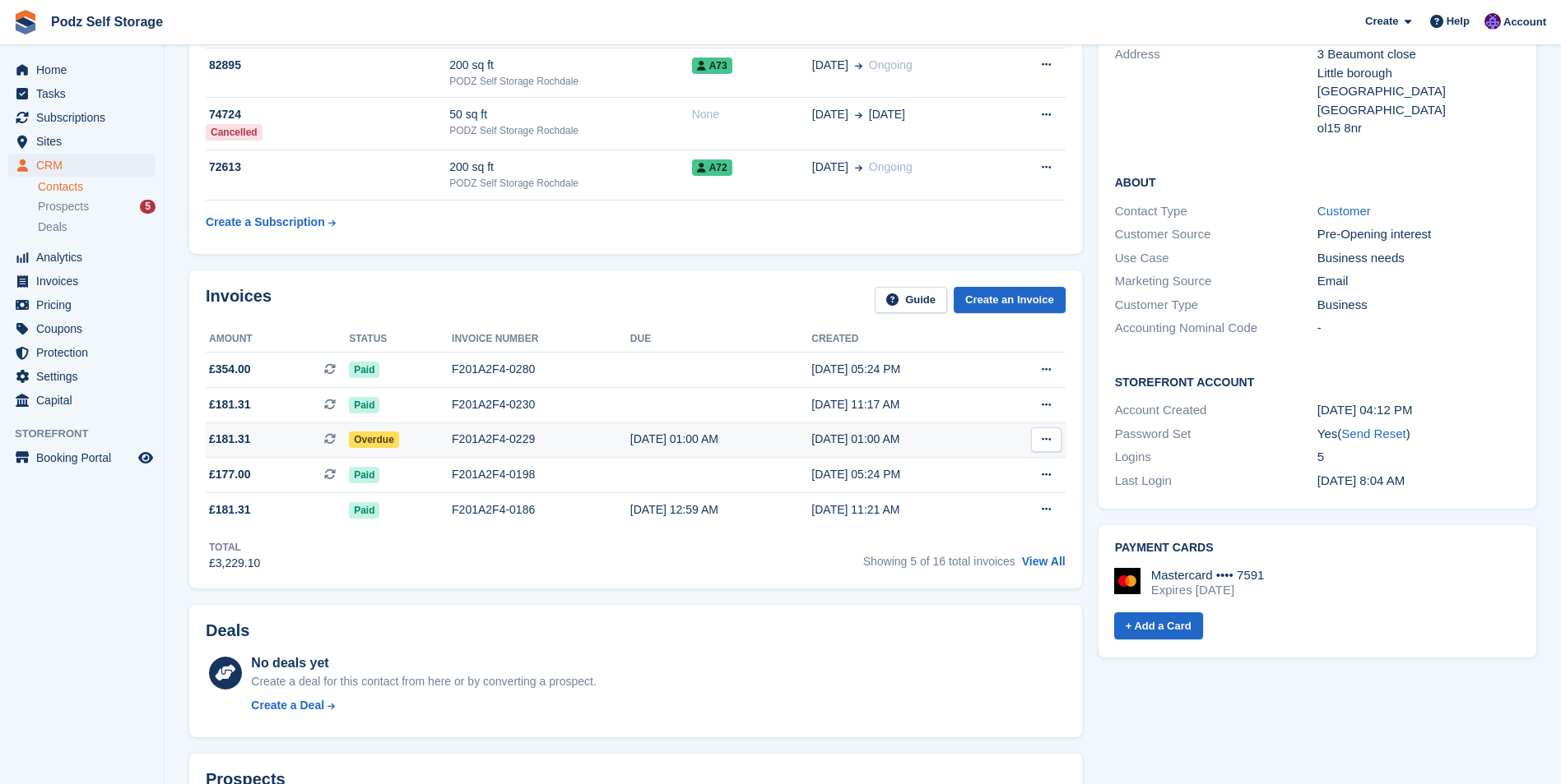
scroll to position [164, 0]
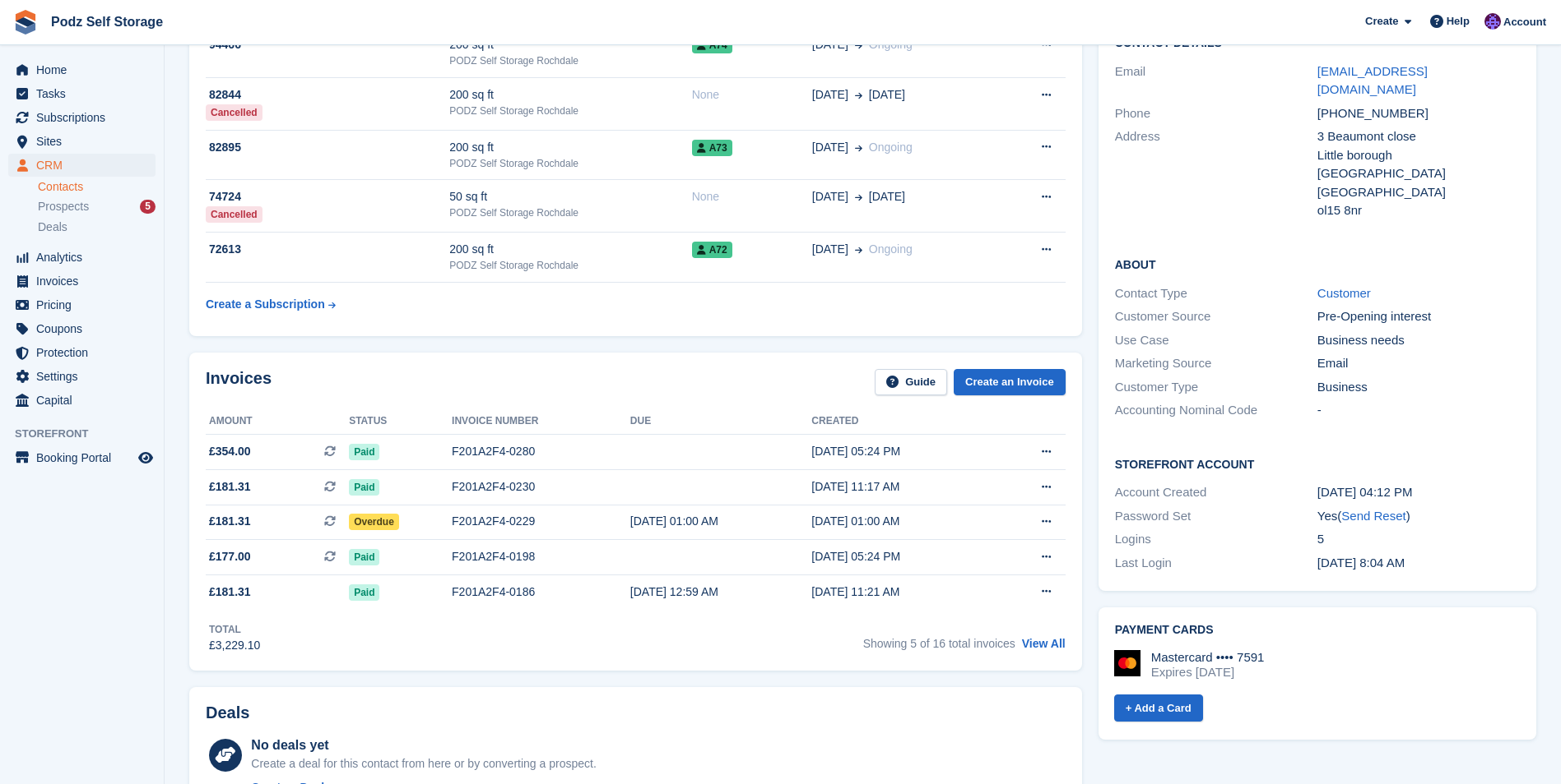
click at [676, 644] on div "Total £3,229.10 Showing 5 of 16 total invoices View All" at bounding box center [636, 633] width 860 height 46
drag, startPoint x: 196, startPoint y: 414, endPoint x: 896, endPoint y: 595, distance: 723.0
click at [896, 595] on div "Invoices Guide Create an Invoice Amount Status Invoice number Due Created £354.…" at bounding box center [635, 512] width 892 height 319
drag, startPoint x: 585, startPoint y: 648, endPoint x: 605, endPoint y: 635, distance: 23.9
click at [587, 648] on div "Total £3,229.10 Showing 5 of 16 total invoices View All" at bounding box center [636, 633] width 860 height 46
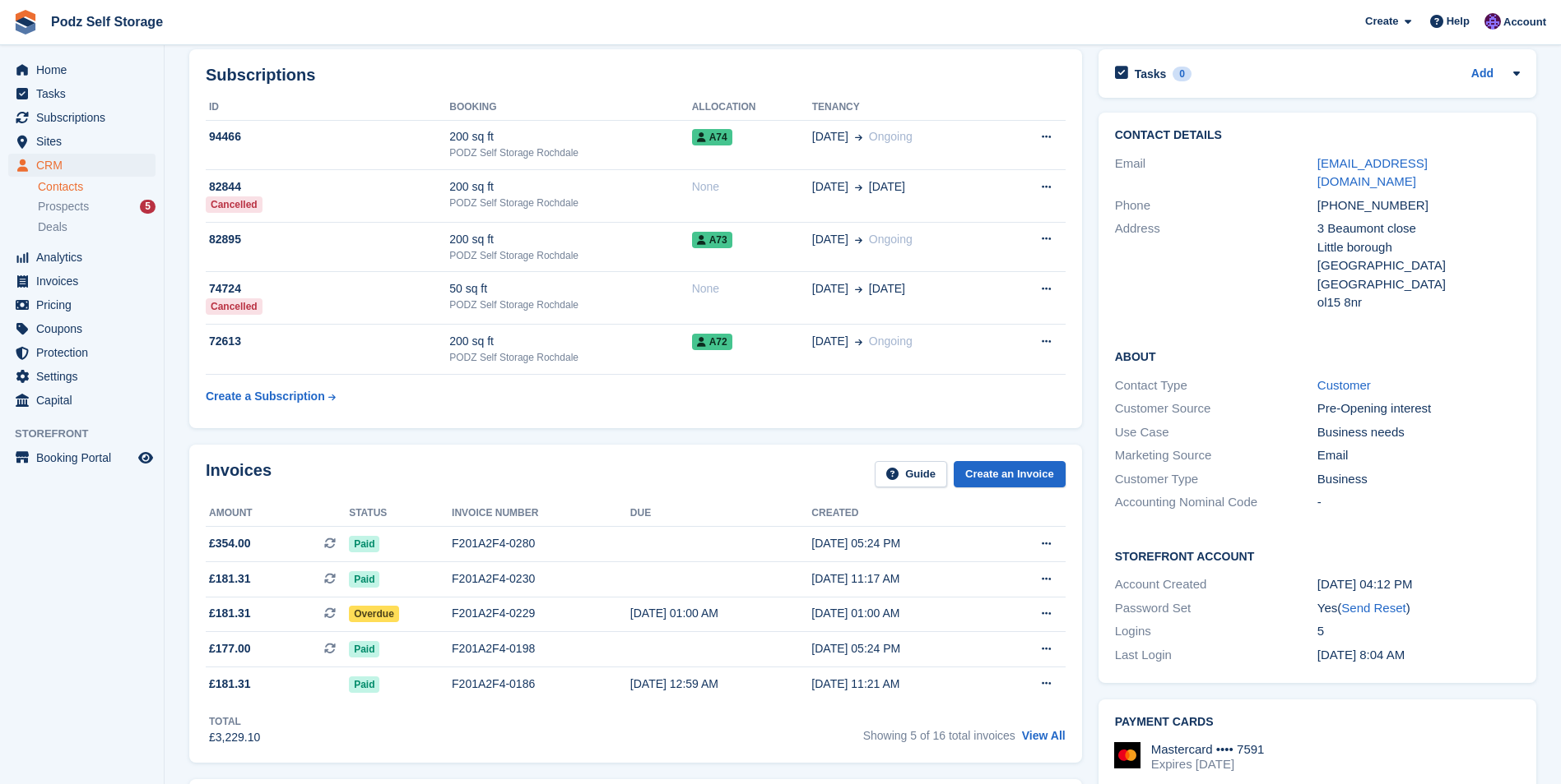
scroll to position [0, 0]
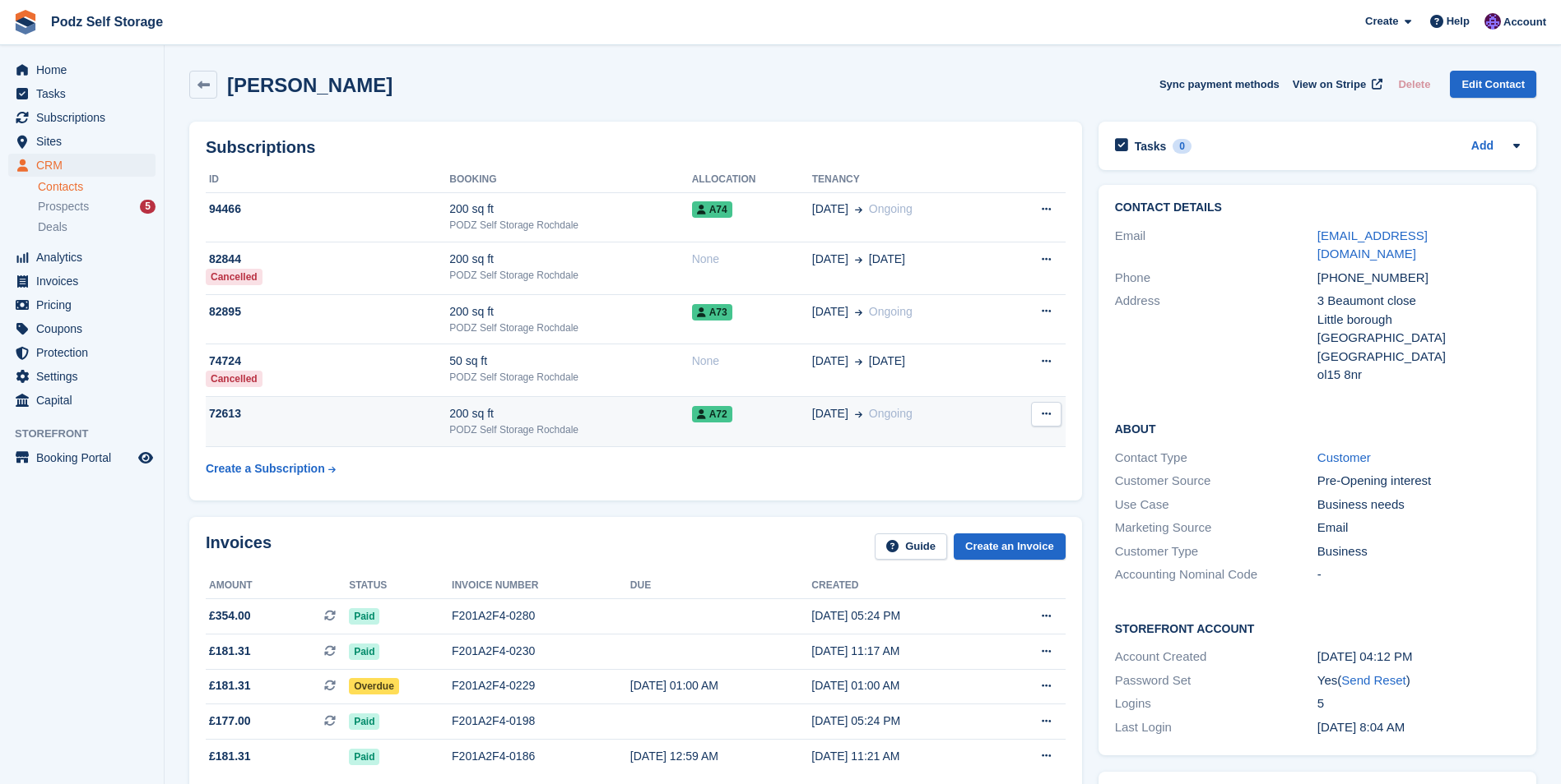
click at [503, 425] on div "PODZ Self Storage Rochdale" at bounding box center [571, 430] width 242 height 15
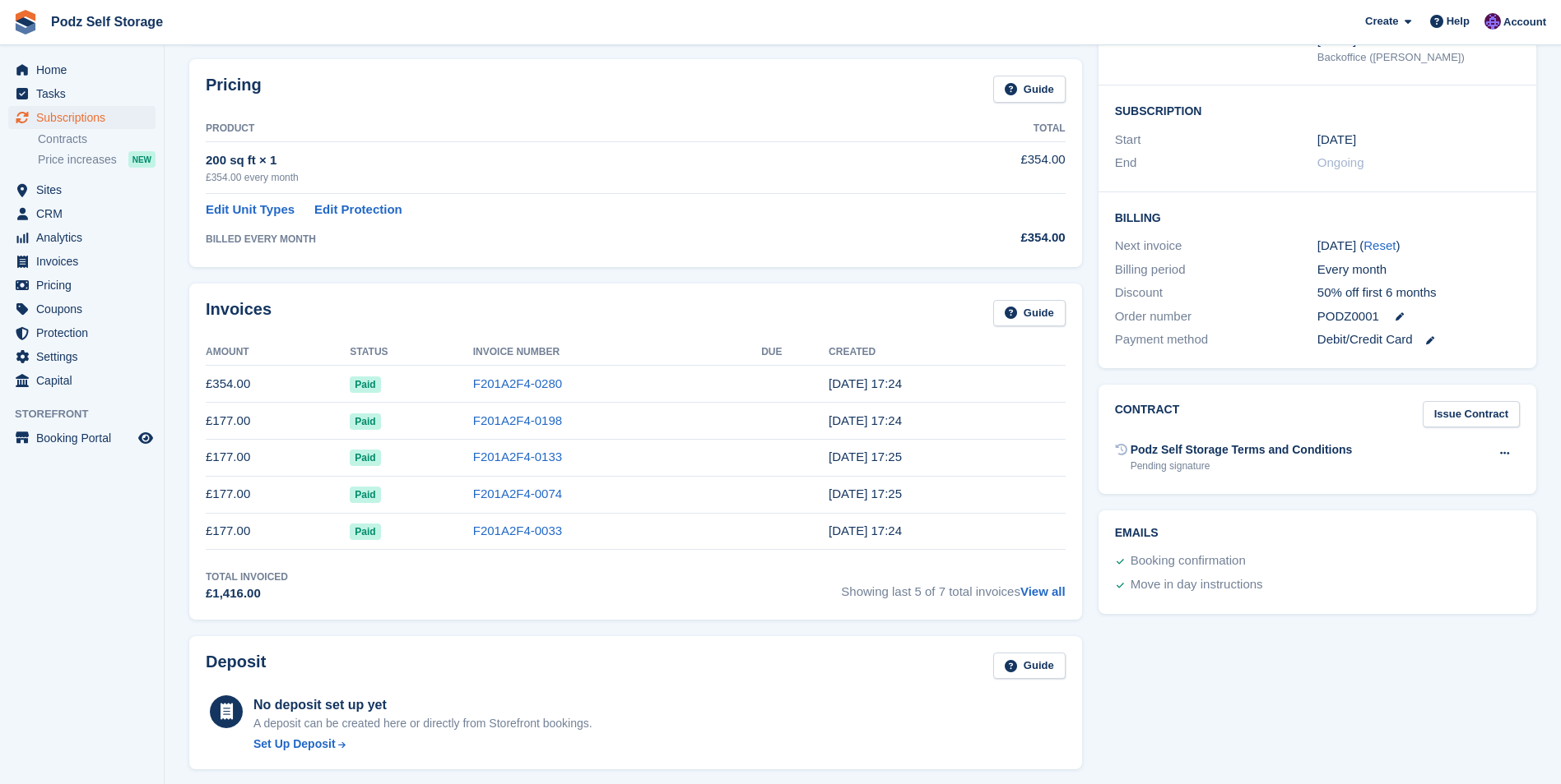
scroll to position [244, 0]
drag, startPoint x: 242, startPoint y: 380, endPoint x: 910, endPoint y: 541, distance: 687.1
click at [910, 541] on div "Invoices Guide Amount Status Invoice Number Due Created £354.00 Paid F201A2F4-0…" at bounding box center [635, 451] width 892 height 337
copy div "Amount Status Invoice Number Due Created £354.00 Paid F201A2F4-0280 [DATE] 17:2…"
drag, startPoint x: 751, startPoint y: 607, endPoint x: 772, endPoint y: 615, distance: 22.5
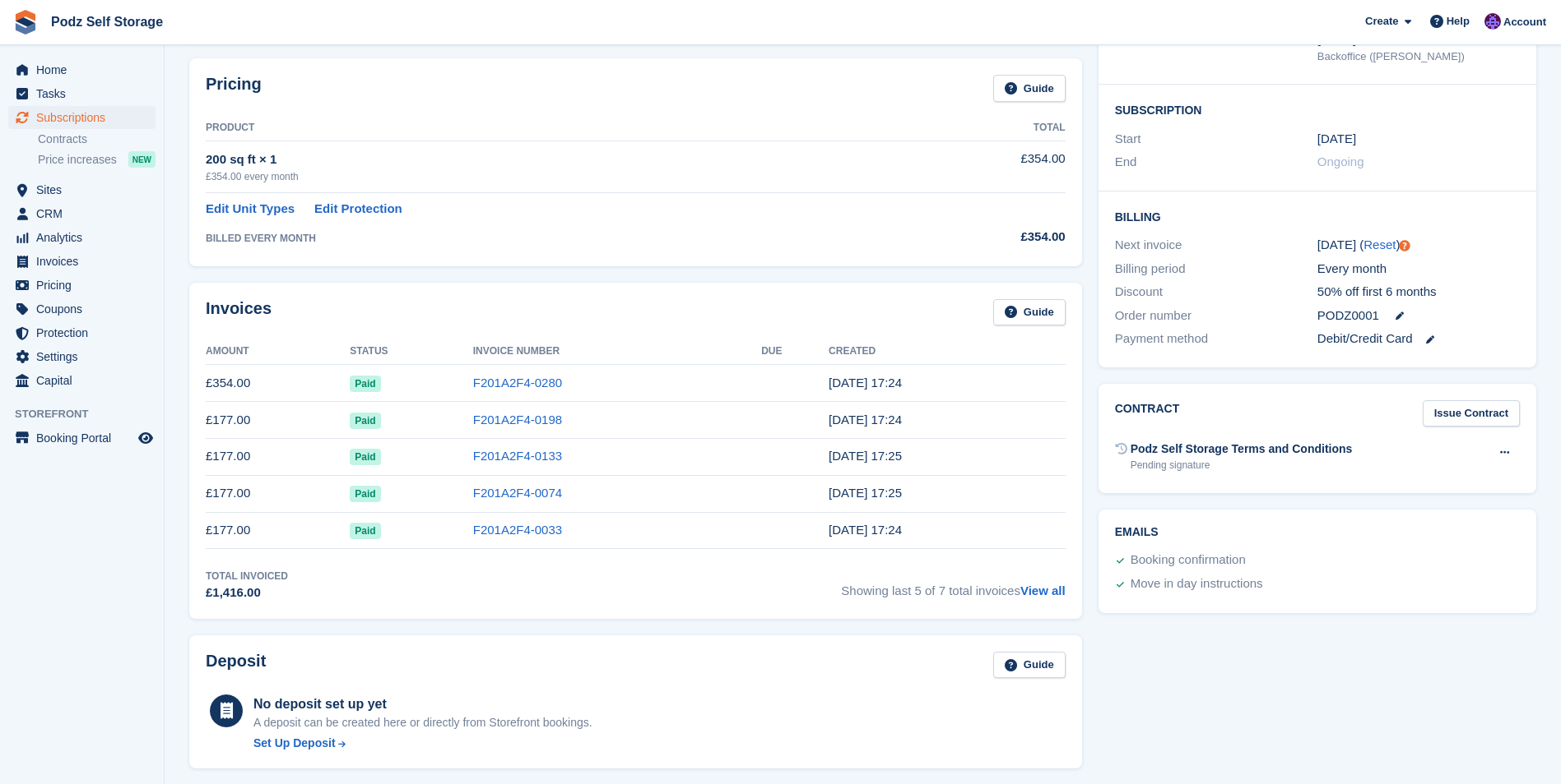
click at [762, 612] on div "Invoices Guide Amount Status Invoice Number Due Created £354.00 Paid F201A2F4-0…" at bounding box center [635, 451] width 892 height 337
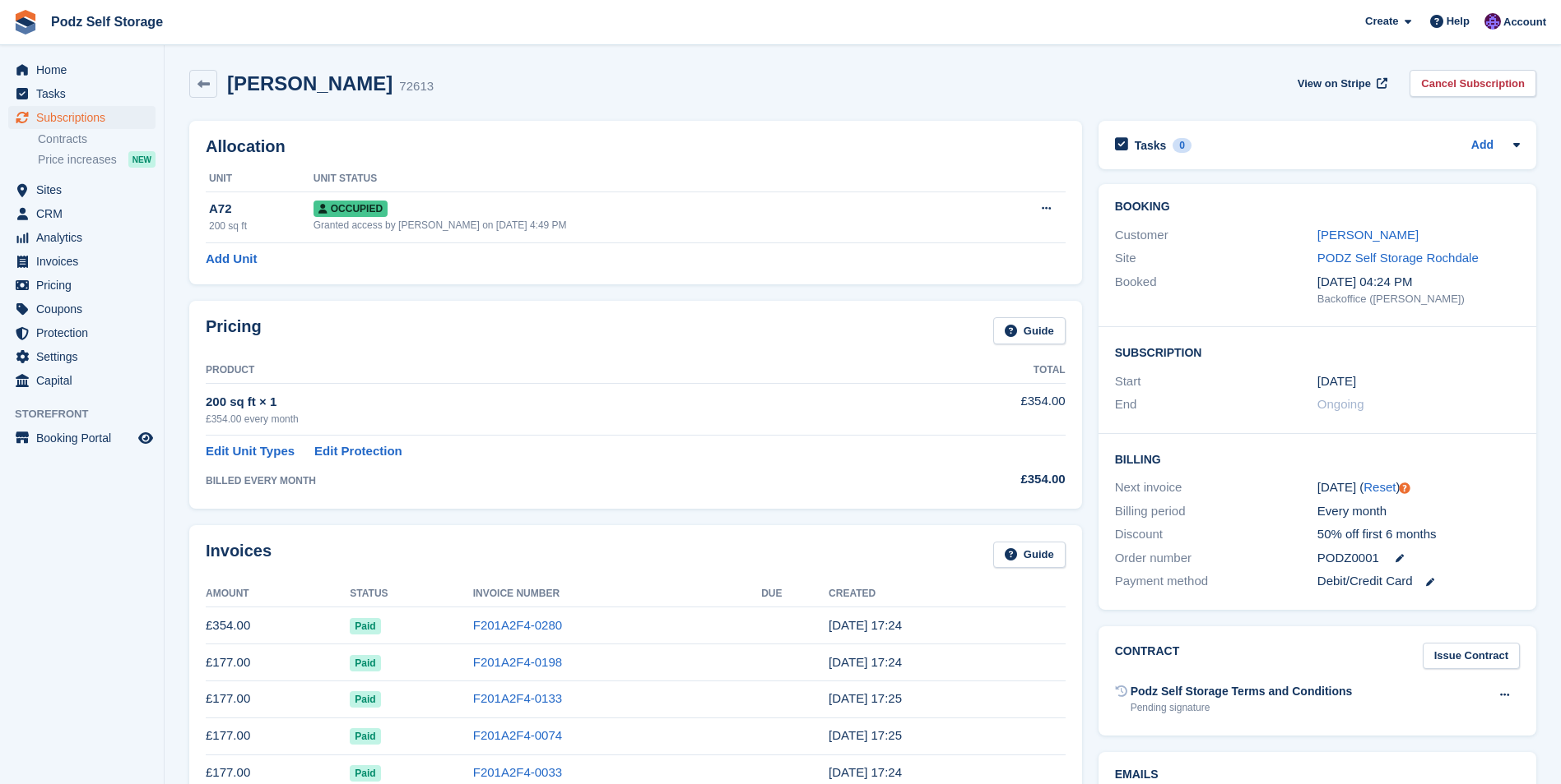
scroll to position [0, 0]
click at [410, 326] on div "Pricing Guide" at bounding box center [636, 336] width 860 height 37
click at [202, 82] on icon at bounding box center [203, 85] width 12 height 12
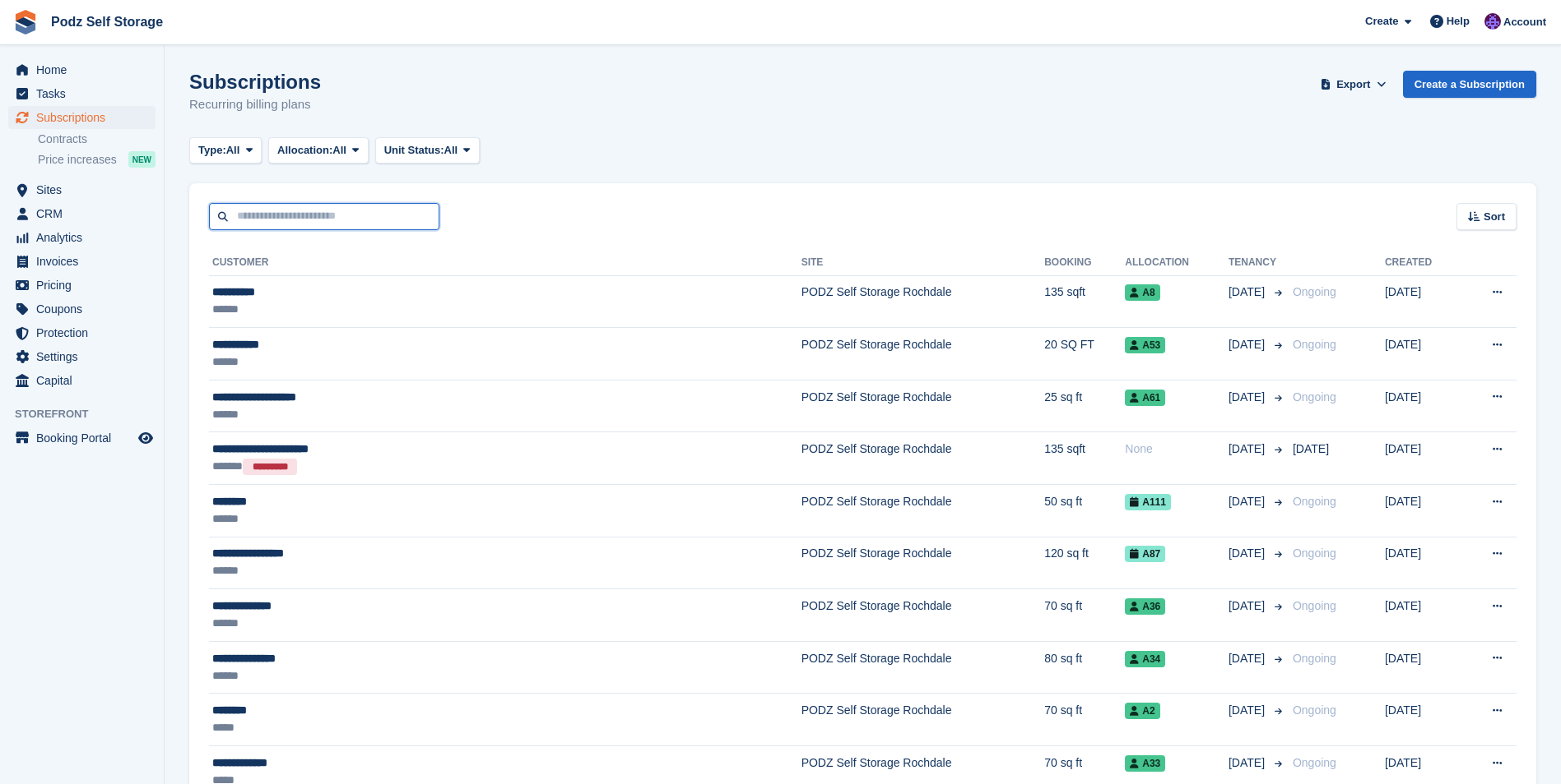
drag, startPoint x: 326, startPoint y: 206, endPoint x: 311, endPoint y: 211, distance: 15.8
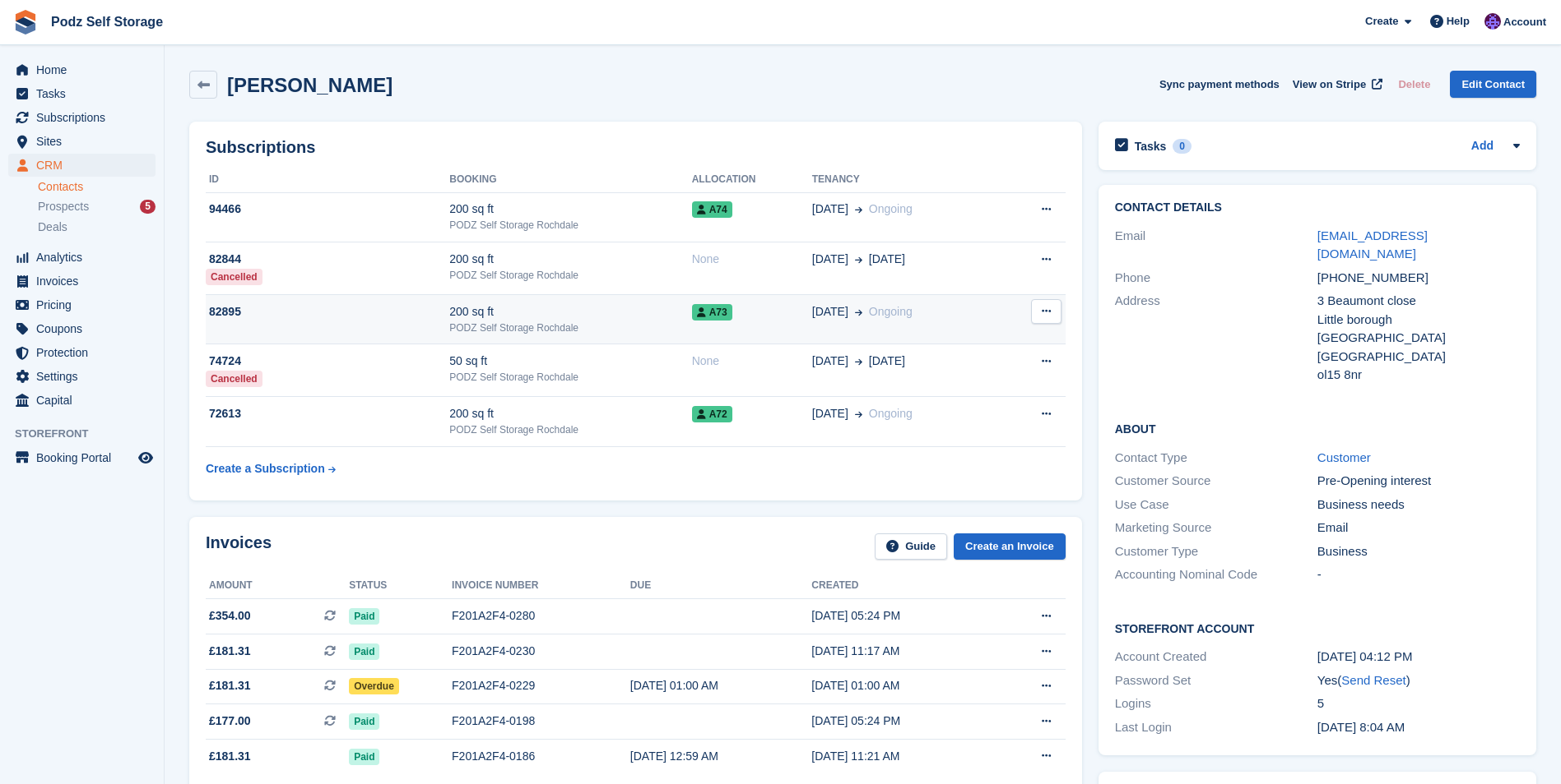
click at [506, 310] on div "200 sq ft" at bounding box center [571, 312] width 242 height 17
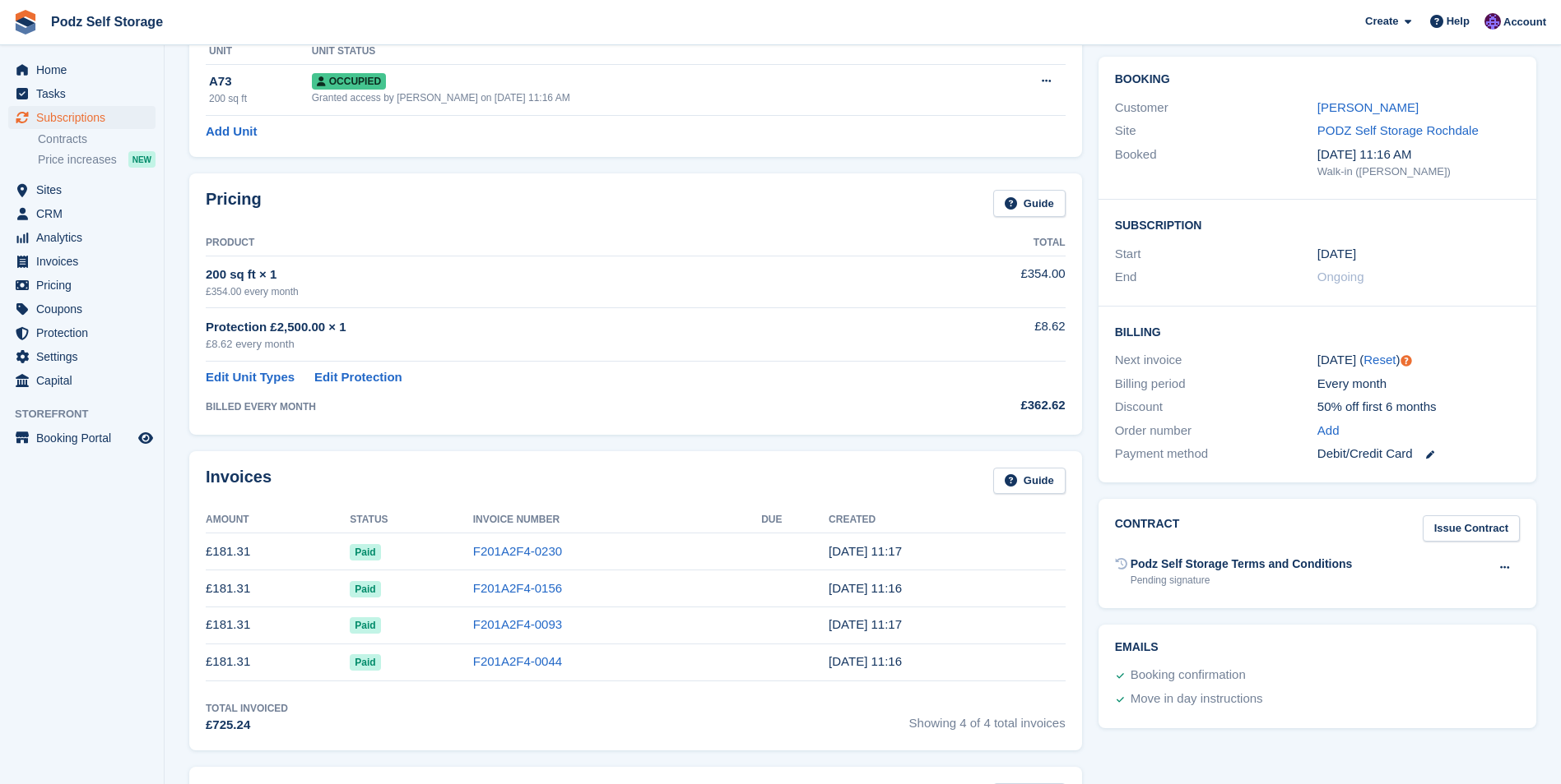
scroll to position [329, 0]
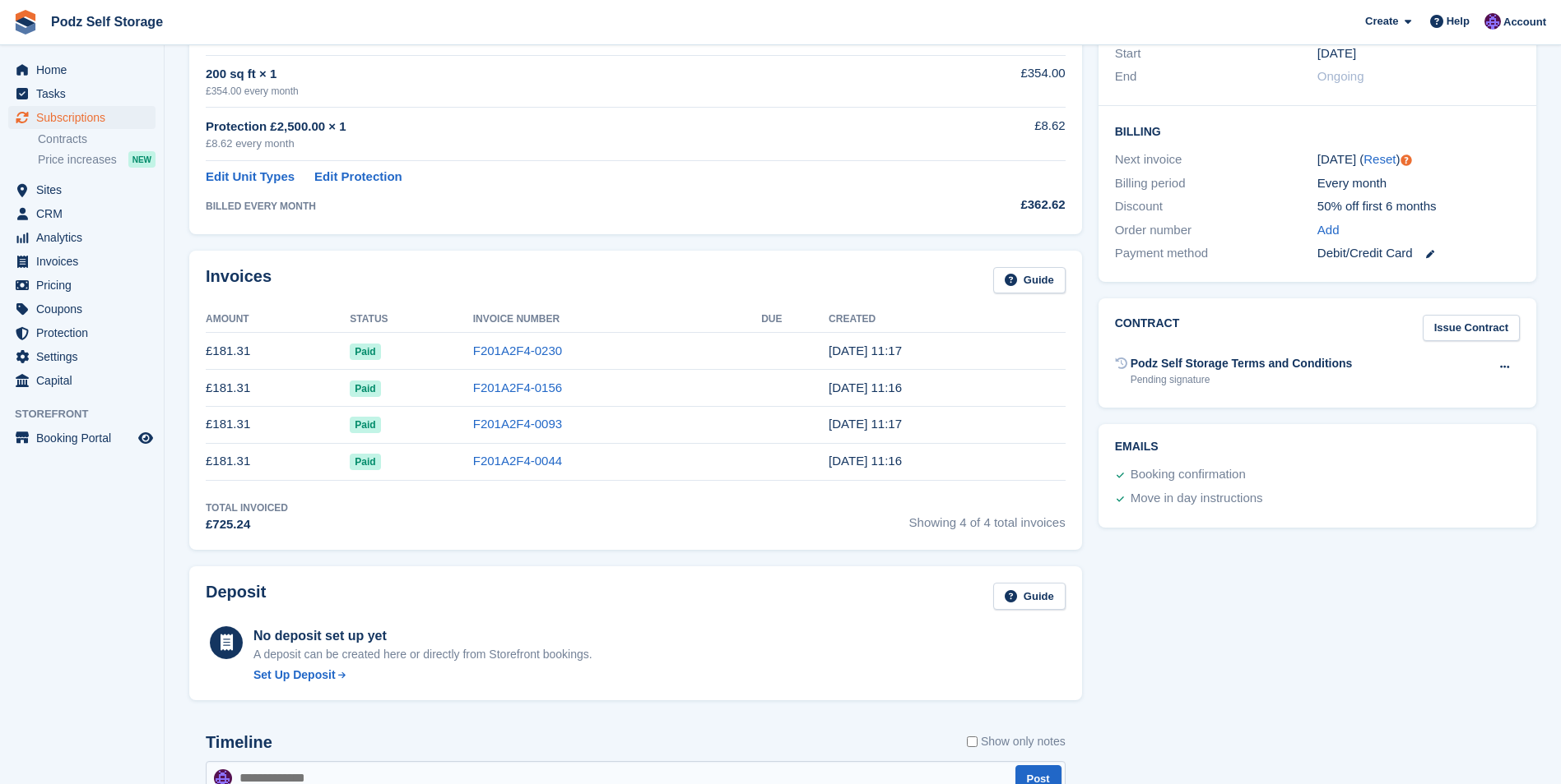
drag, startPoint x: 278, startPoint y: 390, endPoint x: 904, endPoint y: 468, distance: 630.8
click at [904, 468] on div "Invoices Guide Amount Status Invoice Number Due Created £181.31 Paid F201A2F4-0…" at bounding box center [635, 400] width 892 height 299
click at [621, 539] on div "Invoices Guide Amount Status Invoice Number Due Created £181.31 Paid F201A2F4-0…" at bounding box center [635, 400] width 892 height 299
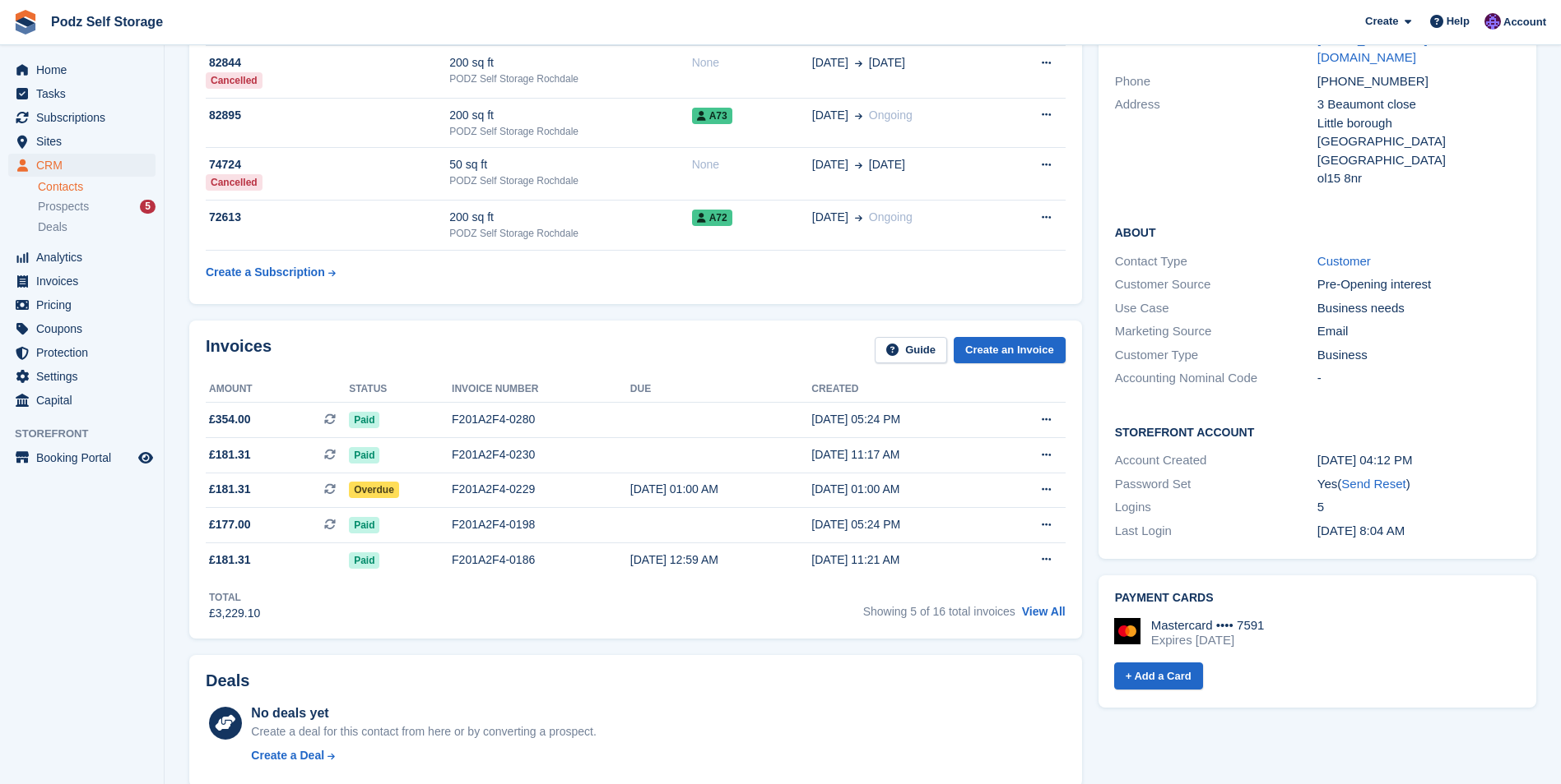
scroll to position [411, 0]
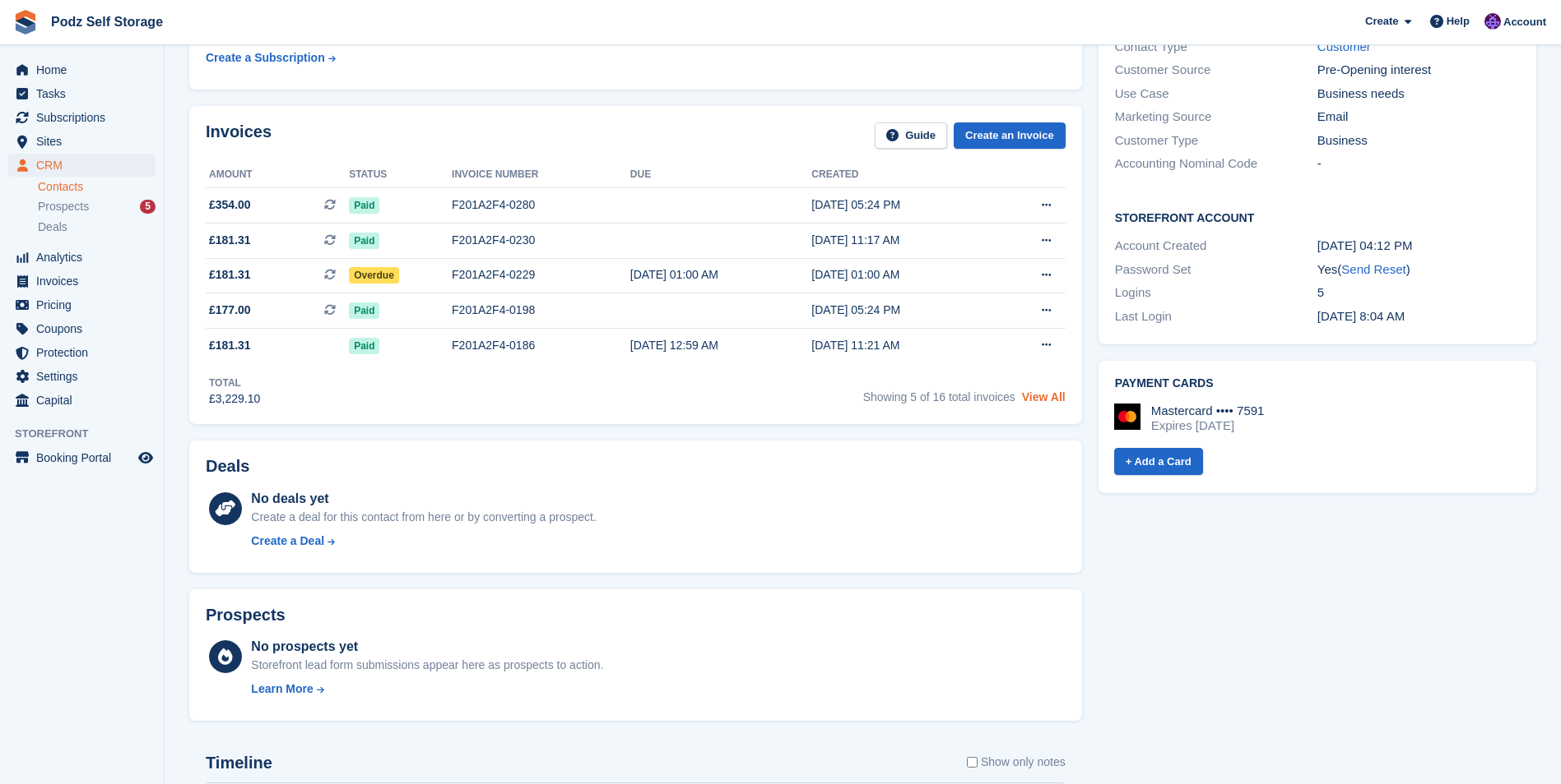
click at [1050, 397] on link "View All" at bounding box center [1044, 397] width 44 height 13
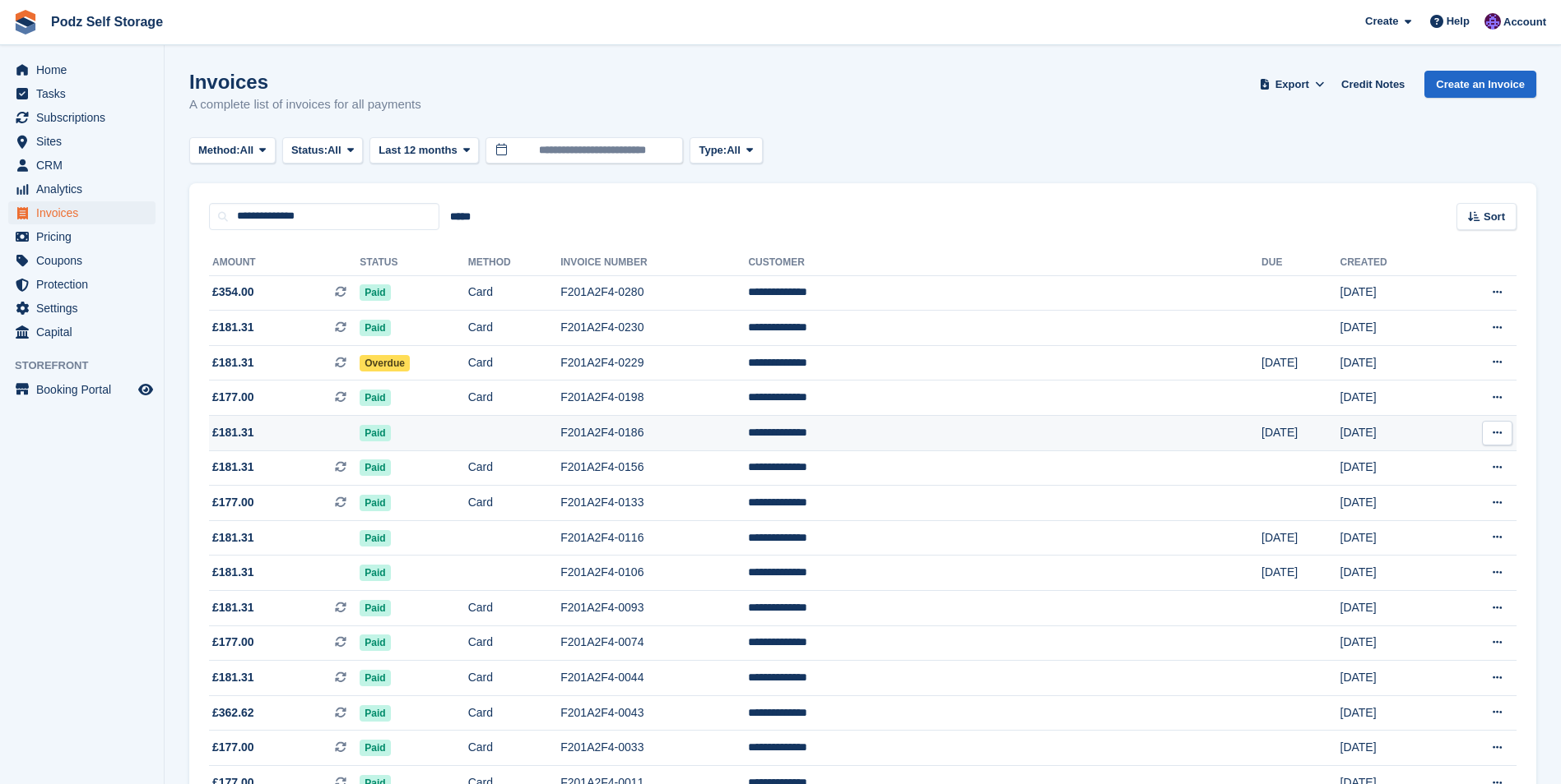
scroll to position [134, 0]
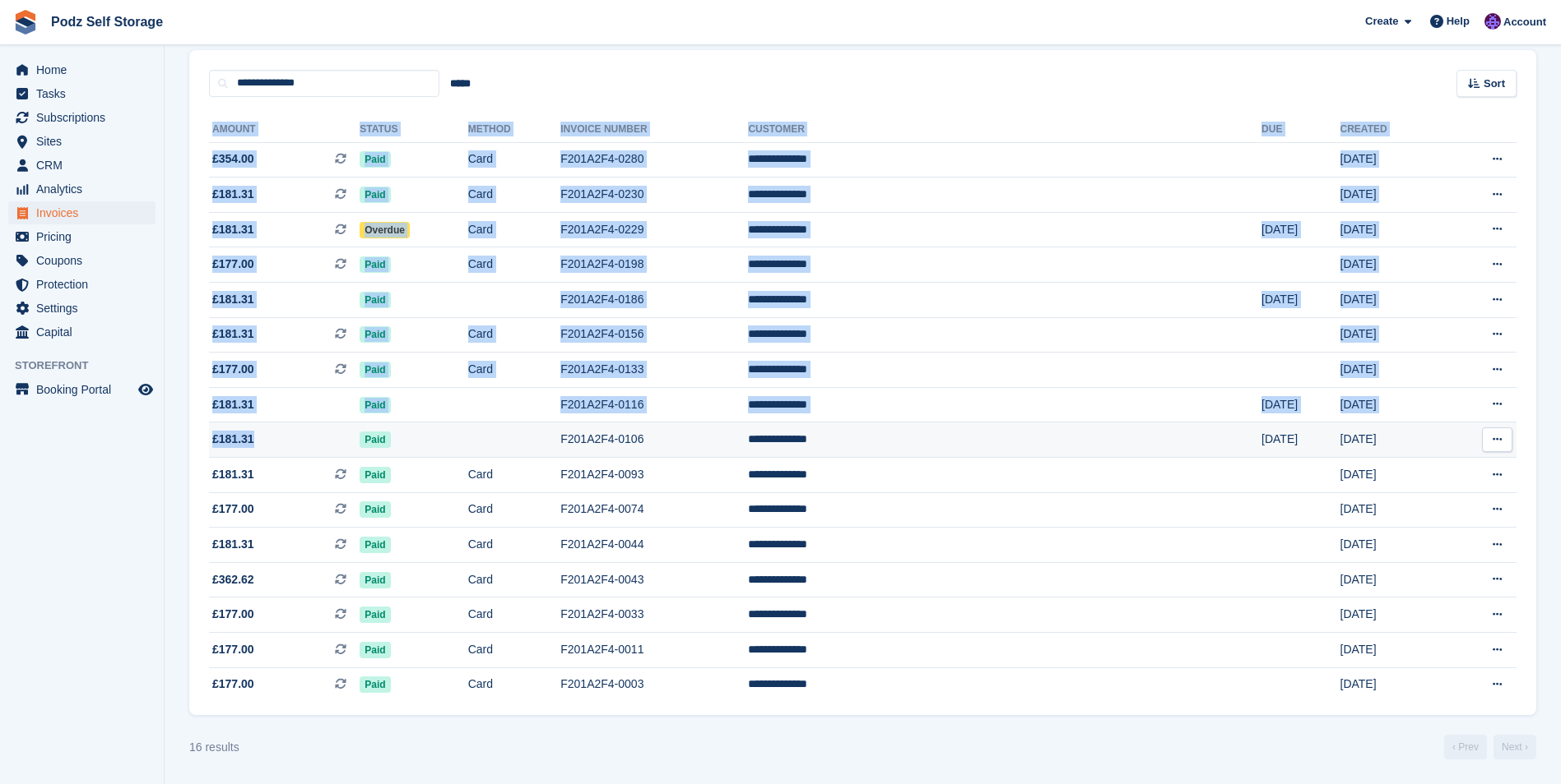
drag, startPoint x: 189, startPoint y: 400, endPoint x: 328, endPoint y: 428, distance: 141.8
click at [328, 428] on div "**********" at bounding box center [863, 407] width 1347 height 620
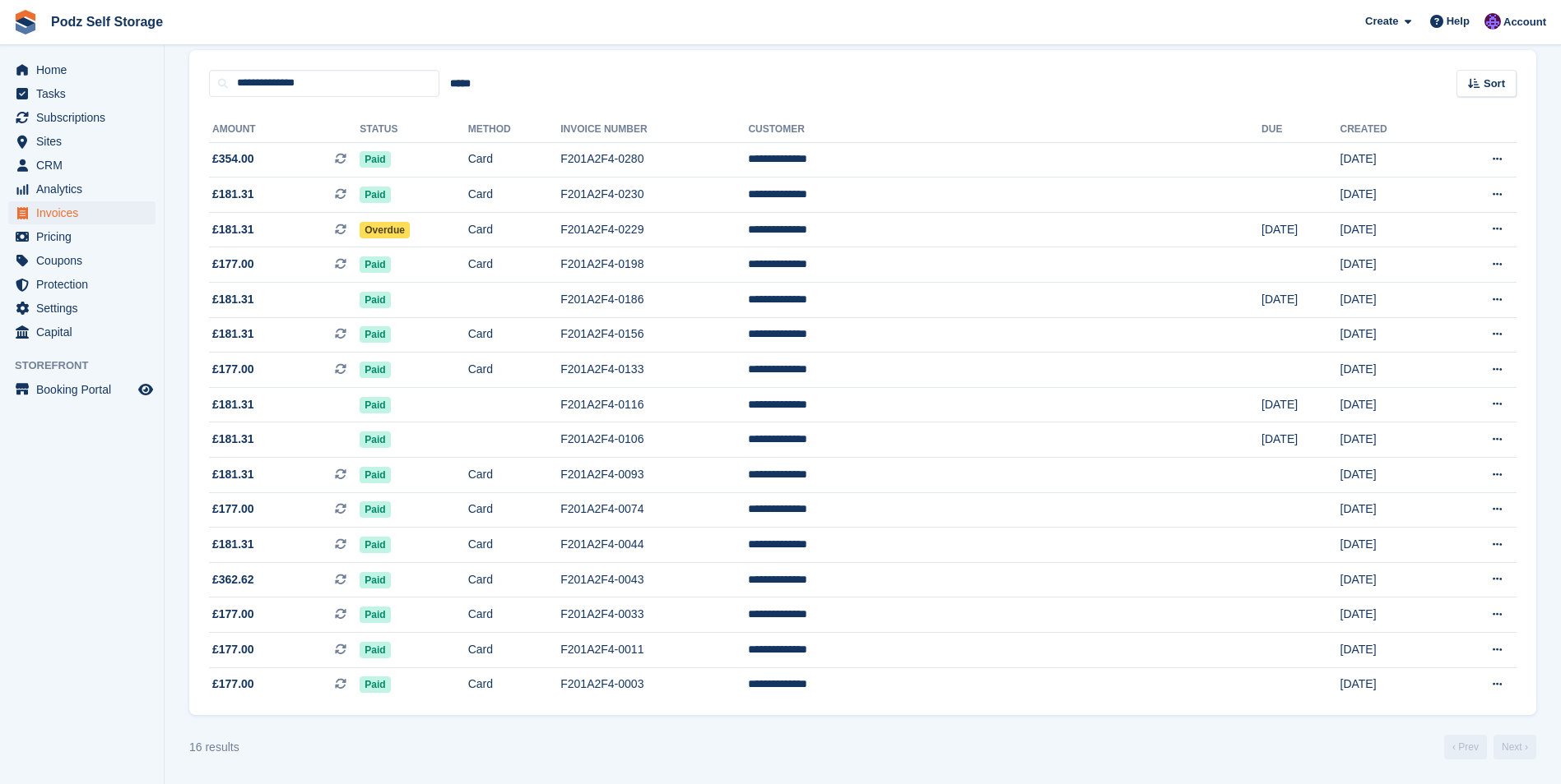
click at [54, 415] on aside "Home Tasks Subscriptions Subscriptions Subscriptions Contracts Price increases …" at bounding box center [81, 396] width 163 height 702
drag, startPoint x: 54, startPoint y: 415, endPoint x: 114, endPoint y: 468, distance: 80.1
click at [114, 468] on aside "Home Tasks Subscriptions Subscriptions Subscriptions Contracts Price increases …" at bounding box center [81, 396] width 163 height 702
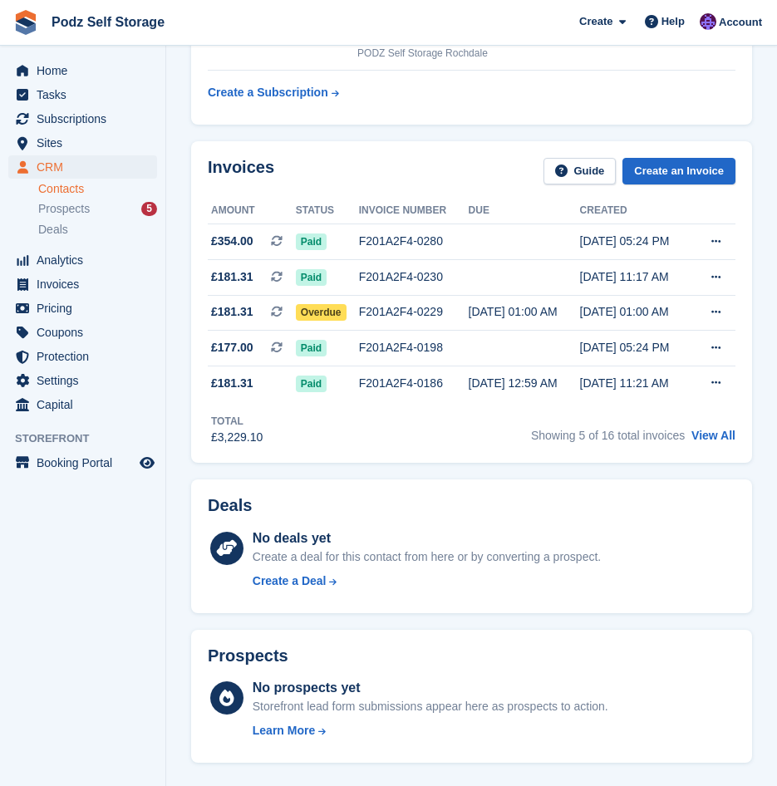
scroll to position [415, 0]
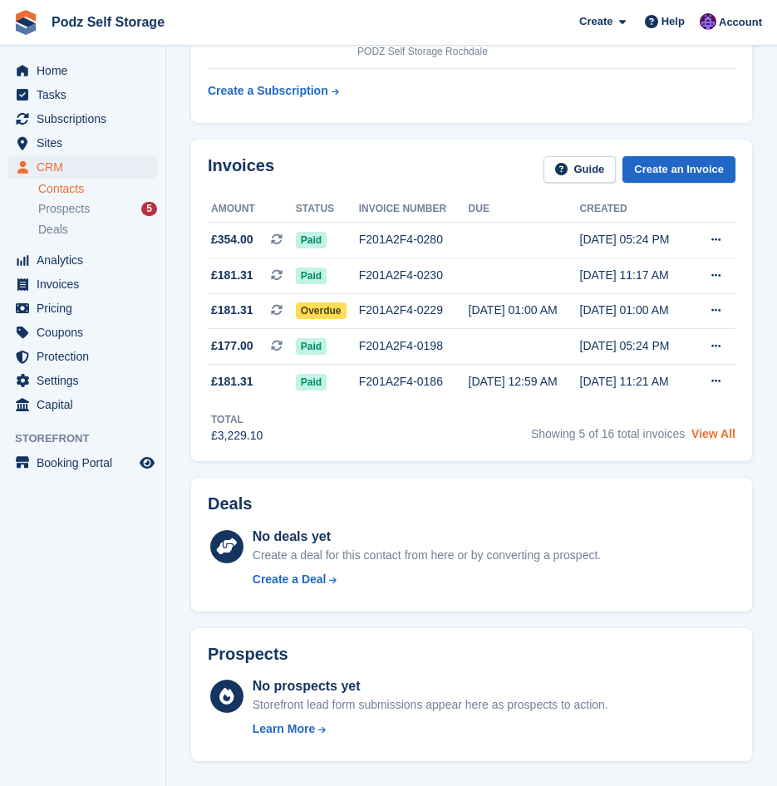
click at [711, 427] on link "View All" at bounding box center [713, 433] width 44 height 13
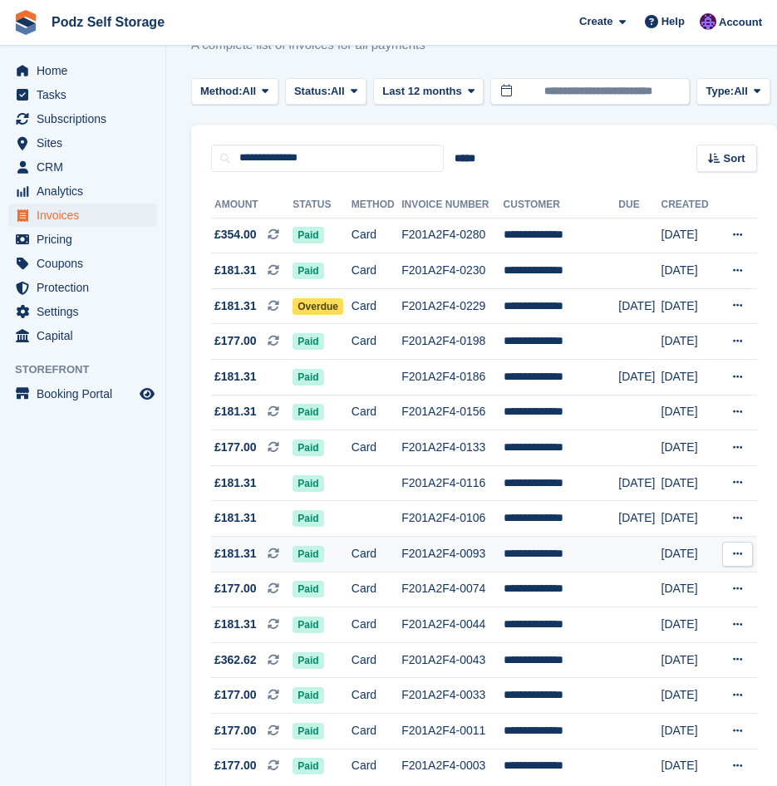
scroll to position [141, 0]
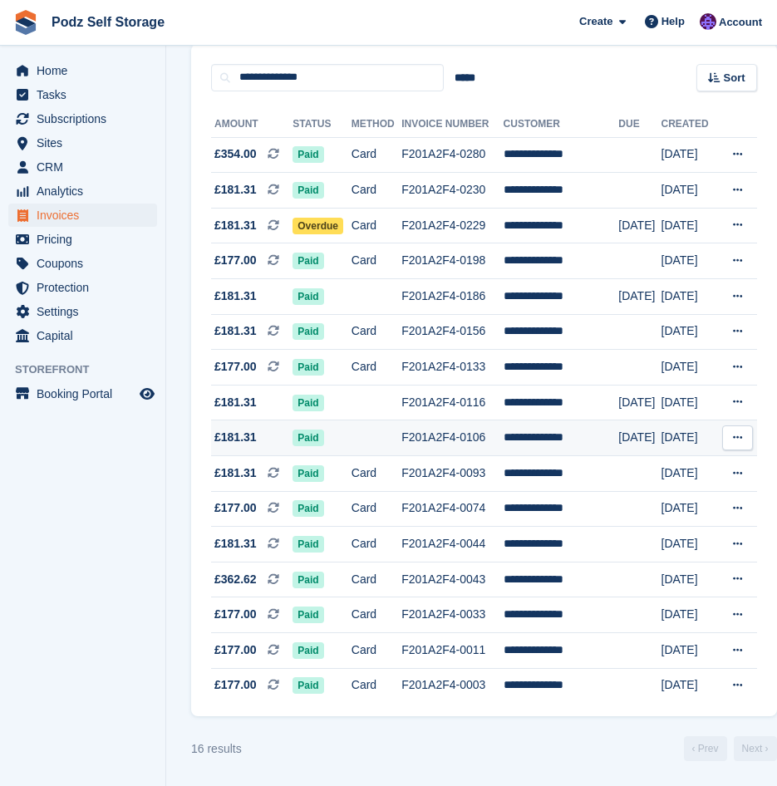
click at [350, 436] on td "Paid" at bounding box center [321, 438] width 59 height 36
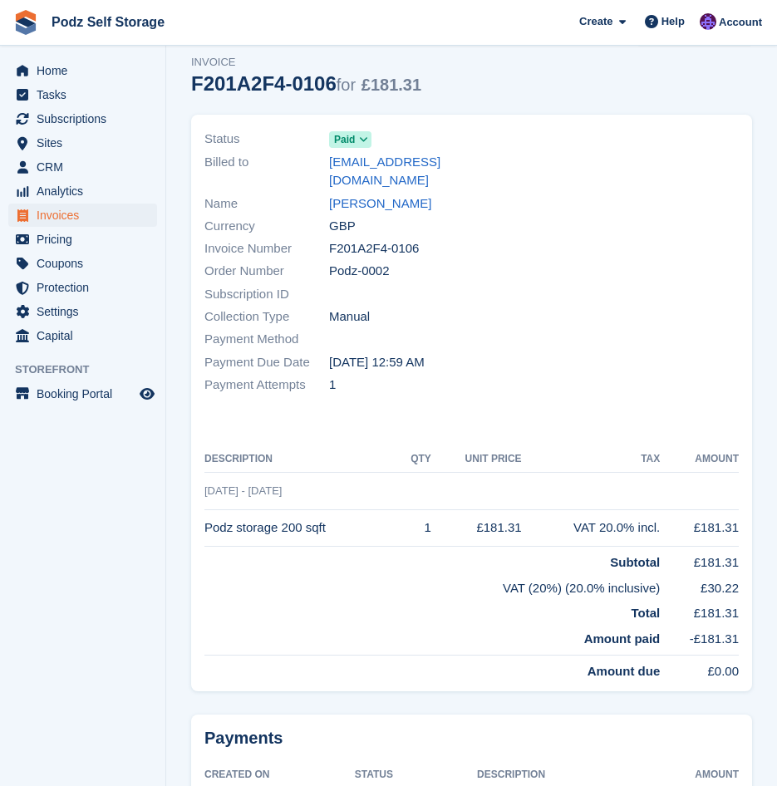
scroll to position [83, 0]
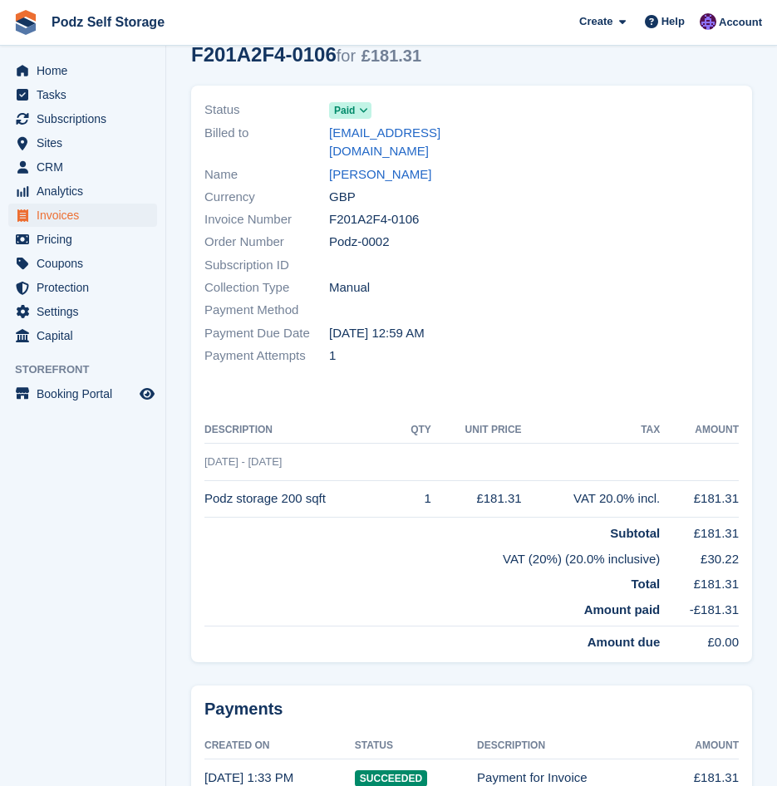
drag, startPoint x: 426, startPoint y: 194, endPoint x: 330, endPoint y: 199, distance: 96.5
click at [330, 209] on div "Invoice Number F201A2F4-0106" at bounding box center [333, 220] width 258 height 22
drag, startPoint x: 330, startPoint y: 199, endPoint x: 363, endPoint y: 219, distance: 39.2
drag, startPoint x: 363, startPoint y: 219, endPoint x: 330, endPoint y: 201, distance: 37.9
click at [330, 210] on span "F201A2F4-0106" at bounding box center [374, 219] width 90 height 19
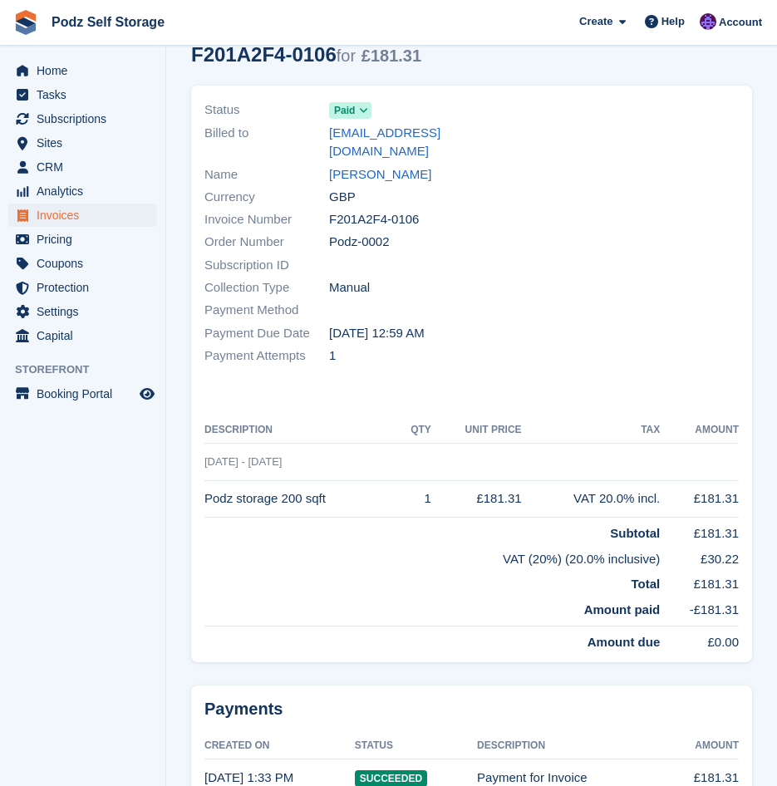
drag, startPoint x: 327, startPoint y: 201, endPoint x: 418, endPoint y: 199, distance: 90.6
click at [418, 209] on div "Invoice Number F201A2F4-0106" at bounding box center [333, 220] width 258 height 22
drag, startPoint x: 418, startPoint y: 199, endPoint x: 386, endPoint y: 203, distance: 31.8
copy div "F201A2F4-0106"
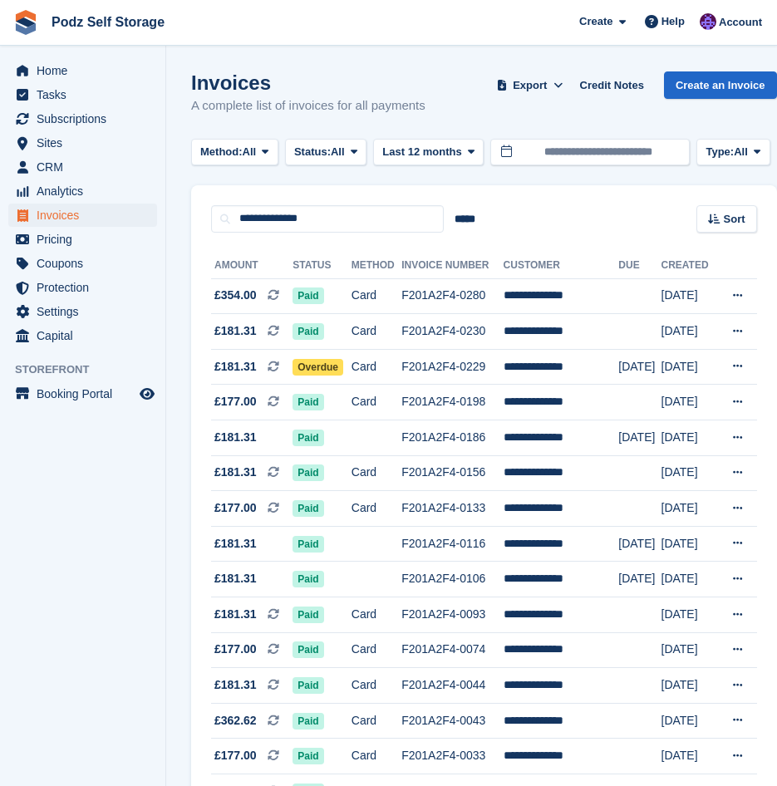
scroll to position [141, 0]
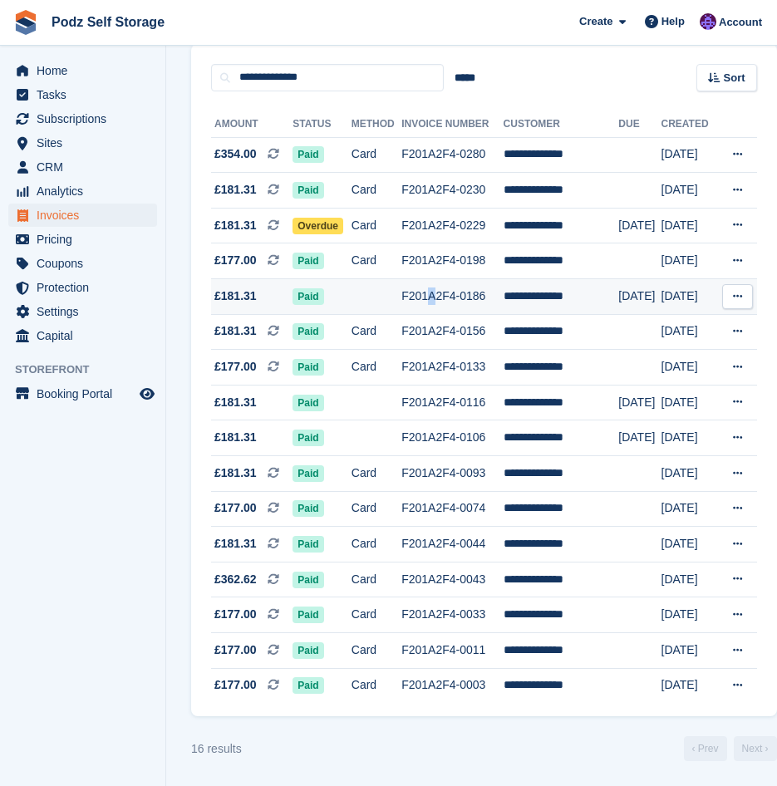
click at [445, 288] on td "F201A2F4-0186" at bounding box center [451, 297] width 101 height 36
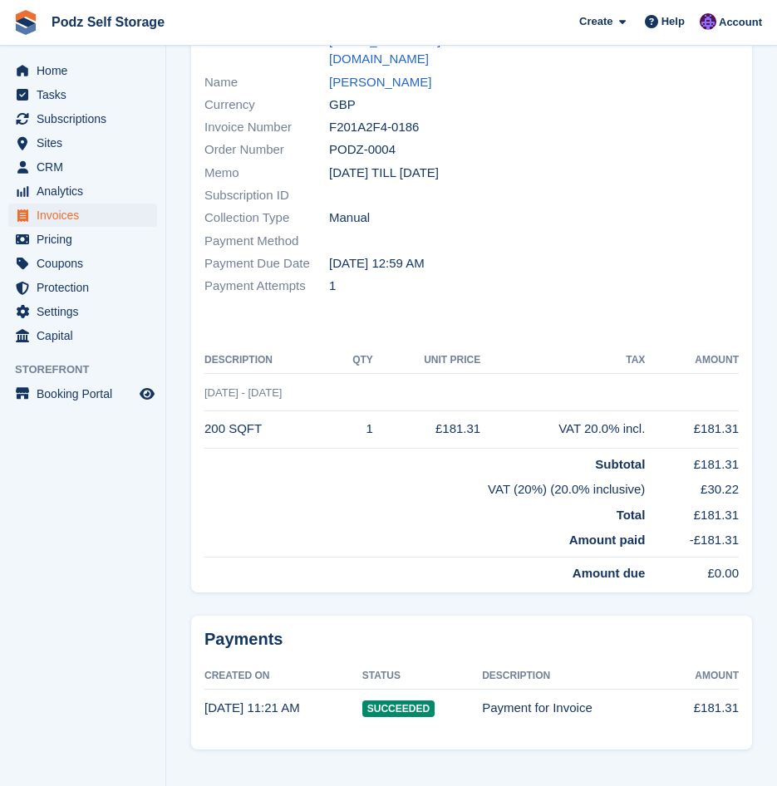
scroll to position [9, 0]
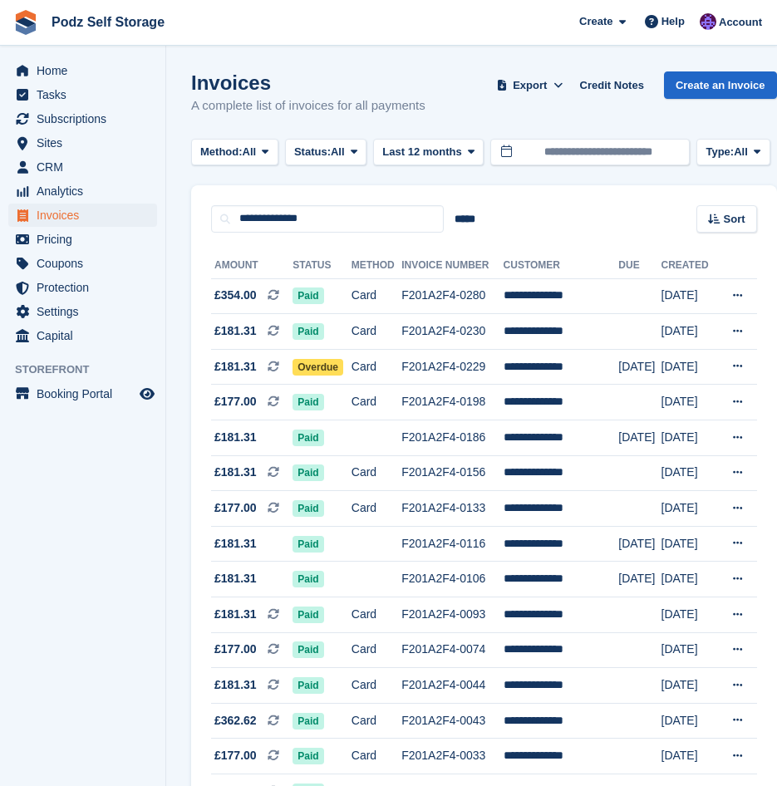
scroll to position [141, 0]
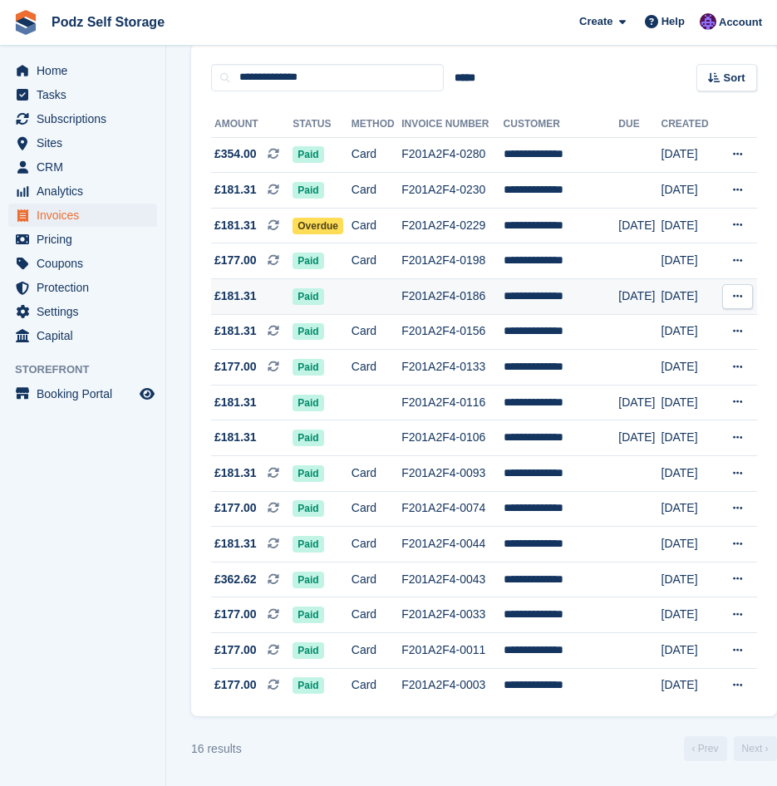
click at [451, 288] on td "F201A2F4-0186" at bounding box center [451, 297] width 101 height 36
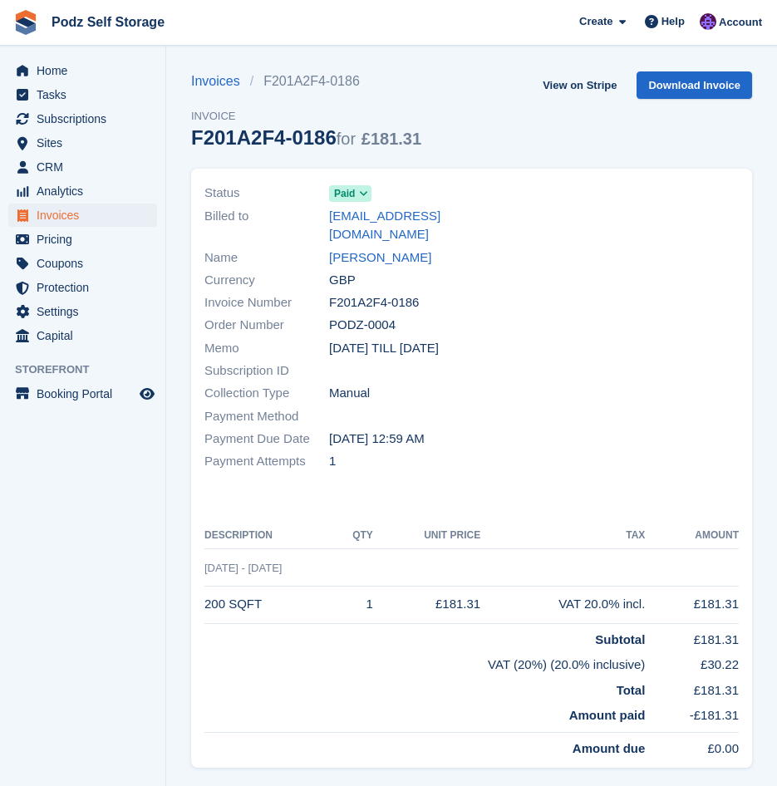
drag, startPoint x: 325, startPoint y: 130, endPoint x: 189, endPoint y: 136, distance: 136.4
click at [189, 136] on section "Invoices F201A2F4-0186 Invoice F201A2F4-0186 for £181.31 View on Stripe Downloa…" at bounding box center [471, 489] width 611 height 979
copy div "F201A2F4-0186"
click at [550, 464] on div "Status Paid Billed to [EMAIL_ADDRESS][DOMAIN_NAME] Name [PERSON_NAME] Currency …" at bounding box center [471, 468] width 561 height 599
click at [547, 465] on div "Status Paid Billed to [EMAIL_ADDRESS][DOMAIN_NAME] Name [PERSON_NAME] Currency …" at bounding box center [471, 468] width 561 height 599
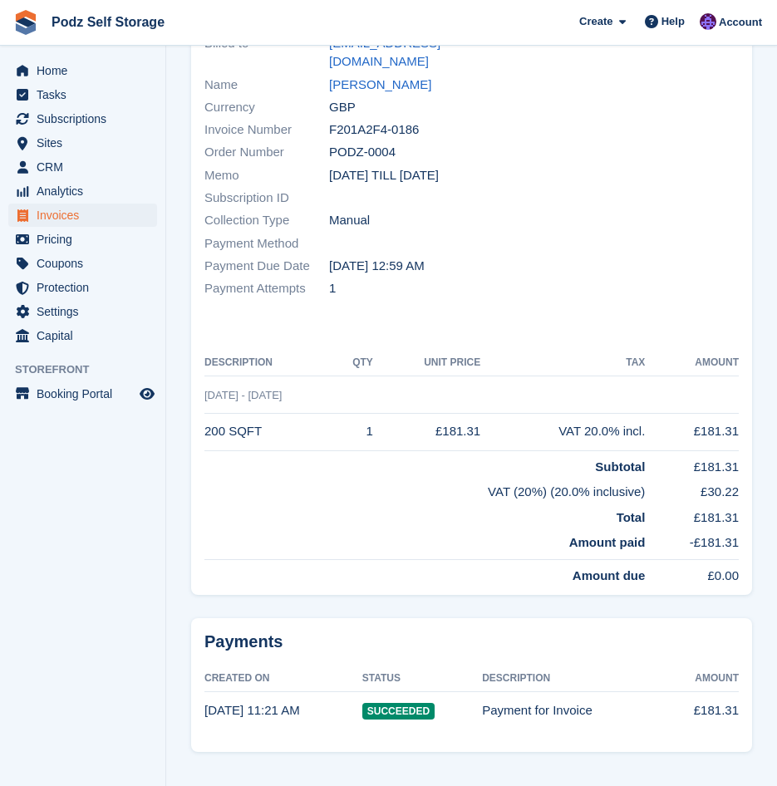
scroll to position [175, 0]
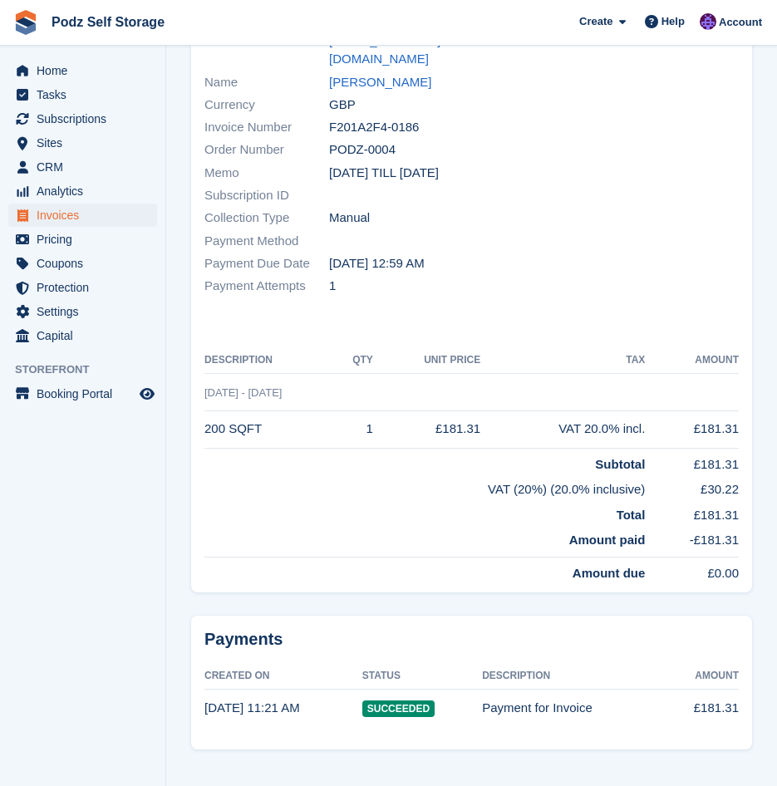
click at [511, 606] on div "Payments Created On Status Description Amount 8 Jul, 11:21 AM Succeeded Payment…" at bounding box center [471, 688] width 581 height 164
click at [426, 184] on div "Subscription ID" at bounding box center [333, 195] width 258 height 22
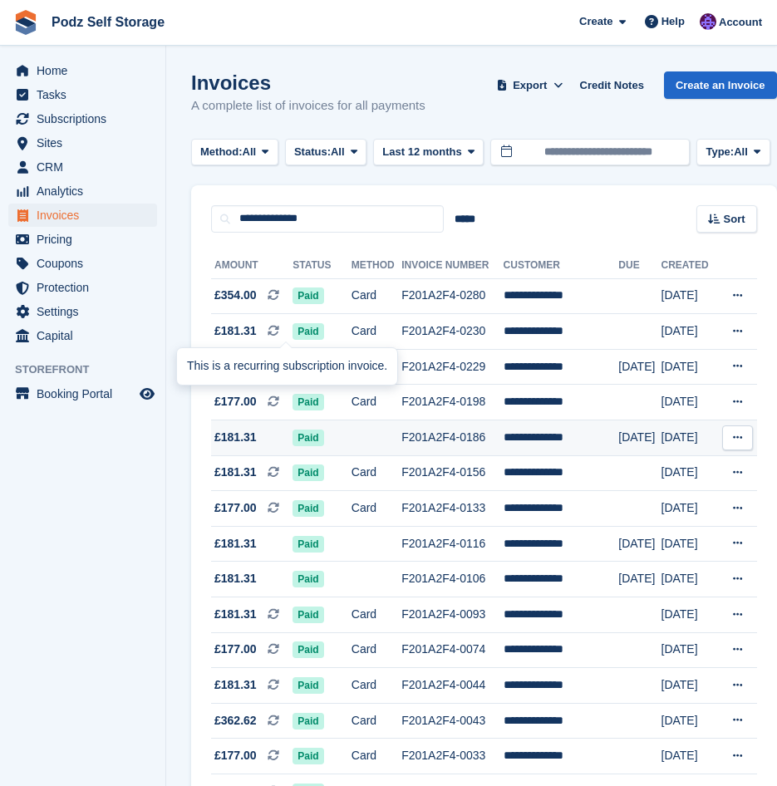
scroll to position [141, 0]
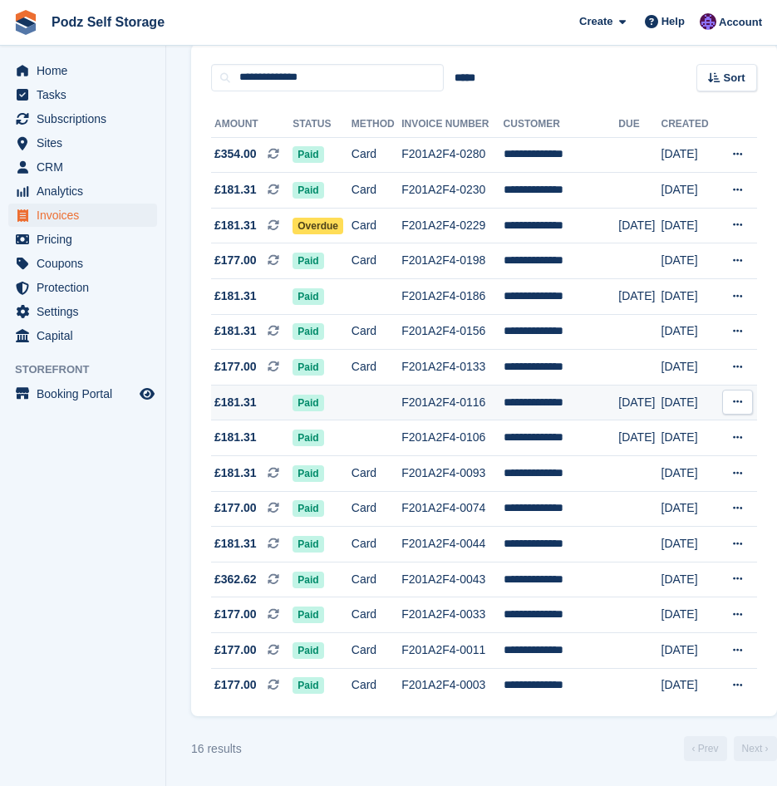
click at [502, 404] on td "F201A2F4-0116" at bounding box center [451, 403] width 101 height 36
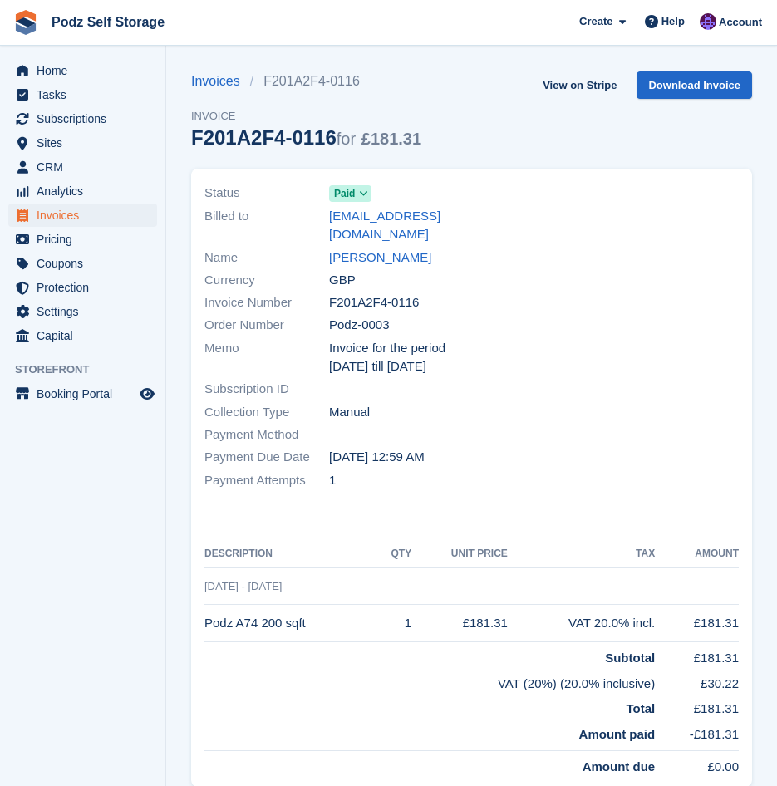
drag, startPoint x: 321, startPoint y: 135, endPoint x: 185, endPoint y: 140, distance: 136.4
click at [185, 140] on section "Invoices F201A2F4-0116 Invoice F201A2F4-0116 for £181.31 View on Stripe Downloa…" at bounding box center [471, 499] width 611 height 998
drag, startPoint x: 185, startPoint y: 140, endPoint x: 248, endPoint y: 192, distance: 81.5
drag, startPoint x: 248, startPoint y: 192, endPoint x: 213, endPoint y: 185, distance: 36.3
click at [213, 185] on span "Status" at bounding box center [266, 193] width 125 height 19
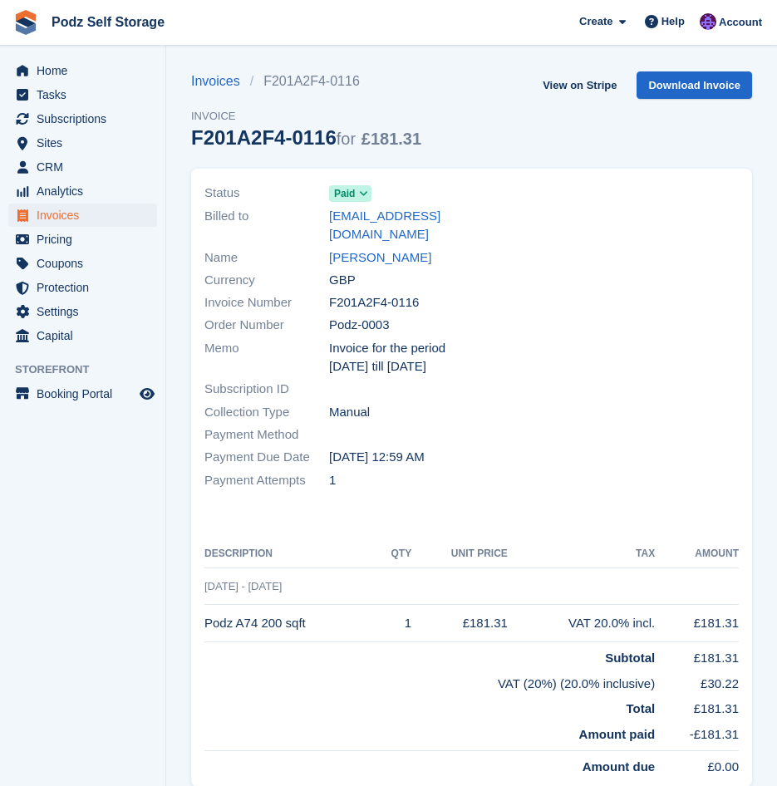
drag, startPoint x: 321, startPoint y: 135, endPoint x: 193, endPoint y: 135, distance: 128.8
click at [193, 135] on div "F201A2F4-0116 for £181.31" at bounding box center [306, 137] width 230 height 22
drag, startPoint x: 193, startPoint y: 135, endPoint x: 209, endPoint y: 145, distance: 19.4
copy div "F201A2F4-0116"
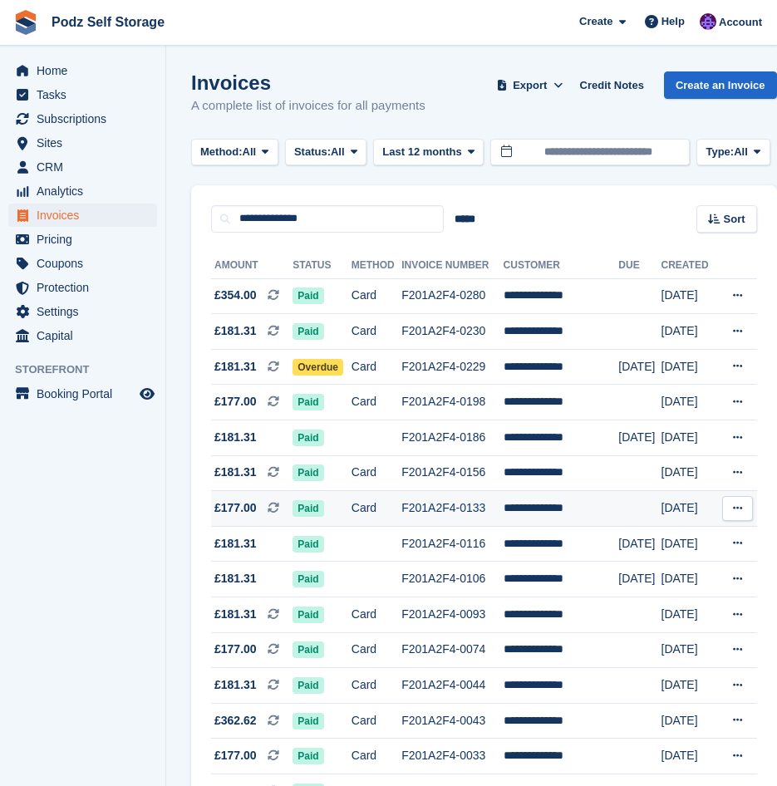
scroll to position [141, 0]
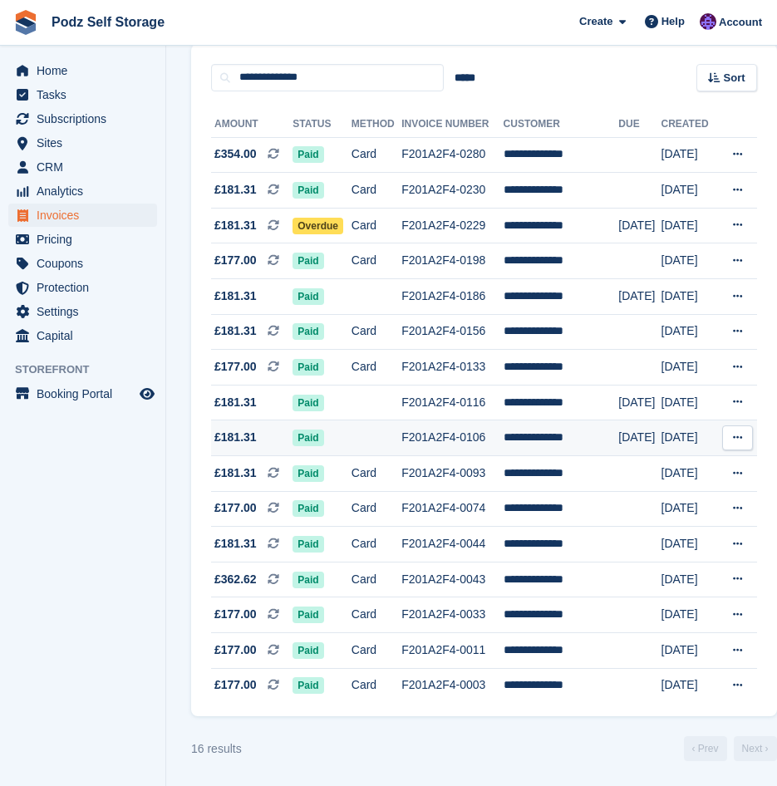
click at [381, 432] on td at bounding box center [376, 438] width 50 height 36
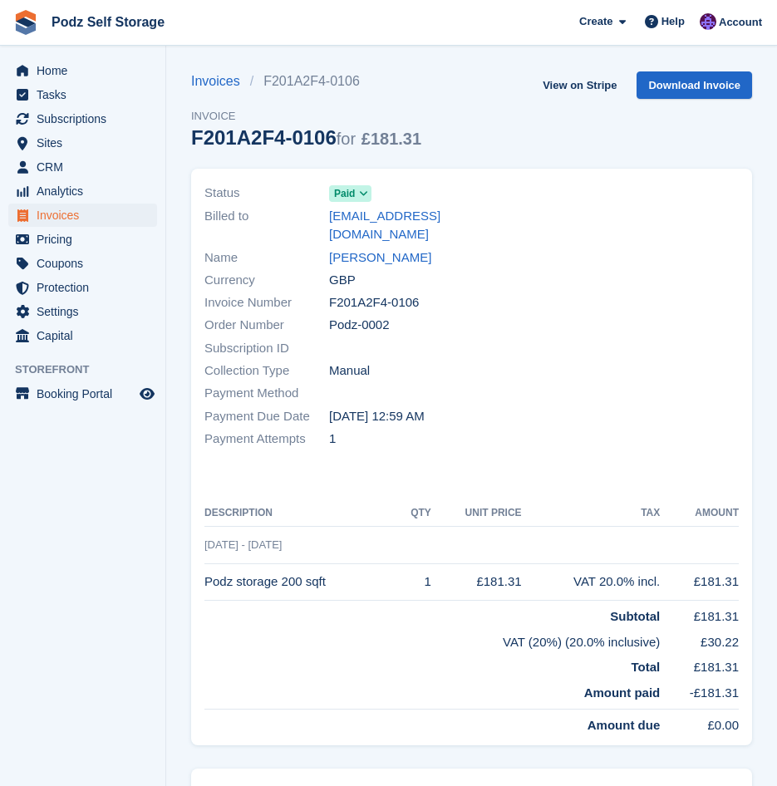
drag, startPoint x: 412, startPoint y: 283, endPoint x: 323, endPoint y: 288, distance: 89.0
click at [323, 292] on div "Invoice Number F201A2F4-0106" at bounding box center [333, 303] width 258 height 22
drag, startPoint x: 323, startPoint y: 288, endPoint x: 340, endPoint y: 291, distance: 16.8
copy div "F201A2F4-0106"
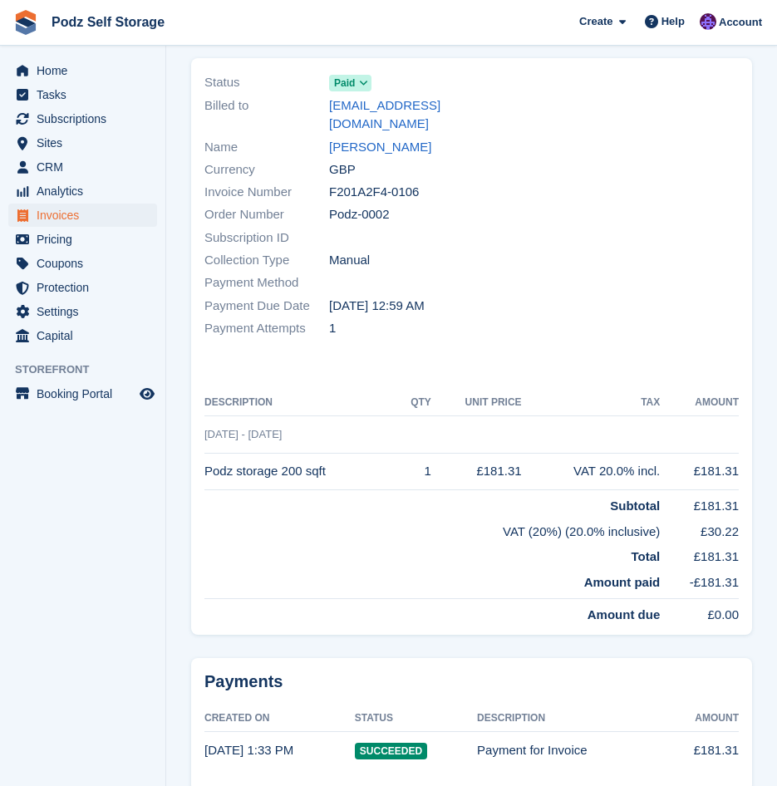
scroll to position [152, 0]
